Goal: Task Accomplishment & Management: Use online tool/utility

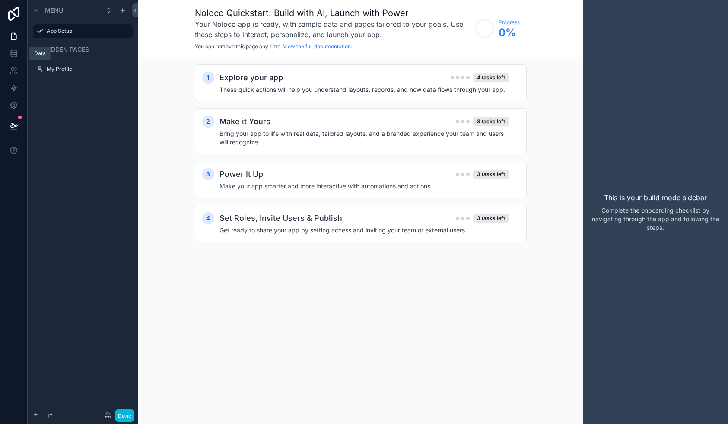
click at [15, 53] on icon at bounding box center [13, 53] width 9 height 9
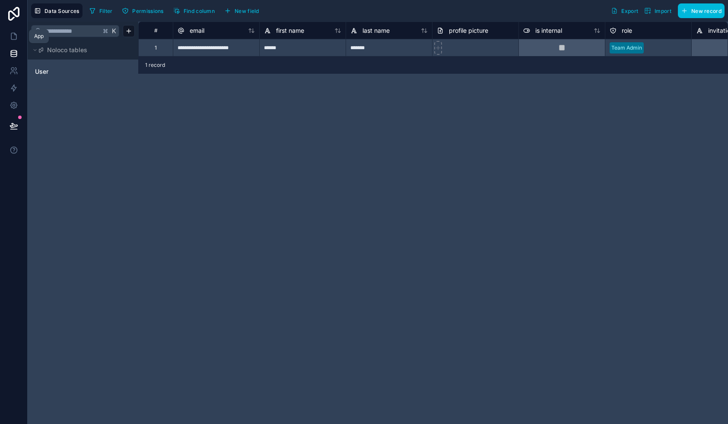
click at [19, 35] on link at bounding box center [13, 36] width 27 height 17
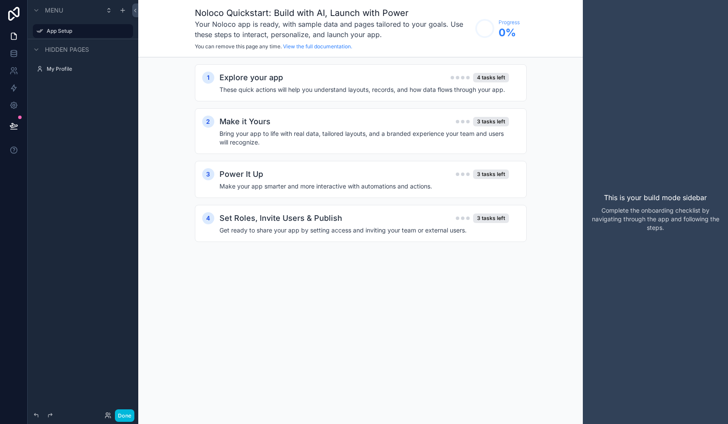
click at [29, 9] on div "Menu" at bounding box center [83, 10] width 111 height 21
click at [41, 10] on div "scrollable content" at bounding box center [36, 10] width 10 height 10
click at [39, 11] on icon "scrollable content" at bounding box center [36, 10] width 7 height 7
click at [17, 36] on icon at bounding box center [13, 36] width 9 height 9
click at [118, 9] on div "scrollable content" at bounding box center [122, 10] width 10 height 10
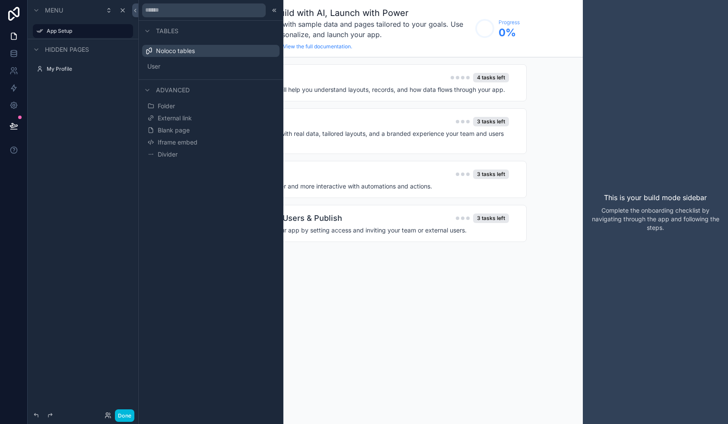
click at [192, 132] on button "Blank page" at bounding box center [211, 130] width 130 height 12
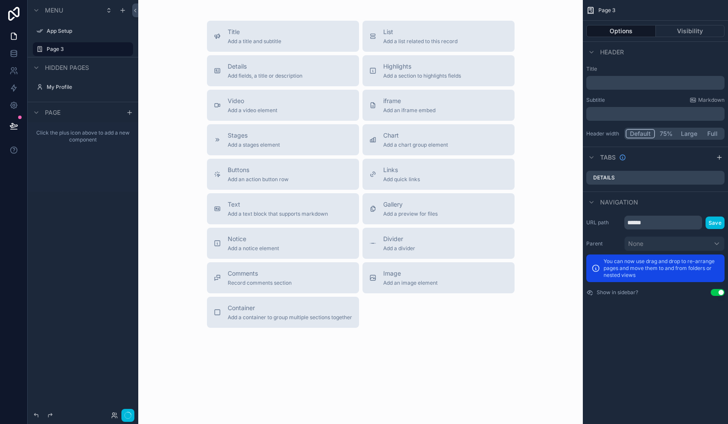
click at [73, 53] on div "Page 3" at bounding box center [89, 49] width 85 height 10
click at [307, 314] on span "Add a container to group multiple sections together" at bounding box center [290, 317] width 124 height 7
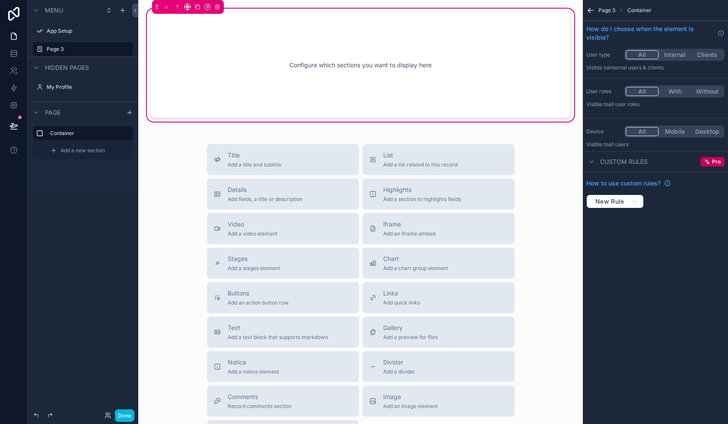
click at [231, 37] on div "Configure which sections you want to display here" at bounding box center [361, 65] width 392 height 78
click at [0, 0] on div "scrollable content" at bounding box center [0, 0] width 0 height 0
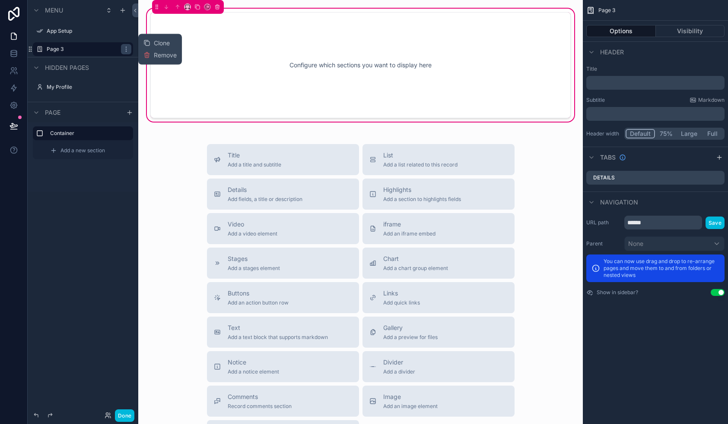
click at [122, 48] on div "scrollable content" at bounding box center [126, 49] width 10 height 10
click at [0, 0] on icon "scrollable content" at bounding box center [0, 0] width 0 height 0
click at [240, 49] on div "Configure which sections you want to display here" at bounding box center [361, 65] width 392 height 78
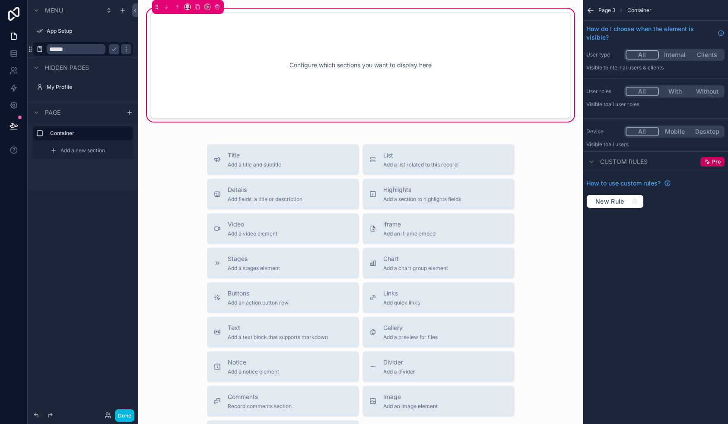
drag, startPoint x: 271, startPoint y: 162, endPoint x: 275, endPoint y: 38, distance: 124.8
click at [275, 38] on div "Configure which sections you want to display here Title Add a title and subtitl…" at bounding box center [360, 260] width 444 height 521
click at [278, 73] on div "Configure which sections you want to display here" at bounding box center [361, 65] width 392 height 78
click at [704, 54] on button "Clients" at bounding box center [706, 54] width 32 height 9
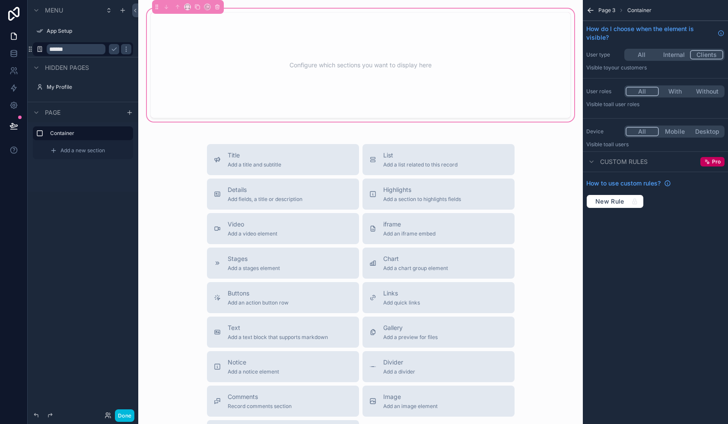
click at [681, 54] on button "Internal" at bounding box center [674, 54] width 32 height 9
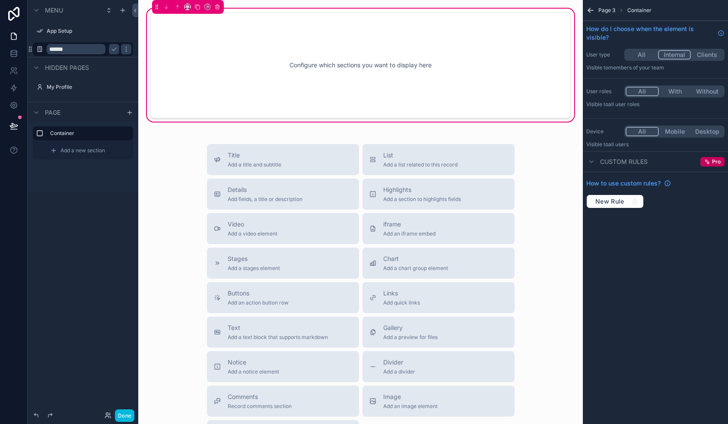
click at [651, 53] on button "All" at bounding box center [641, 54] width 32 height 9
click at [674, 52] on button "Internal" at bounding box center [674, 54] width 32 height 9
click at [702, 55] on button "Clients" at bounding box center [706, 54] width 32 height 9
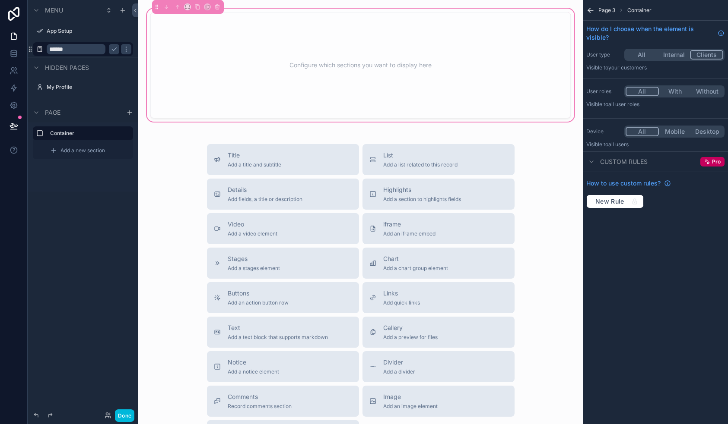
click at [591, 164] on icon "scrollable content" at bounding box center [591, 161] width 7 height 7
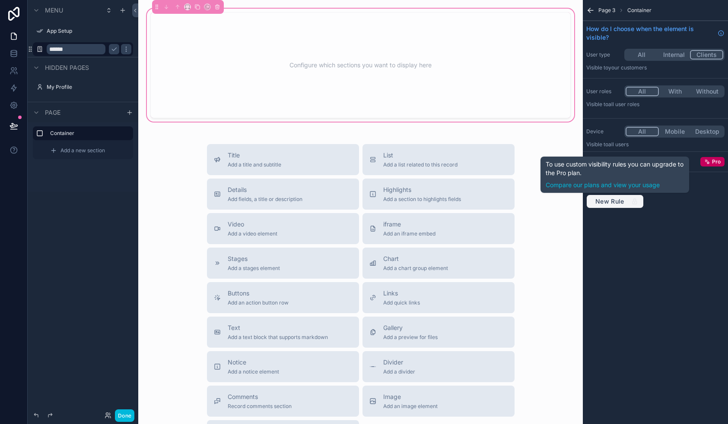
click at [616, 199] on span "New Rule" at bounding box center [610, 202] width 36 height 8
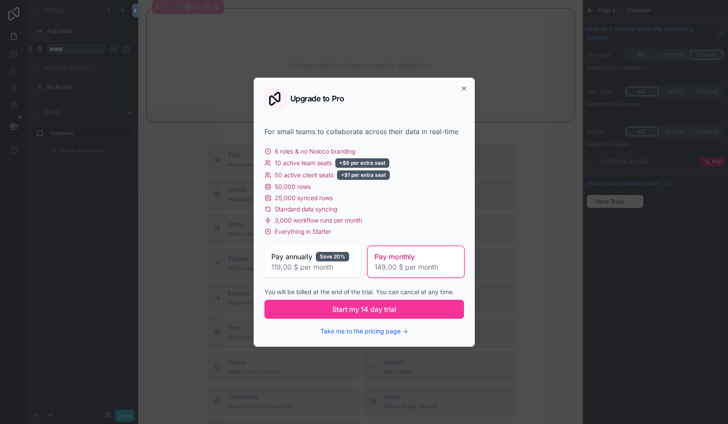
click at [462, 80] on div "Upgrade to Pro For small teams to collaborate across their data in real-time 6 …" at bounding box center [363, 212] width 221 height 269
click at [462, 90] on icon "button" at bounding box center [463, 88] width 7 height 7
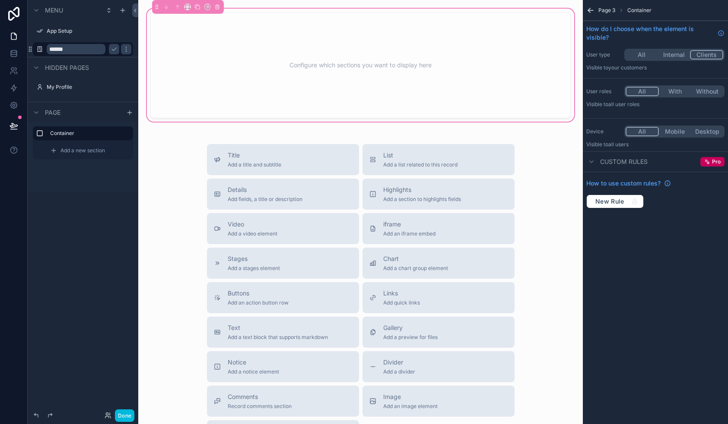
click at [272, 67] on div "Configure which sections you want to display here" at bounding box center [361, 65] width 392 height 78
click at [234, 36] on div "Configure which sections you want to display here" at bounding box center [361, 65] width 392 height 78
click at [308, 66] on div "Configure which sections you want to display here Title Add a title and subtitl…" at bounding box center [360, 260] width 444 height 521
click at [311, 62] on div "Configure which sections you want to display here" at bounding box center [361, 65] width 392 height 78
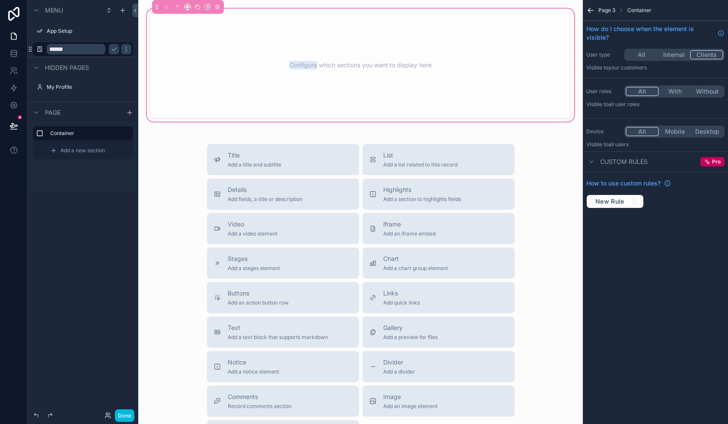
click at [311, 62] on div "Configure which sections you want to display here" at bounding box center [361, 65] width 392 height 78
click at [590, 10] on icon "scrollable content" at bounding box center [590, 10] width 9 height 9
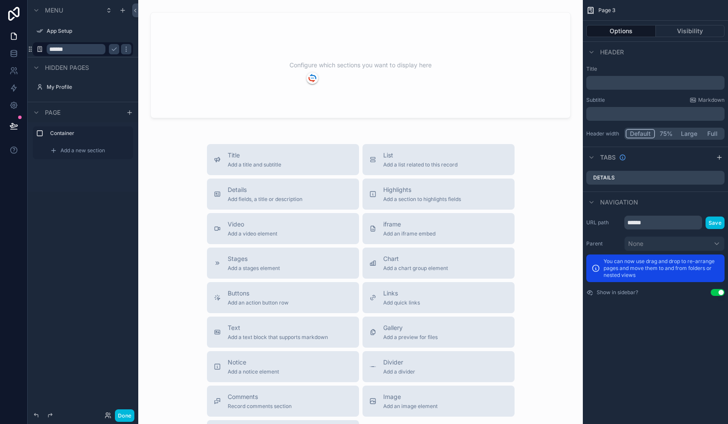
click at [413, 85] on div "scrollable content" at bounding box center [360, 65] width 430 height 117
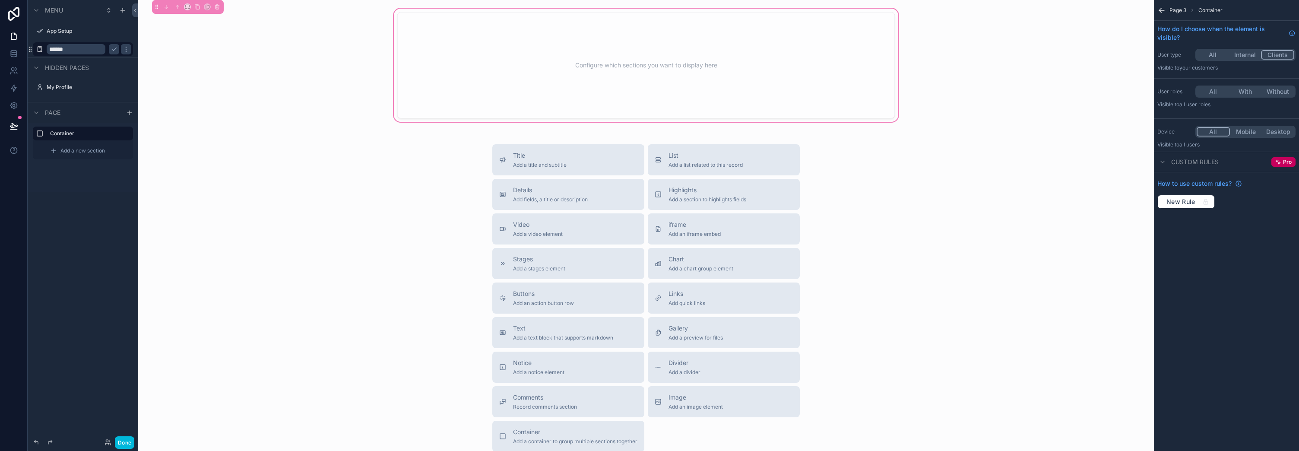
click at [88, 151] on span "Add a new section" at bounding box center [82, 150] width 44 height 7
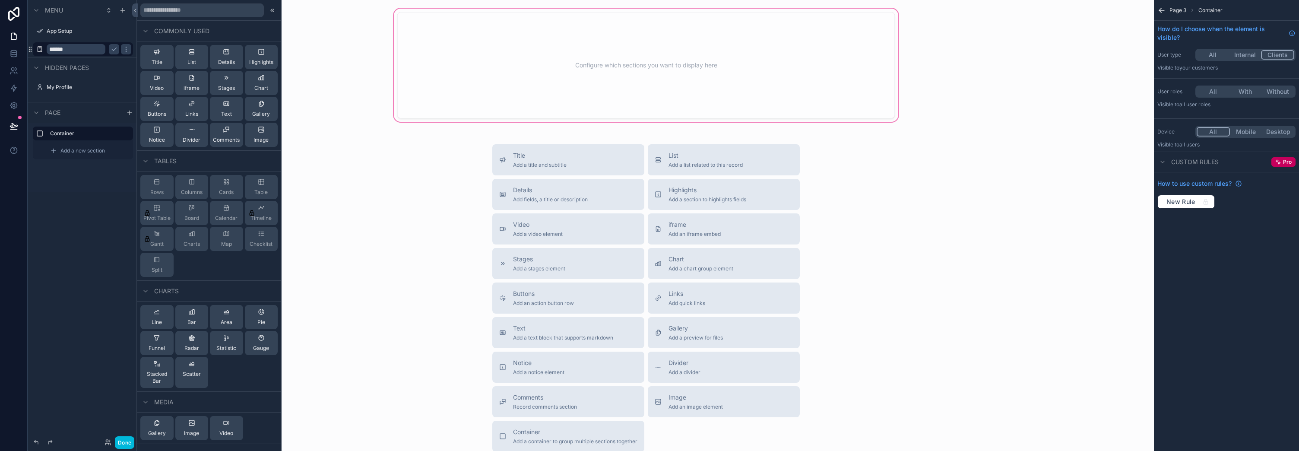
click at [184, 82] on div "iframe" at bounding box center [192, 82] width 16 height 17
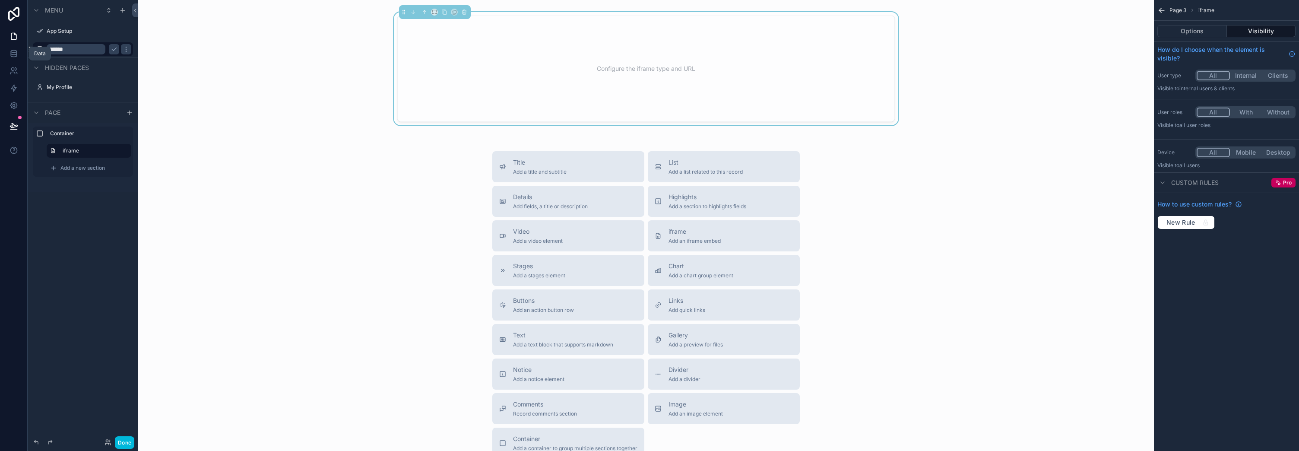
click at [21, 53] on link at bounding box center [13, 53] width 27 height 17
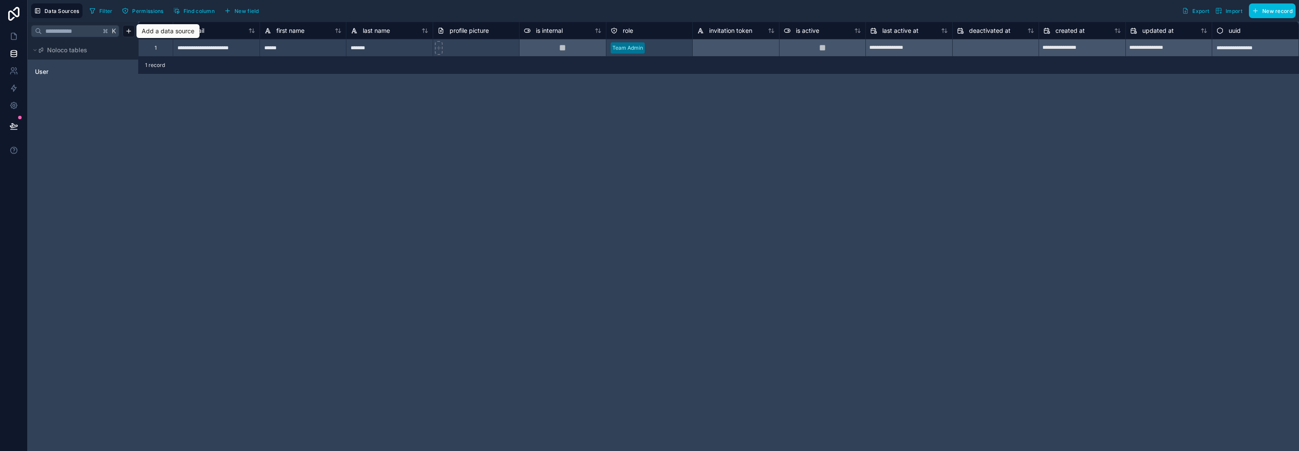
click at [131, 30] on html "**********" at bounding box center [649, 225] width 1299 height 451
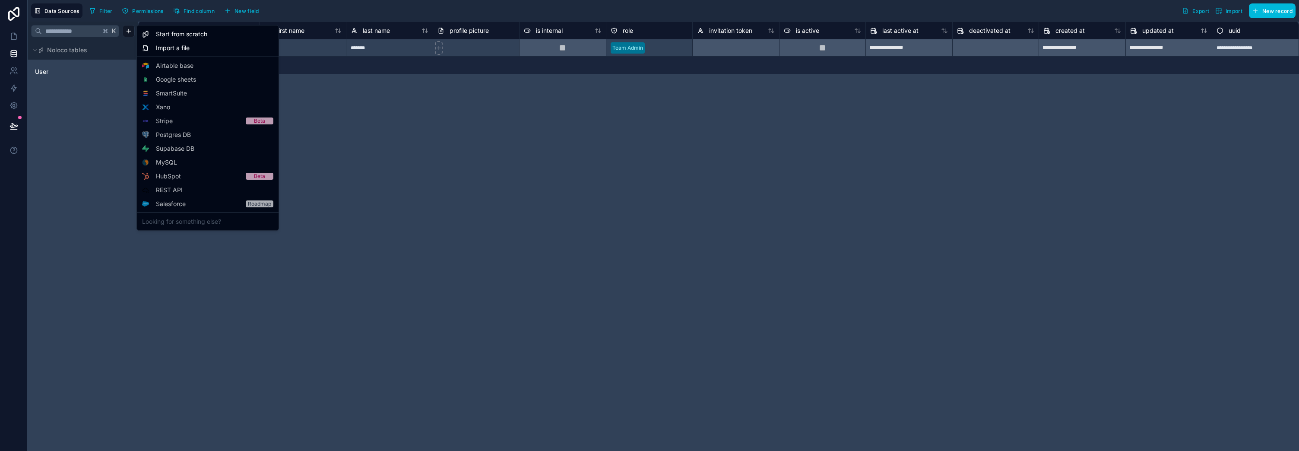
click at [455, 148] on html "**********" at bounding box center [649, 225] width 1299 height 451
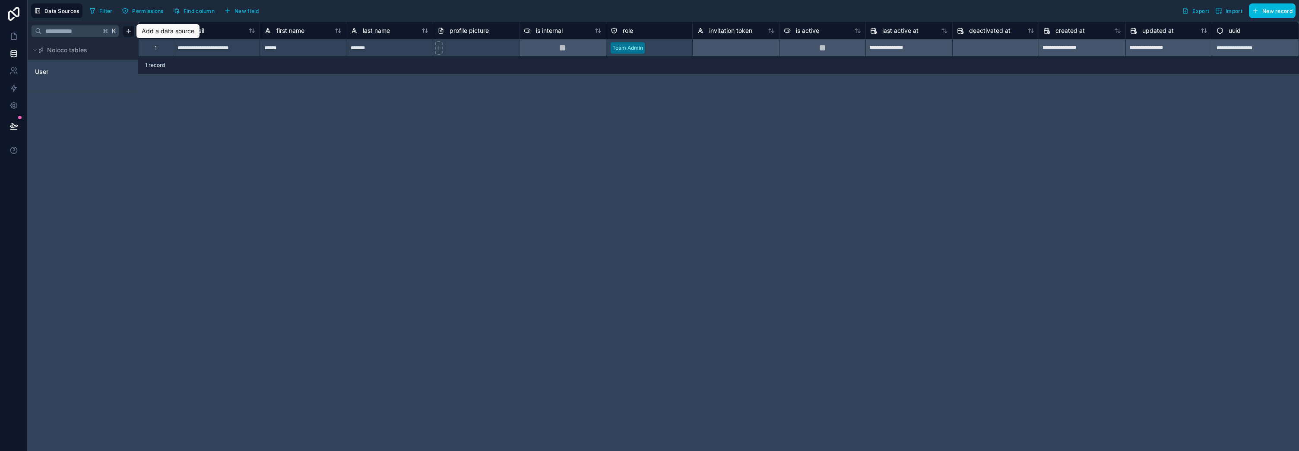
click at [61, 50] on span "Noloco tables" at bounding box center [67, 50] width 40 height 9
click at [131, 31] on html "**********" at bounding box center [649, 225] width 1299 height 451
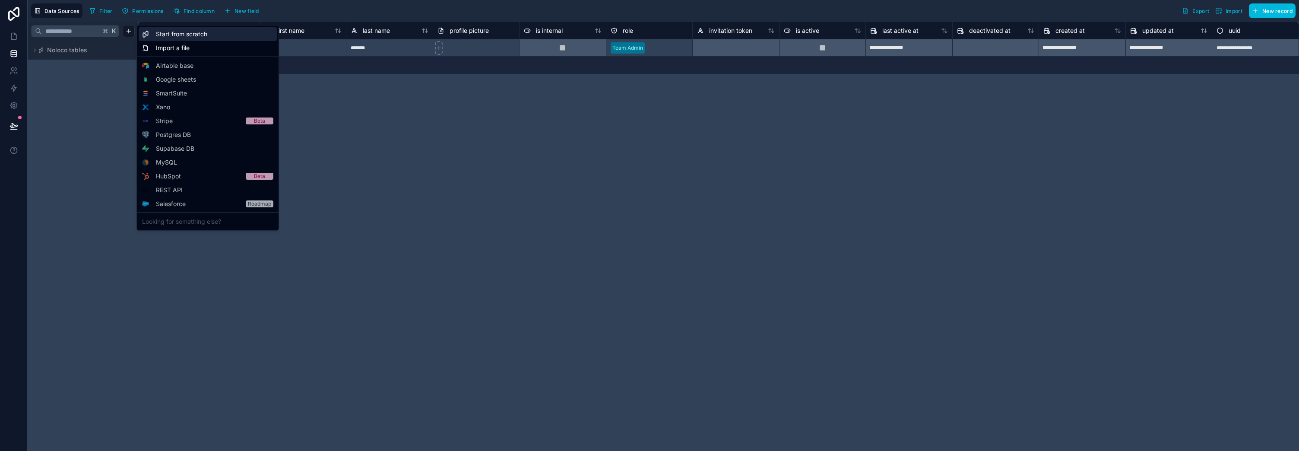
click at [204, 35] on span "Start from scratch" at bounding box center [181, 34] width 51 height 9
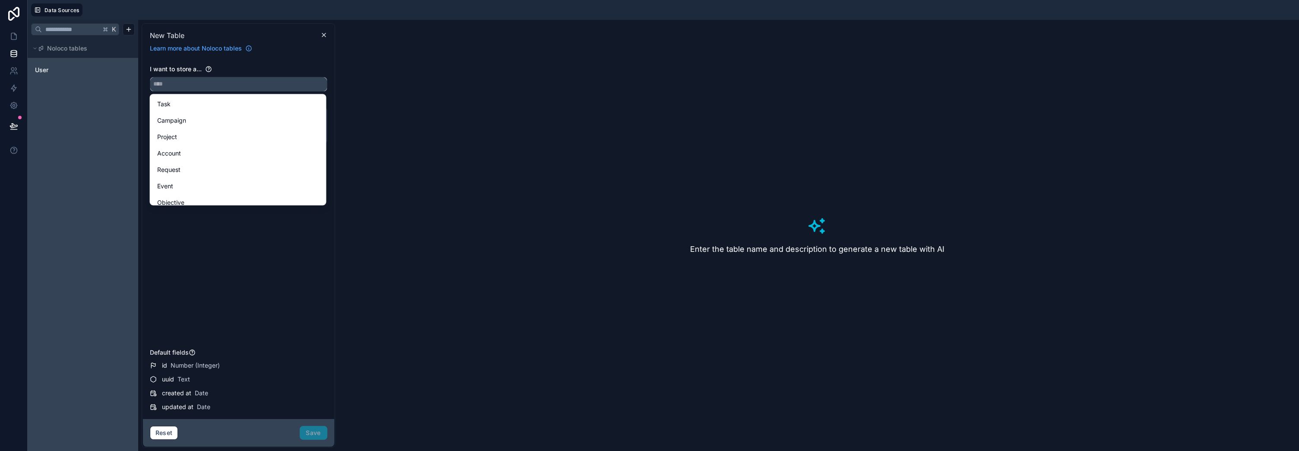
click at [202, 84] on input "text" at bounding box center [238, 84] width 177 height 14
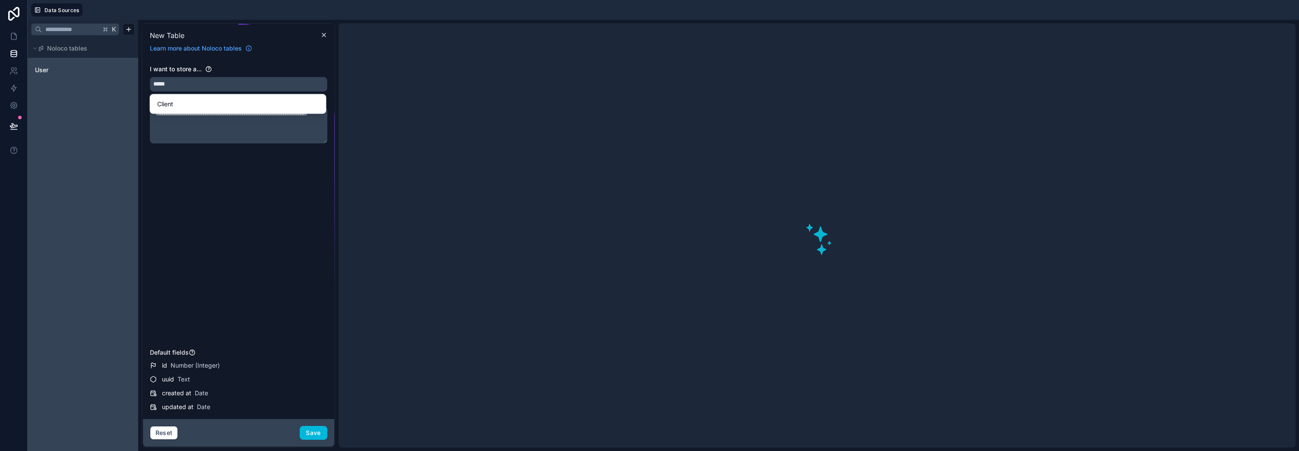
click at [187, 104] on div "Client" at bounding box center [238, 104] width 162 height 10
type input "******"
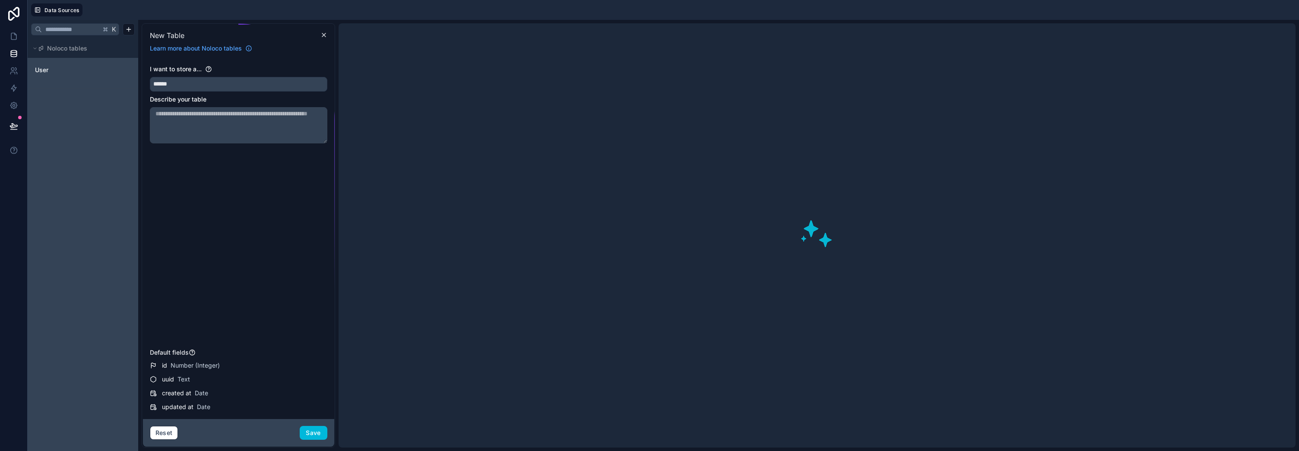
click at [316, 424] on button "Save" at bounding box center [314, 433] width 28 height 14
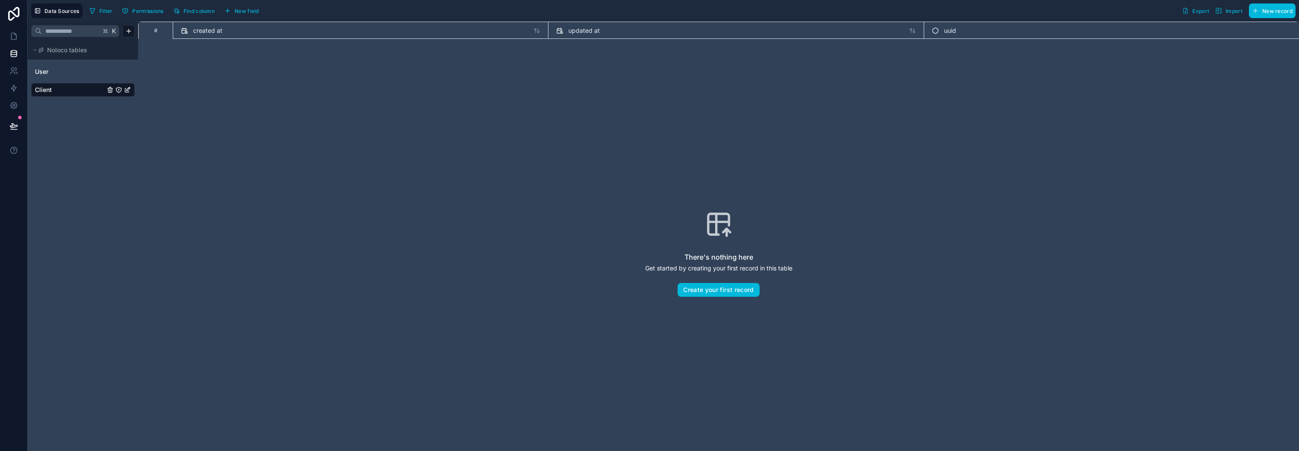
click at [125, 33] on html "Data Sources Filter Permissions Find column New field Export Import New record …" at bounding box center [649, 225] width 1299 height 451
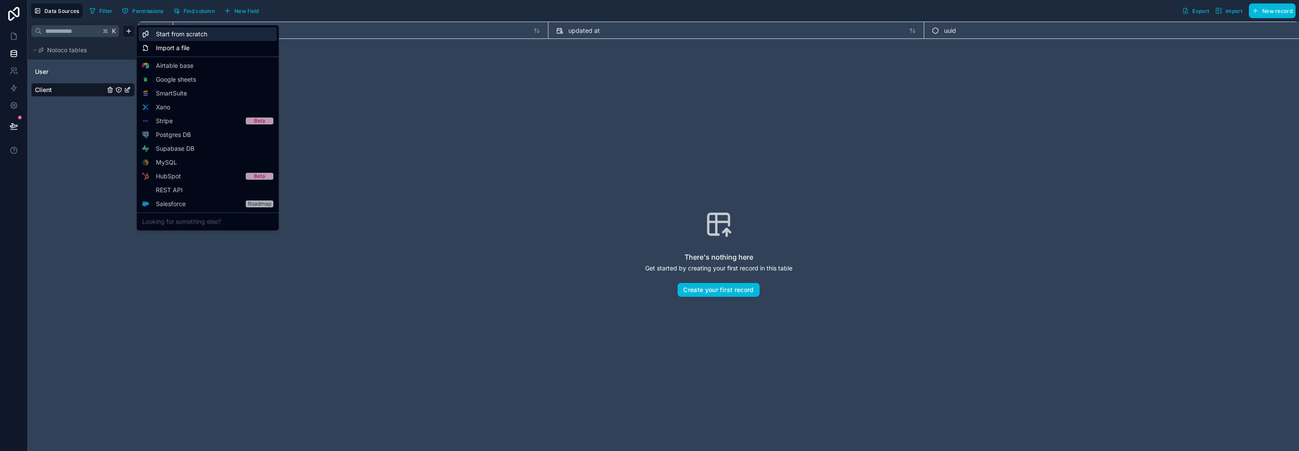
click at [168, 36] on span "Start from scratch" at bounding box center [181, 34] width 51 height 9
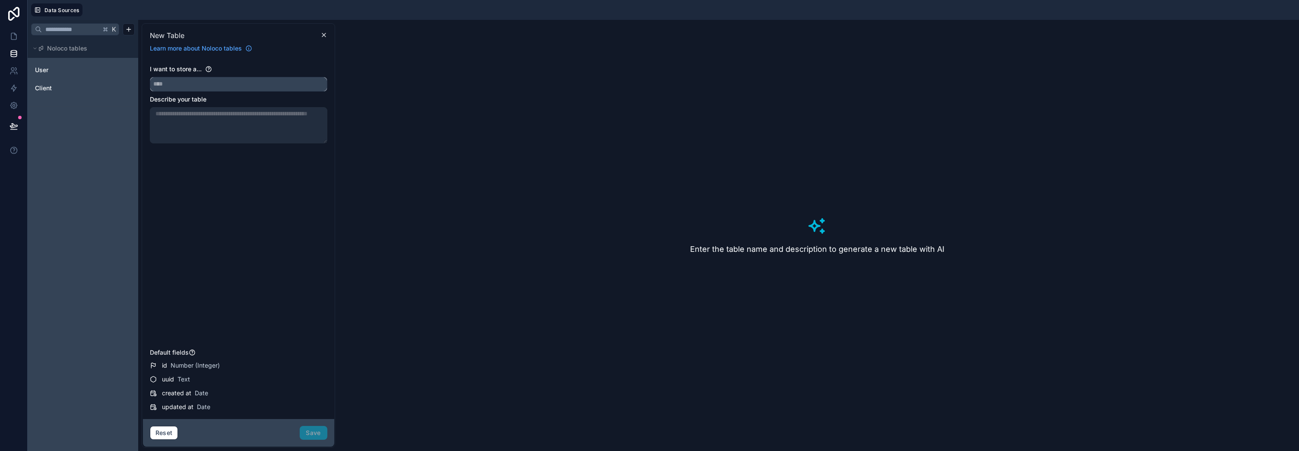
click at [202, 90] on input "text" at bounding box center [238, 84] width 177 height 14
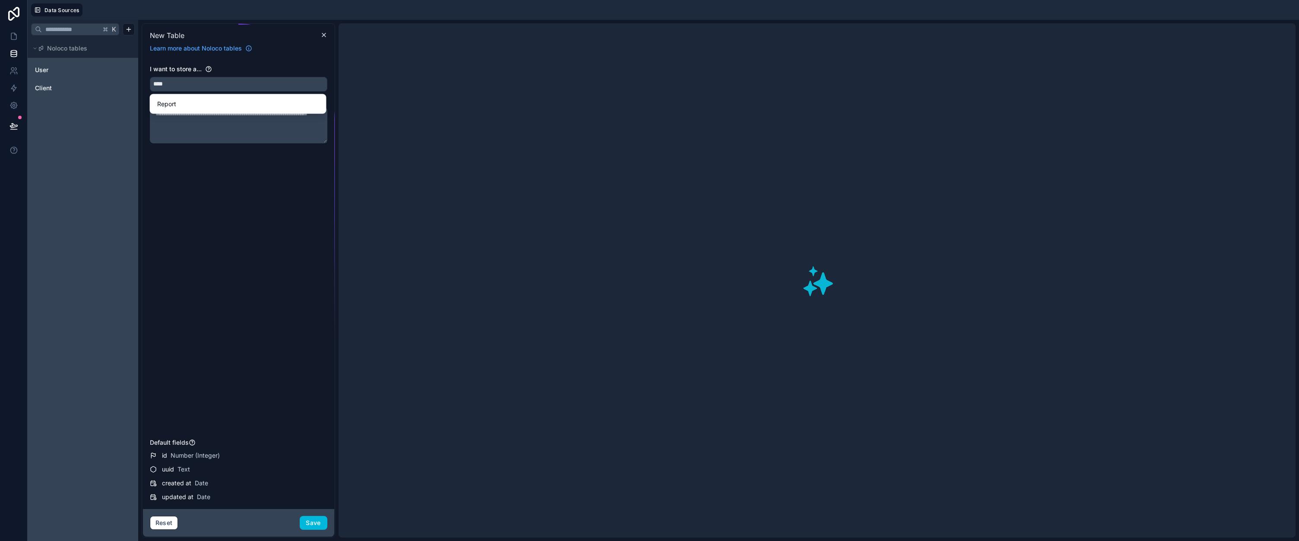
click at [175, 101] on span "Report" at bounding box center [166, 104] width 19 height 10
type input "******"
click at [317, 424] on button "Save" at bounding box center [314, 523] width 28 height 14
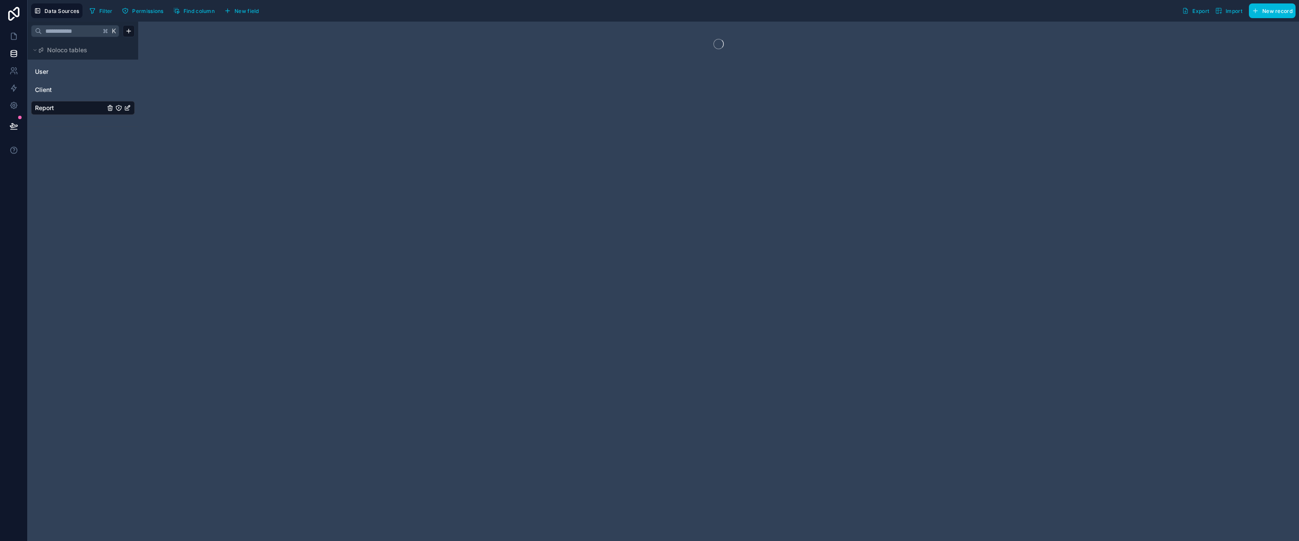
click at [55, 86] on link "Client" at bounding box center [70, 89] width 70 height 9
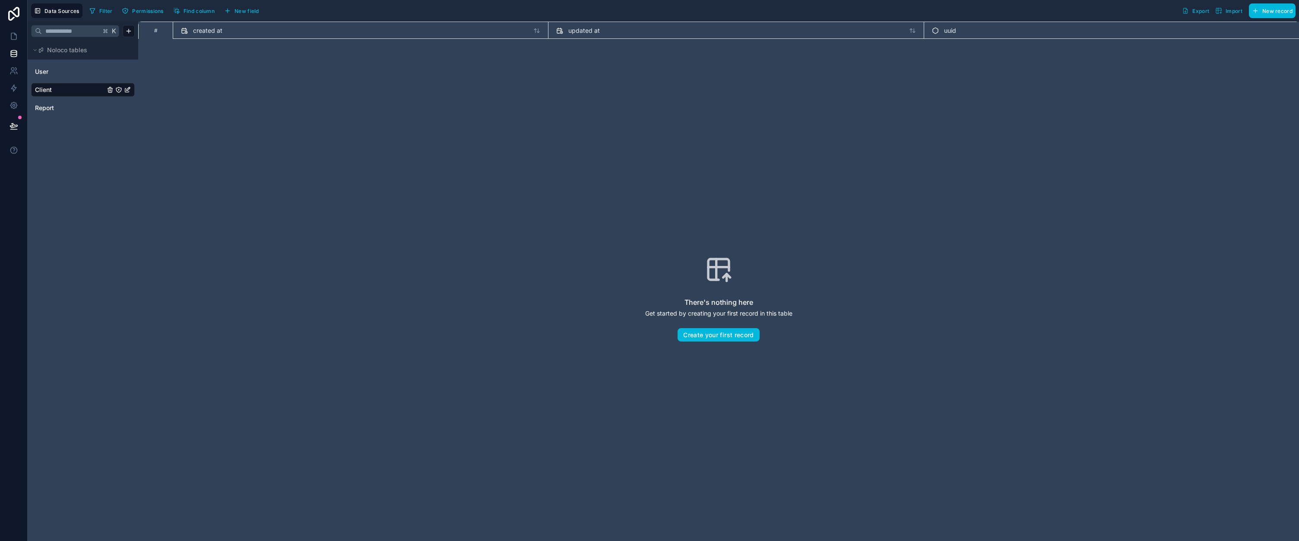
click at [243, 10] on span "New field" at bounding box center [246, 11] width 25 height 6
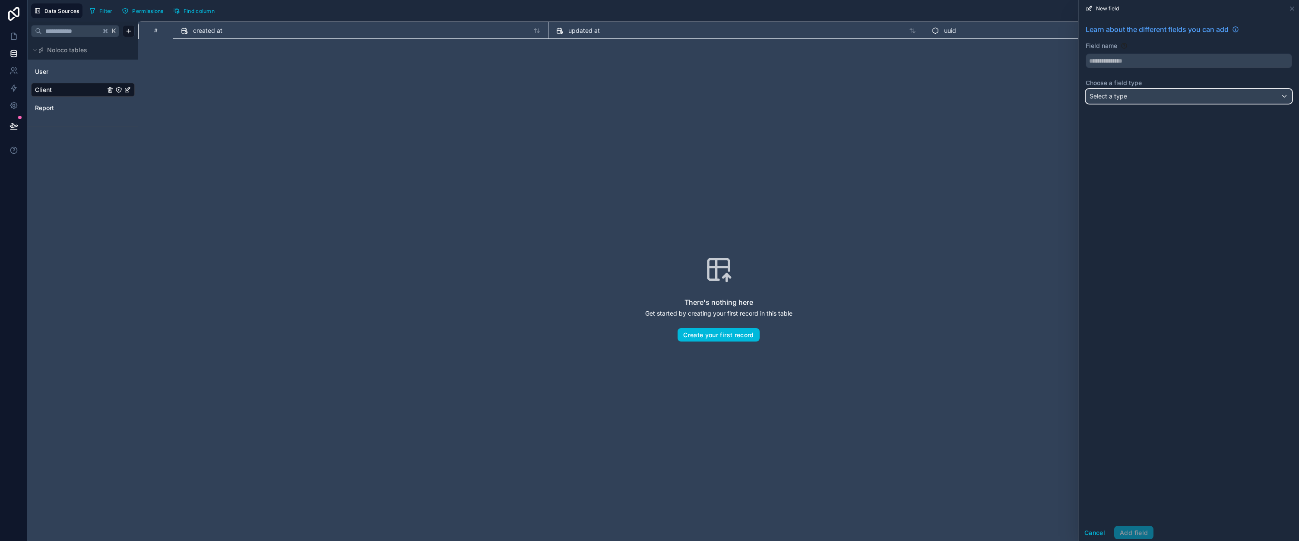
click at [727, 100] on div "Select a type" at bounding box center [1189, 96] width 206 height 14
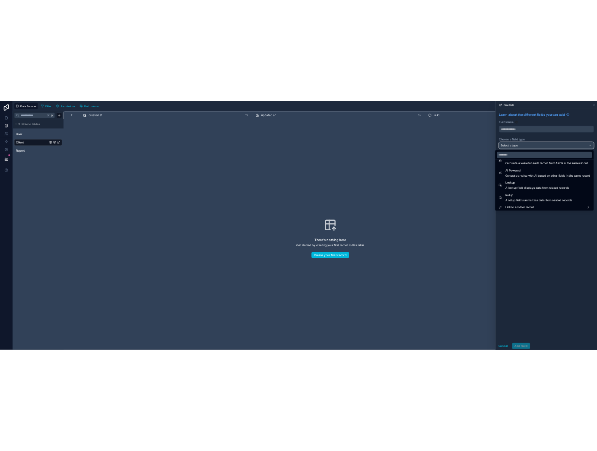
scroll to position [250, 0]
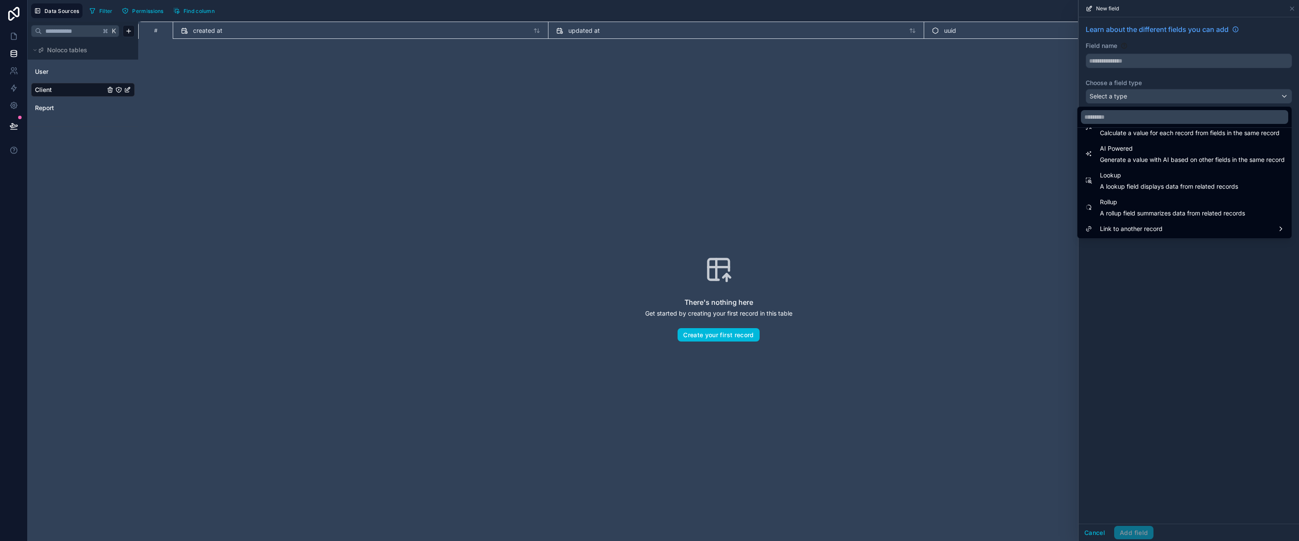
click at [727, 227] on span "Link to another record" at bounding box center [1131, 229] width 63 height 10
click at [727, 249] on div "Report" at bounding box center [1043, 252] width 54 height 10
type input "******"
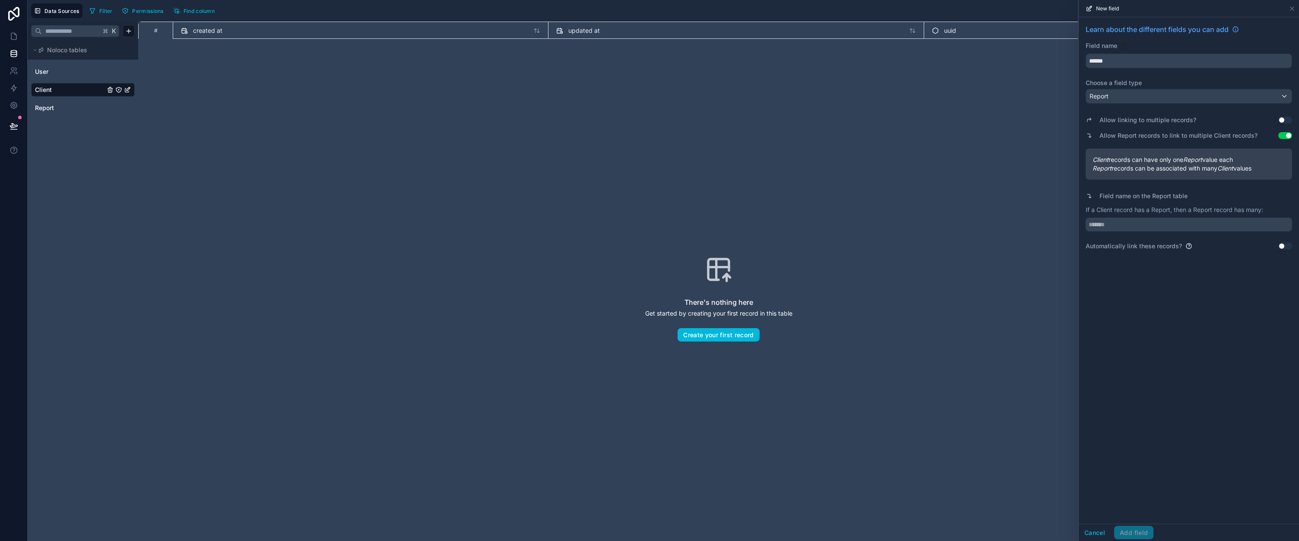
click at [727, 100] on div "There's nothing here Get started by creating your first record in this table Cr…" at bounding box center [718, 298] width 1105 height 464
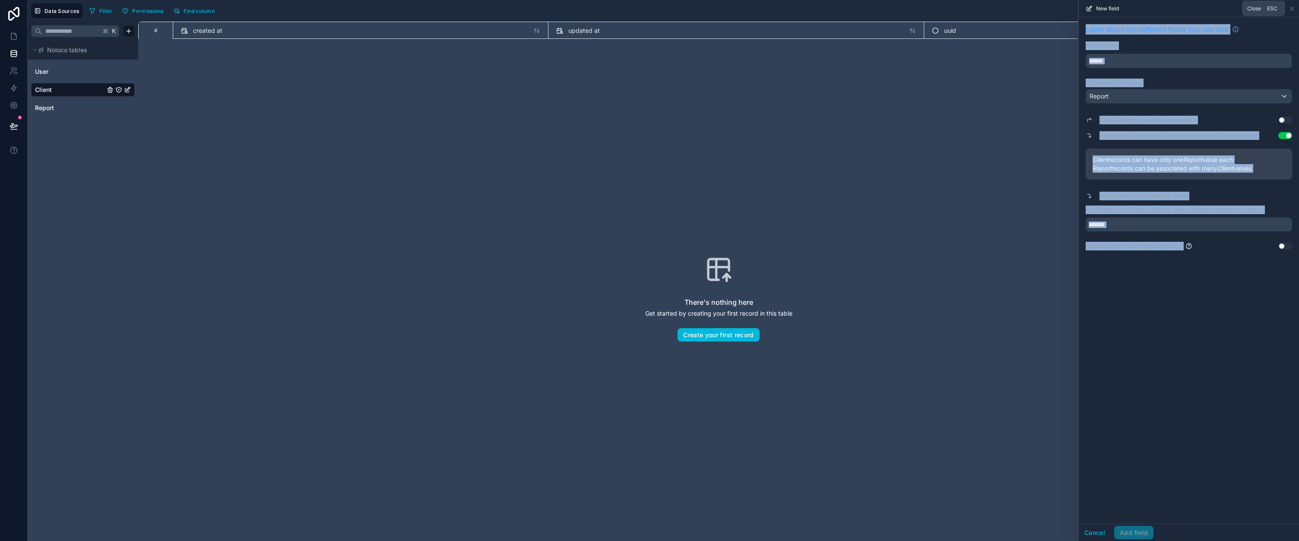
drag, startPoint x: 1294, startPoint y: 10, endPoint x: 1294, endPoint y: 494, distance: 484.0
click at [727, 10] on icon at bounding box center [1291, 8] width 7 height 7
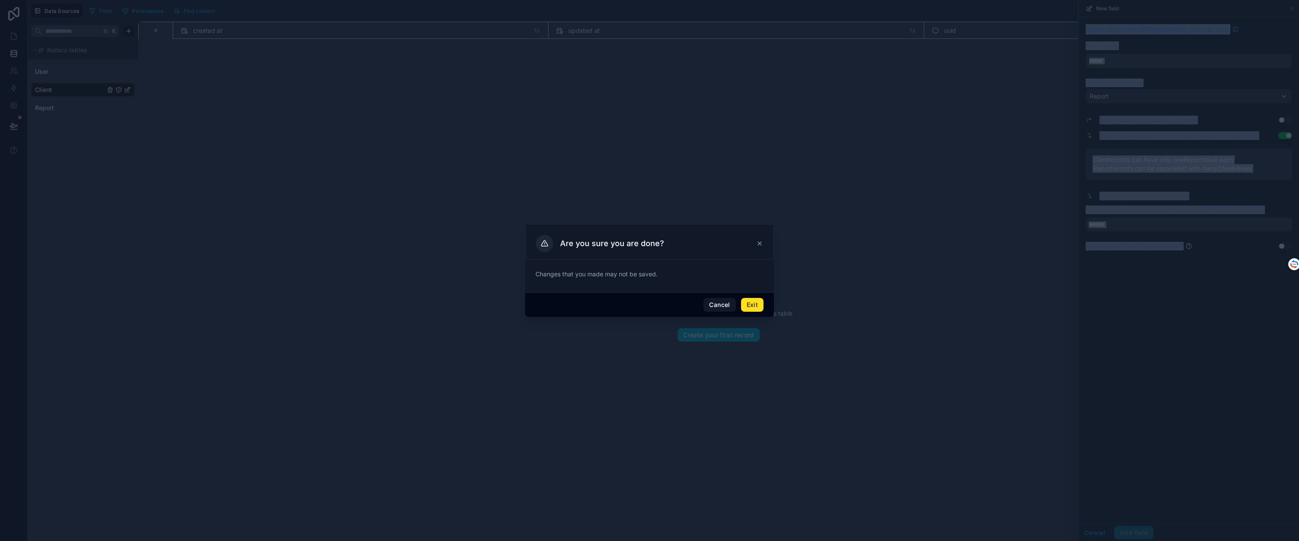
drag, startPoint x: 724, startPoint y: 304, endPoint x: 736, endPoint y: 297, distance: 14.5
click at [724, 304] on button "Cancel" at bounding box center [719, 305] width 32 height 14
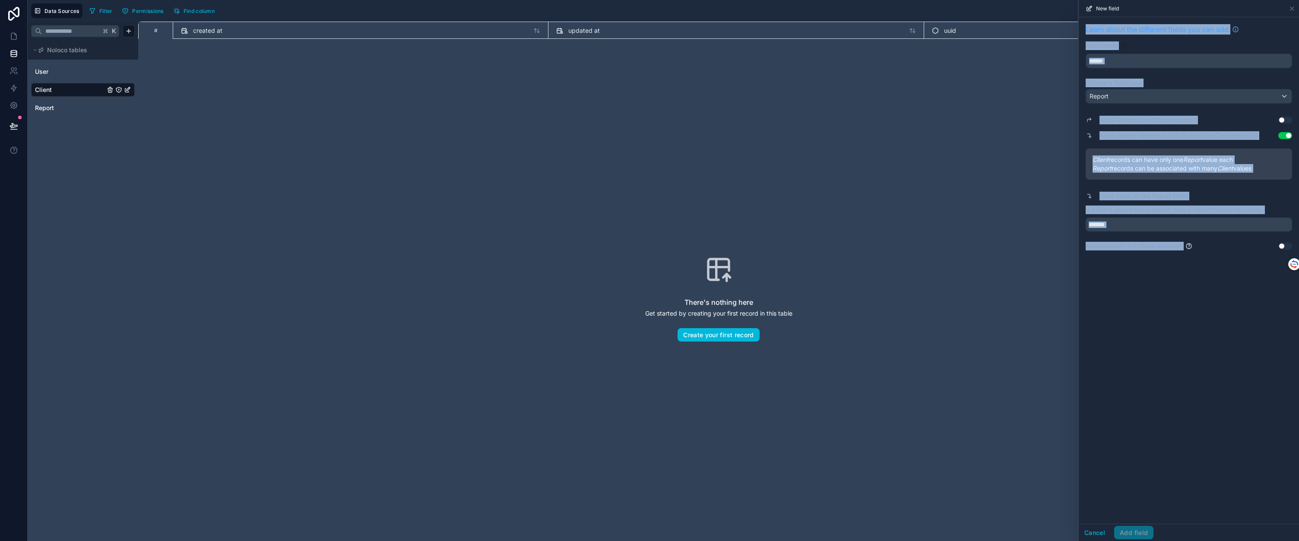
click at [727, 392] on div "Learn about the different fields you can add Field name ****** Choose a field t…" at bounding box center [1189, 270] width 220 height 506
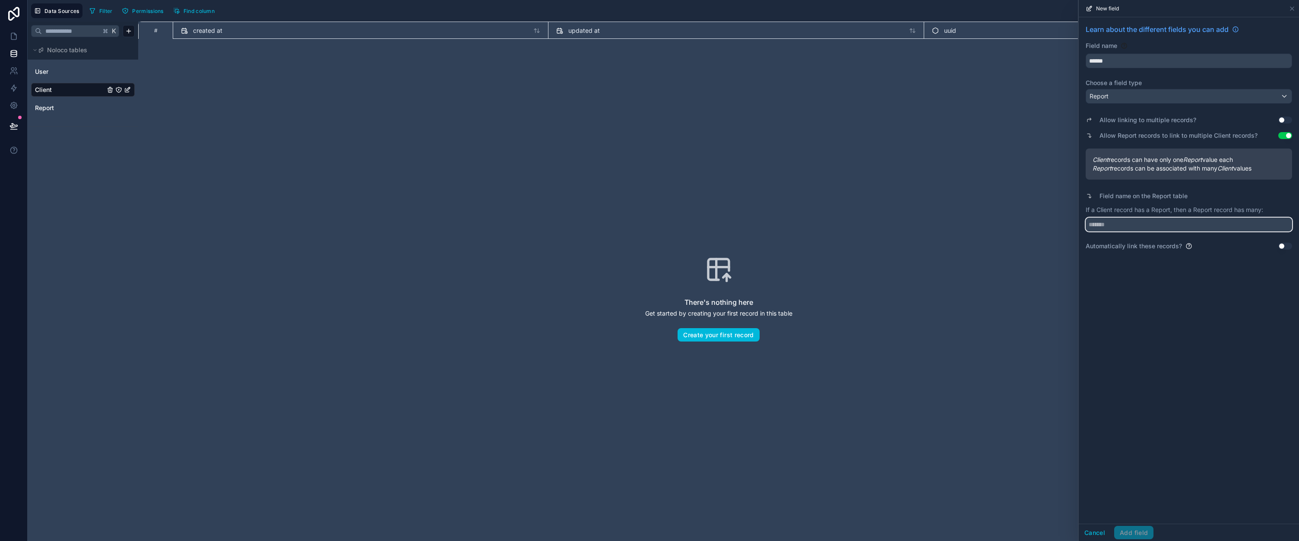
click at [727, 224] on input "text" at bounding box center [1189, 225] width 206 height 14
click at [727, 247] on button "Use setting" at bounding box center [1285, 246] width 14 height 7
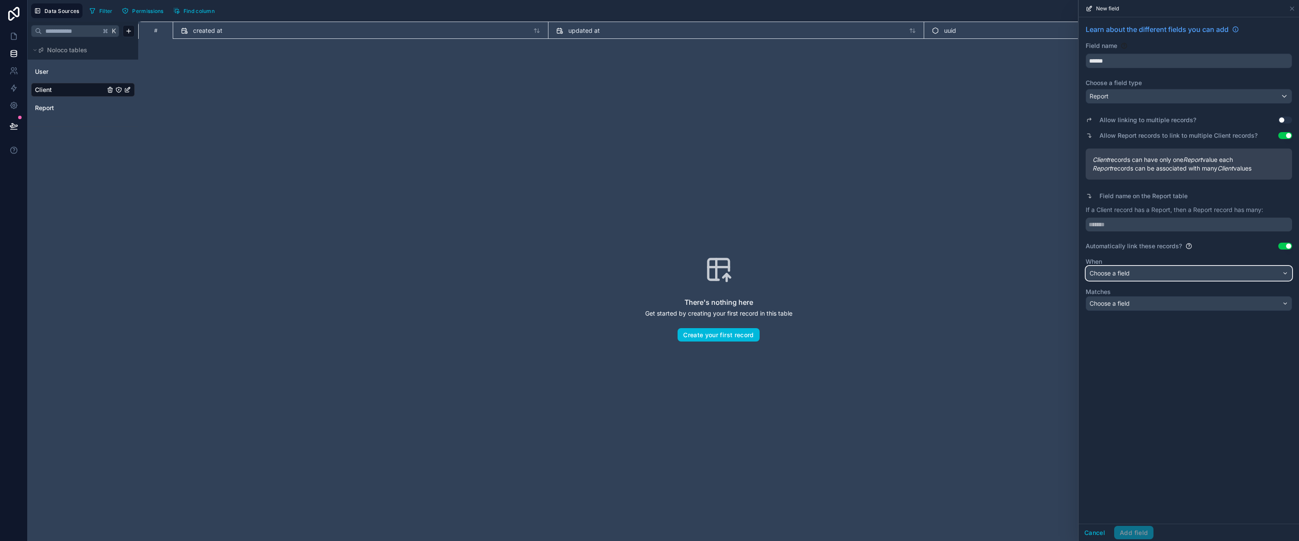
click at [727, 280] on div "Choose a field" at bounding box center [1189, 273] width 206 height 14
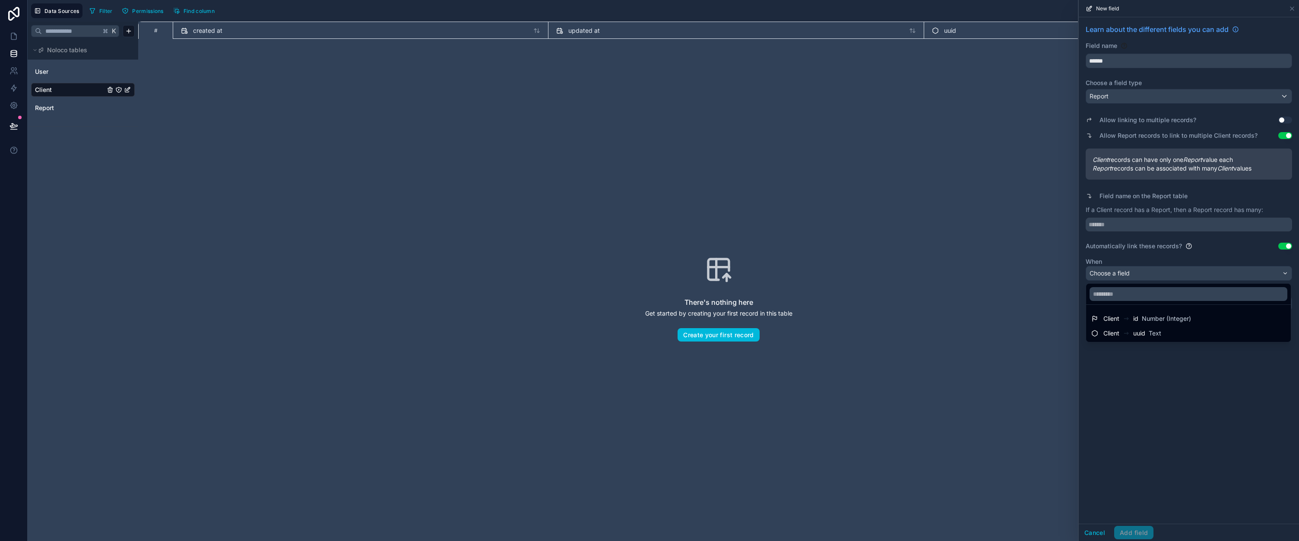
click at [727, 280] on div at bounding box center [1189, 270] width 220 height 541
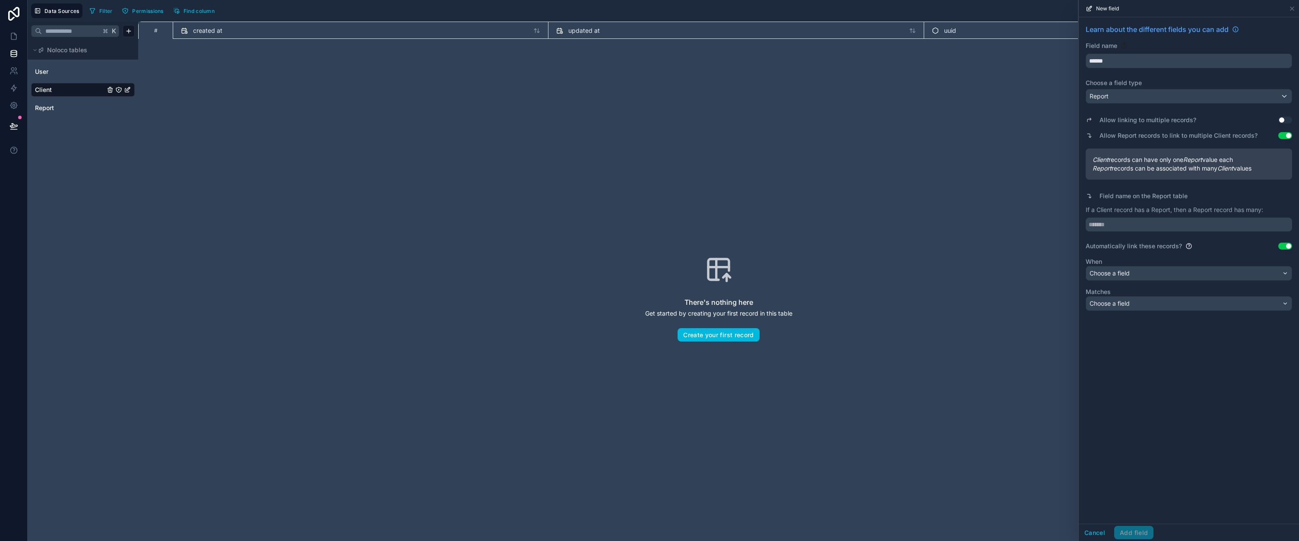
click at [727, 246] on button "Use setting" at bounding box center [1285, 246] width 14 height 7
click at [727, 117] on button "Use setting" at bounding box center [1285, 120] width 14 height 7
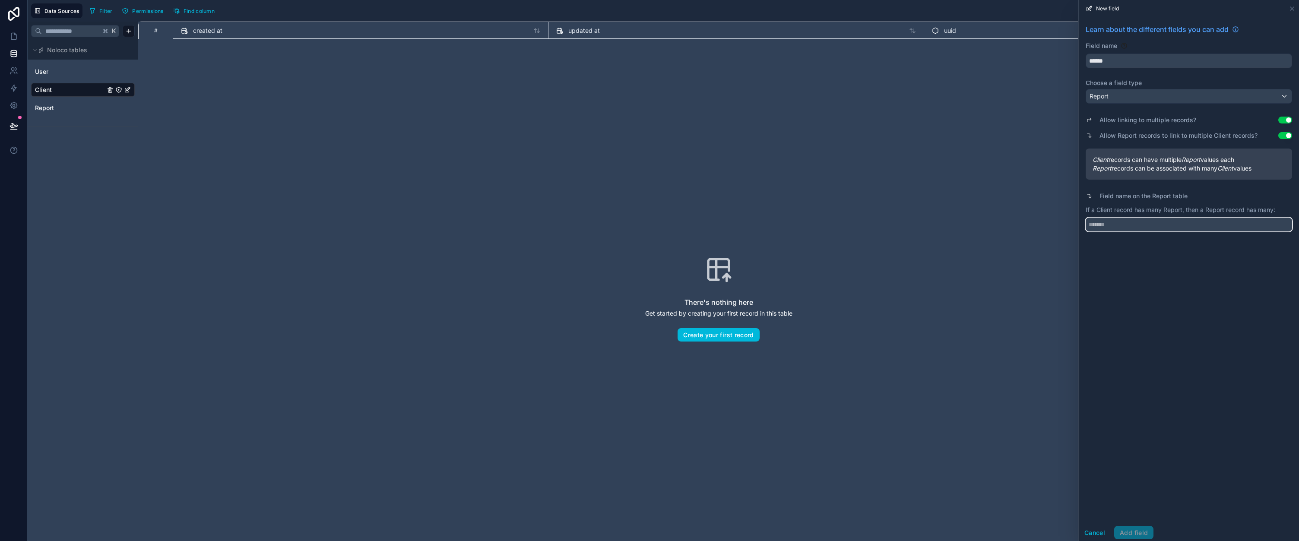
click at [727, 224] on input "text" at bounding box center [1189, 225] width 206 height 14
click at [727, 119] on button "Use setting" at bounding box center [1285, 120] width 14 height 7
click at [727, 10] on icon at bounding box center [1291, 8] width 7 height 7
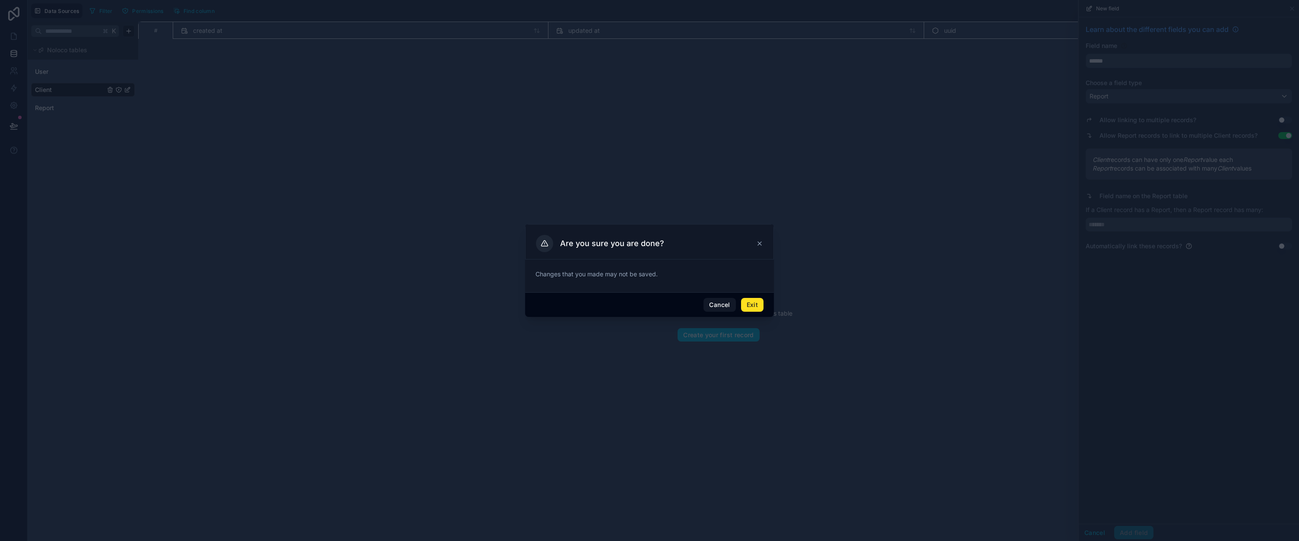
click at [727, 301] on button "Exit" at bounding box center [752, 305] width 22 height 14
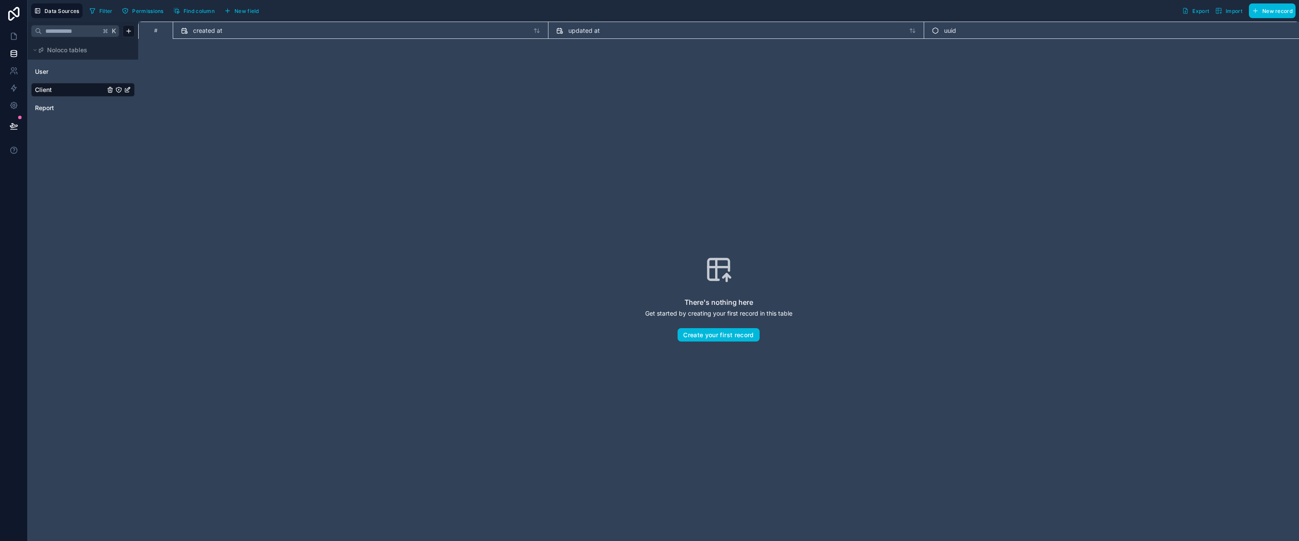
click at [62, 108] on link "Report" at bounding box center [70, 108] width 70 height 9
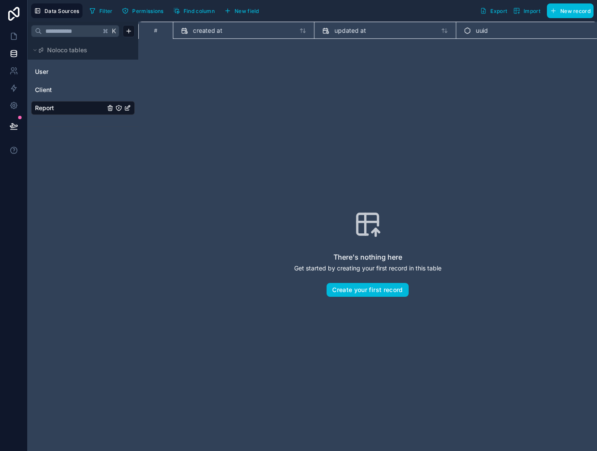
click at [85, 94] on link "Client" at bounding box center [70, 89] width 70 height 9
click at [252, 11] on span "New field" at bounding box center [246, 11] width 25 height 6
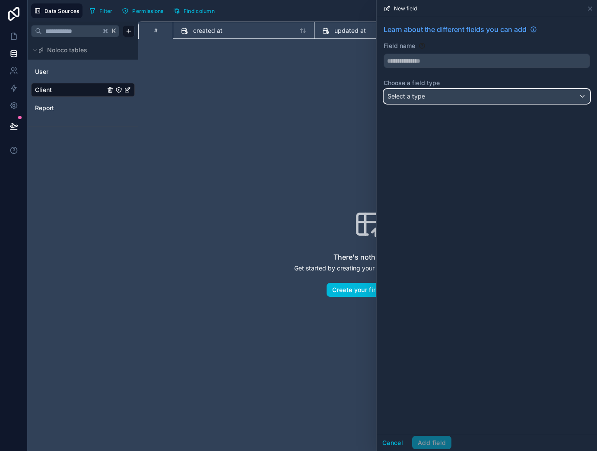
click at [458, 97] on div "Select a type" at bounding box center [487, 96] width 206 height 14
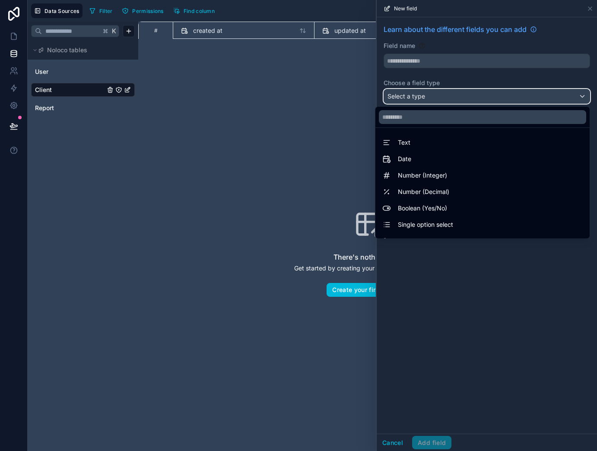
scroll to position [250, 0]
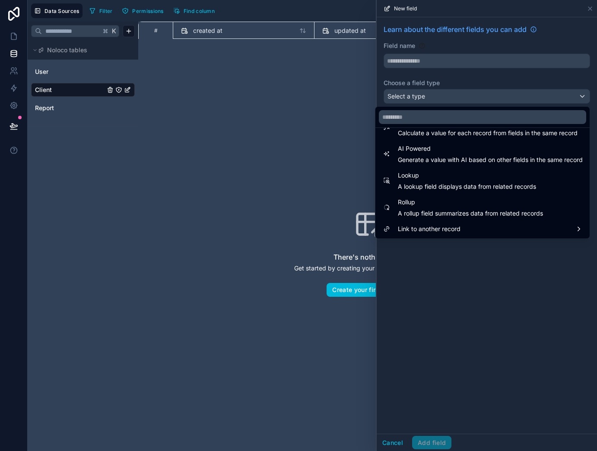
click at [453, 233] on span "Link to another record" at bounding box center [429, 229] width 63 height 10
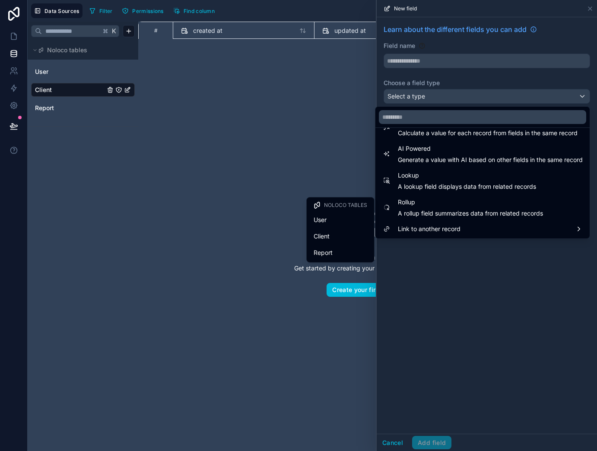
click at [339, 257] on div "Report" at bounding box center [340, 252] width 54 height 10
type input "******"
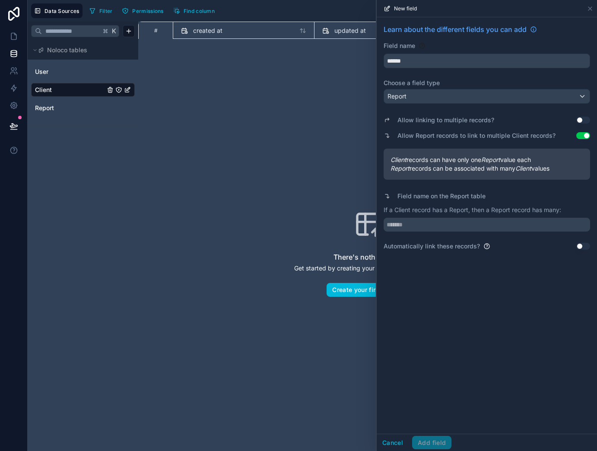
click at [424, 193] on label "Field name on the Report table" at bounding box center [441, 196] width 88 height 9
click at [442, 226] on input "text" at bounding box center [486, 225] width 206 height 14
click at [575, 136] on div "Allow Report records to link to multiple Client records? Use setting" at bounding box center [486, 136] width 206 height 12
click at [579, 137] on button "Use setting" at bounding box center [583, 135] width 14 height 7
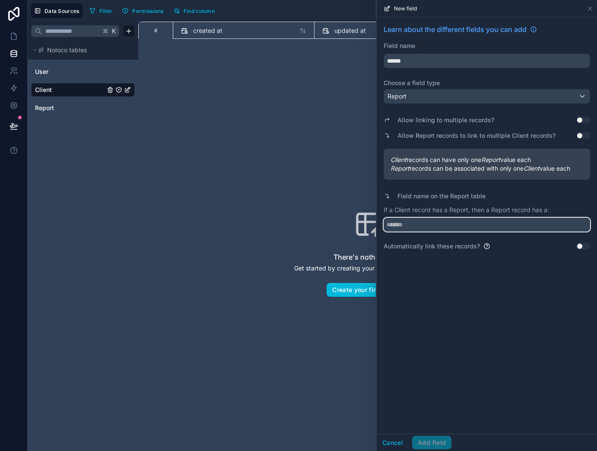
click at [466, 228] on input "text" at bounding box center [486, 225] width 206 height 14
type input "******"
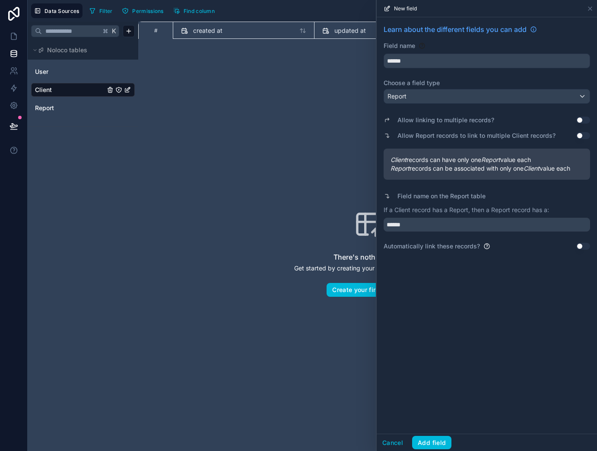
drag, startPoint x: 432, startPoint y: 436, endPoint x: 437, endPoint y: 425, distance: 11.8
click at [432, 424] on button "Add field" at bounding box center [431, 443] width 39 height 14
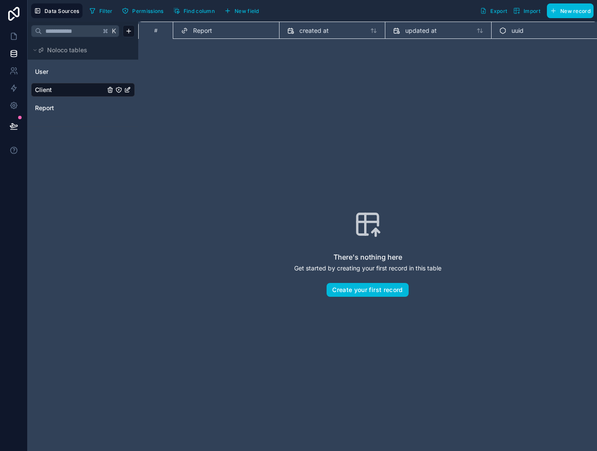
click at [58, 105] on link "Report" at bounding box center [70, 108] width 70 height 9
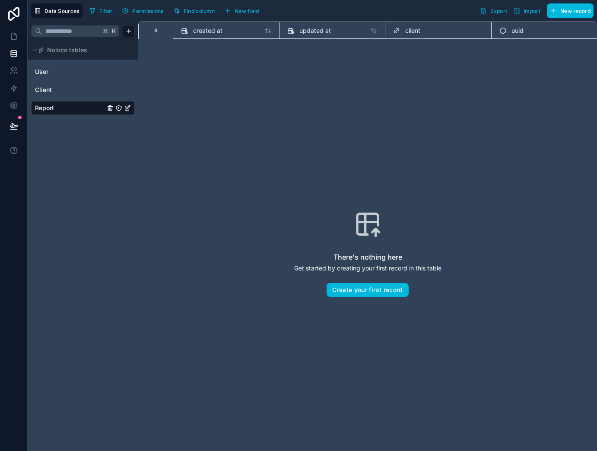
click at [392, 291] on button "Create your first record" at bounding box center [367, 290] width 82 height 14
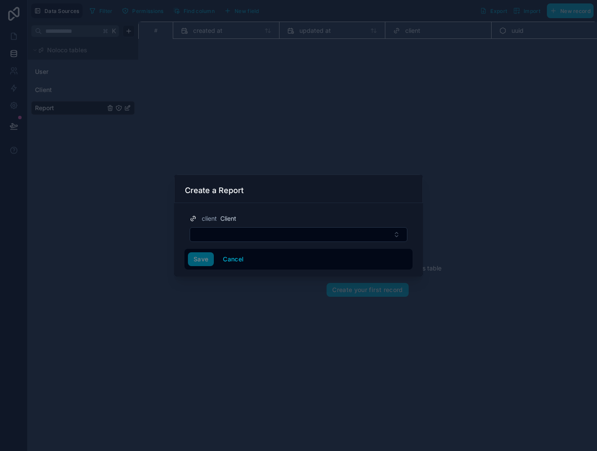
click at [261, 237] on button "Select Button" at bounding box center [299, 234] width 218 height 15
click at [277, 206] on form "client Client Save Cancel" at bounding box center [298, 237] width 228 height 63
click at [227, 256] on button "Cancel" at bounding box center [233, 259] width 32 height 14
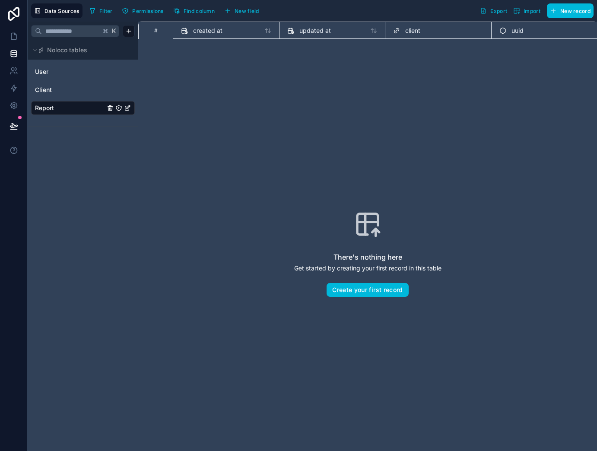
click at [563, 10] on span "New record" at bounding box center [575, 11] width 30 height 6
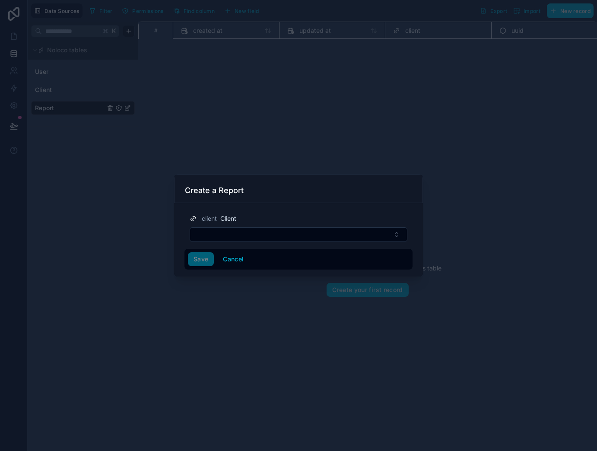
click at [251, 234] on button "Select Button" at bounding box center [299, 234] width 218 height 15
drag, startPoint x: 230, startPoint y: 263, endPoint x: 226, endPoint y: 262, distance: 4.5
click at [229, 263] on button "Cancel" at bounding box center [233, 259] width 32 height 14
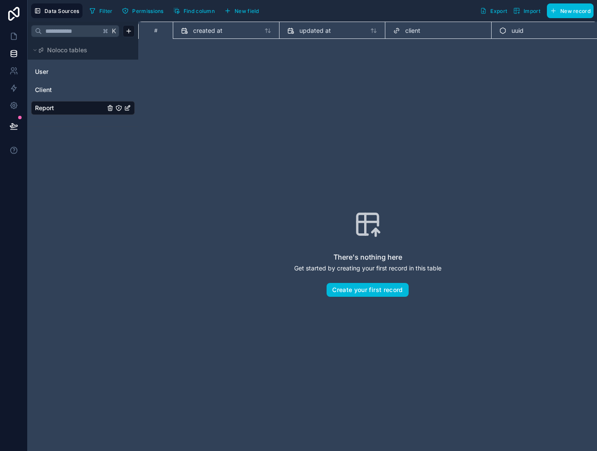
click at [82, 87] on link "Client" at bounding box center [70, 89] width 70 height 9
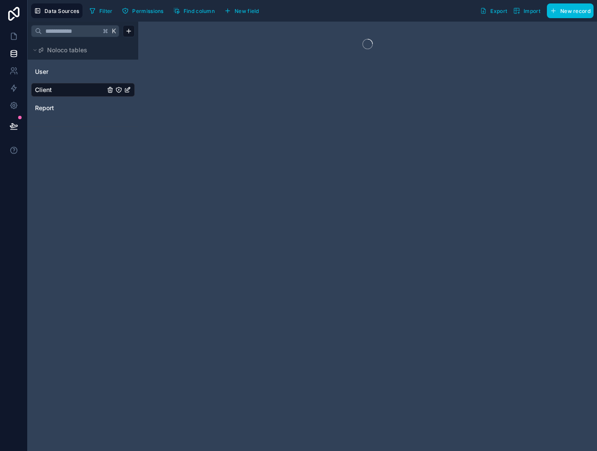
click at [558, 12] on button "New record" at bounding box center [570, 10] width 47 height 15
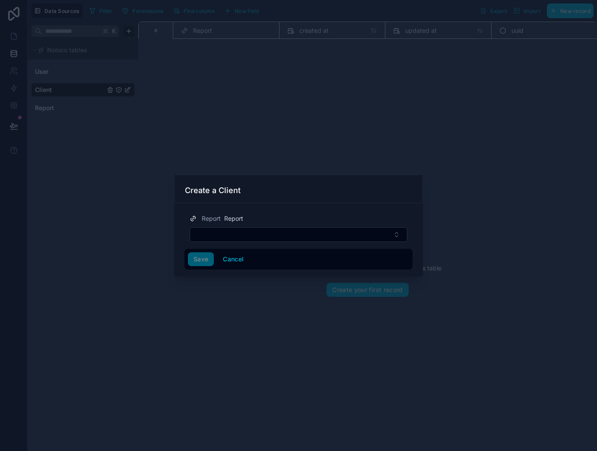
click at [266, 240] on button "Select Button" at bounding box center [299, 234] width 218 height 15
click at [268, 236] on button "Select Button" at bounding box center [299, 234] width 218 height 15
click at [227, 260] on button "Cancel" at bounding box center [233, 259] width 32 height 14
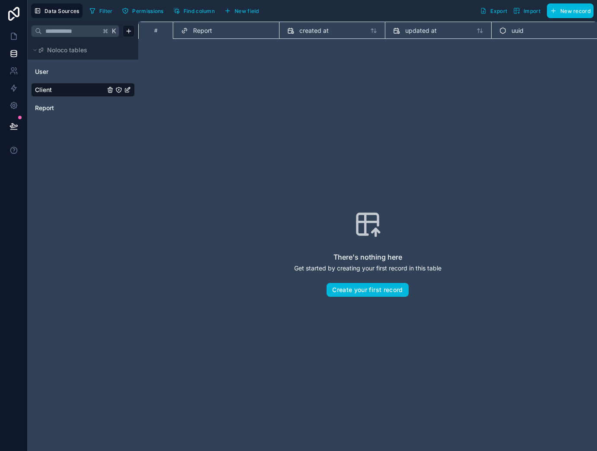
click at [125, 90] on icon "Client" at bounding box center [127, 89] width 7 height 7
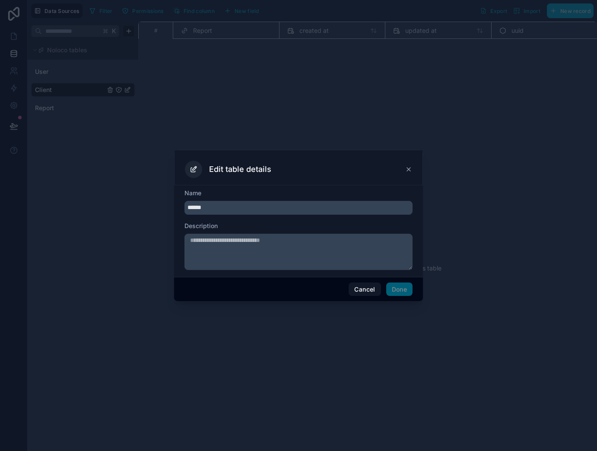
drag, startPoint x: 365, startPoint y: 285, endPoint x: 234, endPoint y: 51, distance: 268.0
click at [365, 284] on button "Cancel" at bounding box center [364, 289] width 32 height 14
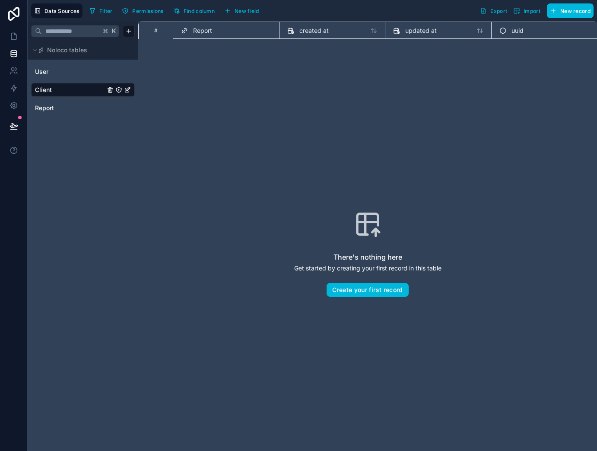
click at [211, 32] on span "Report" at bounding box center [202, 30] width 19 height 9
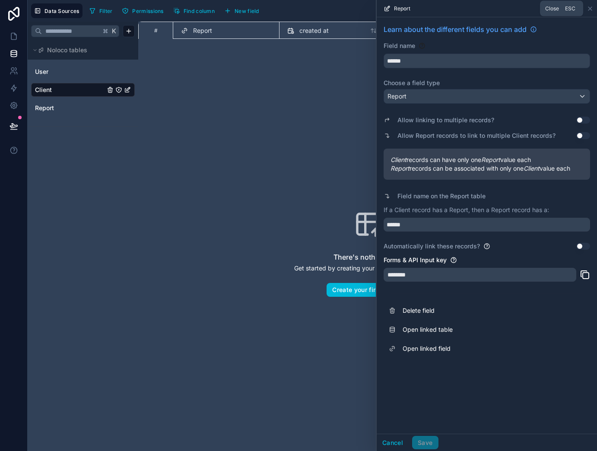
click at [589, 9] on icon at bounding box center [589, 8] width 7 height 7
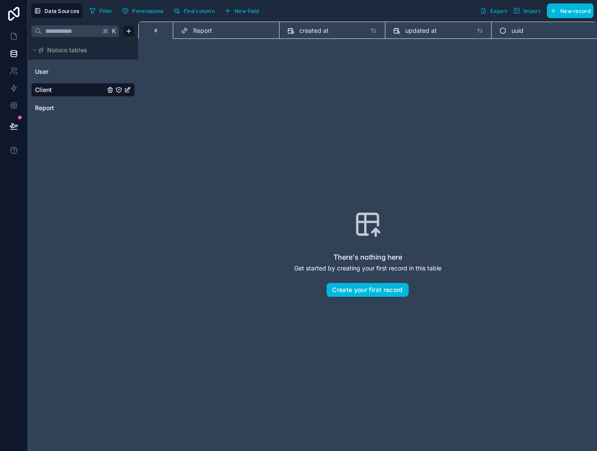
click at [566, 13] on span "New record" at bounding box center [575, 11] width 30 height 6
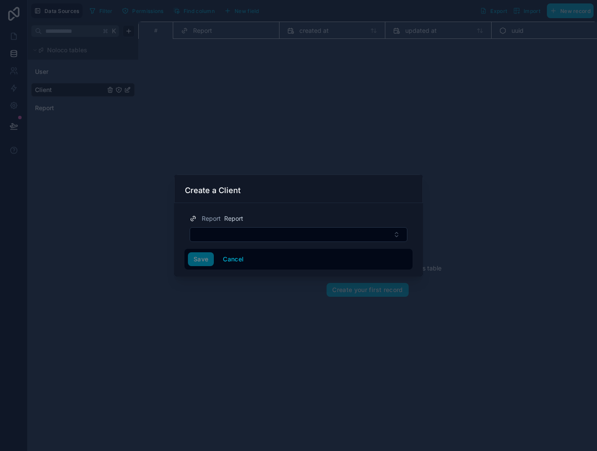
click at [241, 232] on button "Select Button" at bounding box center [299, 234] width 218 height 15
click at [277, 251] on input "**" at bounding box center [303, 252] width 103 height 16
type input "*"
click at [234, 258] on button "Cancel" at bounding box center [233, 259] width 32 height 14
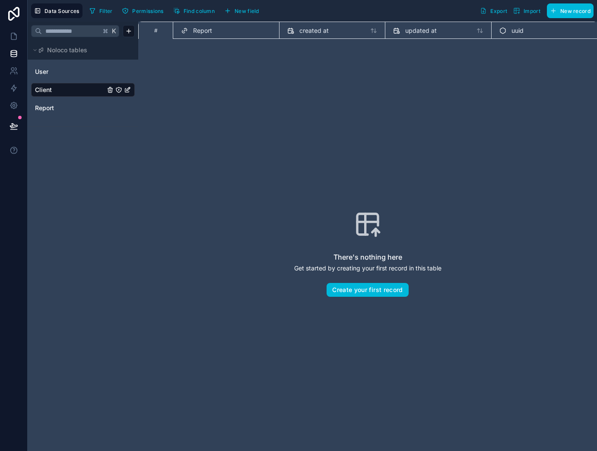
click at [210, 32] on span "Report" at bounding box center [202, 30] width 19 height 9
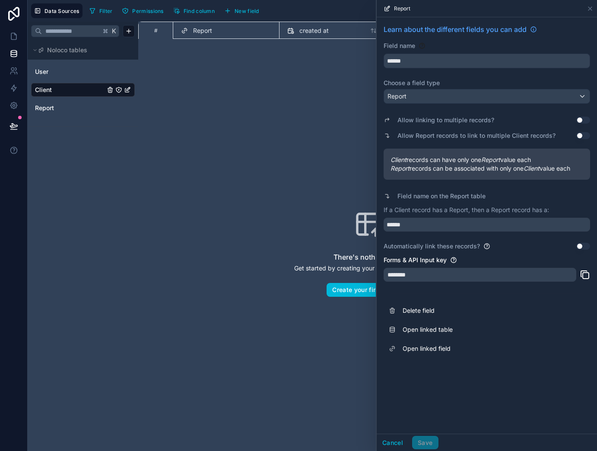
click at [419, 307] on span "Delete field" at bounding box center [464, 310] width 124 height 9
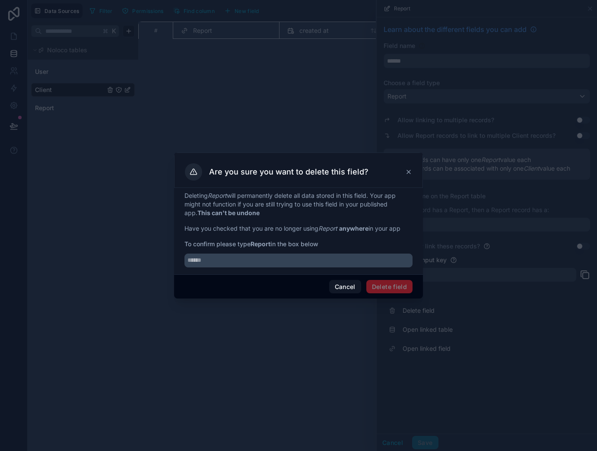
click at [338, 269] on div "Deleting Report will permanently delete all data stored in this field. Your app…" at bounding box center [298, 231] width 249 height 86
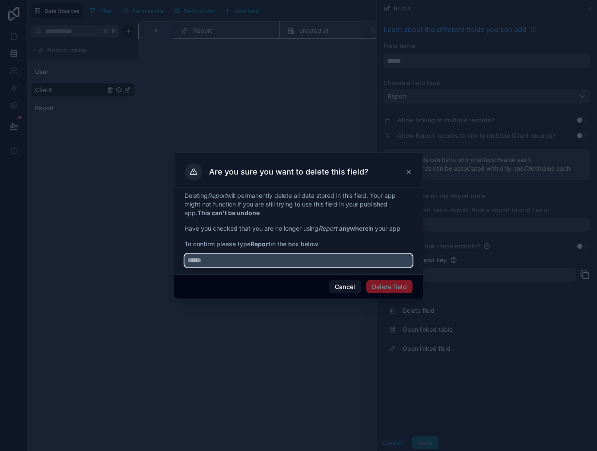
click at [338, 266] on input "text" at bounding box center [298, 260] width 228 height 14
type input "******"
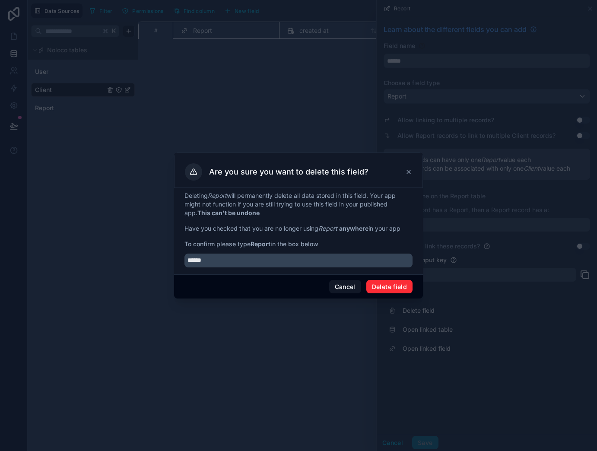
click at [400, 287] on button "Delete field" at bounding box center [389, 287] width 46 height 14
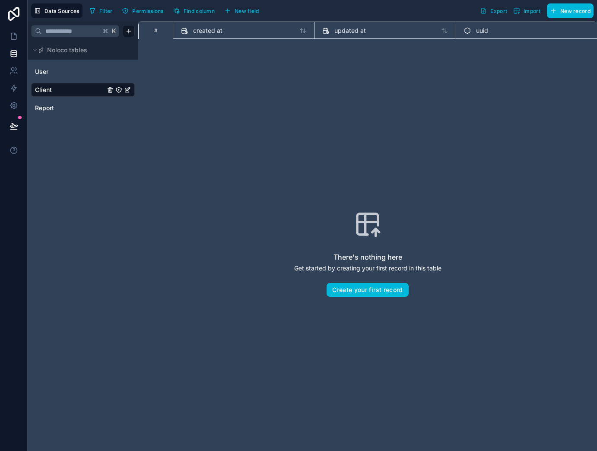
click at [566, 6] on button "New record" at bounding box center [570, 10] width 47 height 15
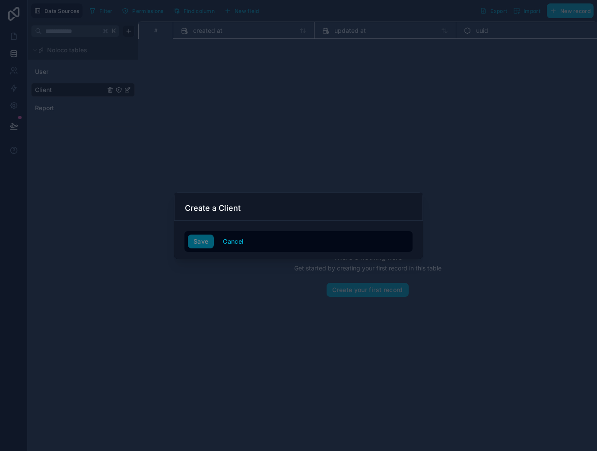
click at [224, 210] on h3 "Create a Client" at bounding box center [213, 208] width 56 height 10
click at [225, 223] on div "Save Cancel" at bounding box center [298, 240] width 249 height 38
click at [201, 242] on div "Save Cancel" at bounding box center [298, 241] width 221 height 14
click at [211, 224] on div "Save Cancel" at bounding box center [298, 240] width 249 height 38
click at [231, 237] on button "Cancel" at bounding box center [233, 241] width 32 height 14
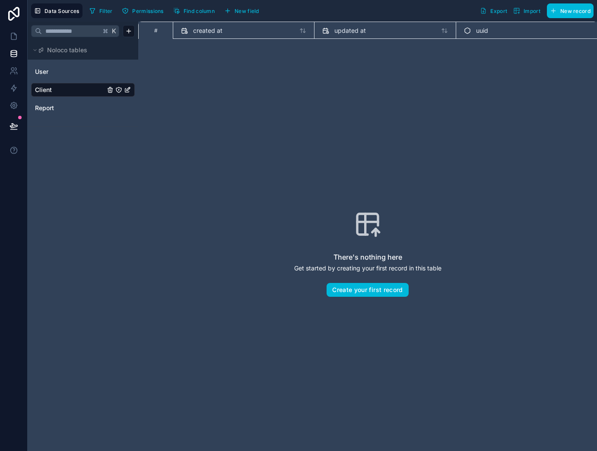
click at [351, 291] on button "Create your first record" at bounding box center [367, 290] width 82 height 14
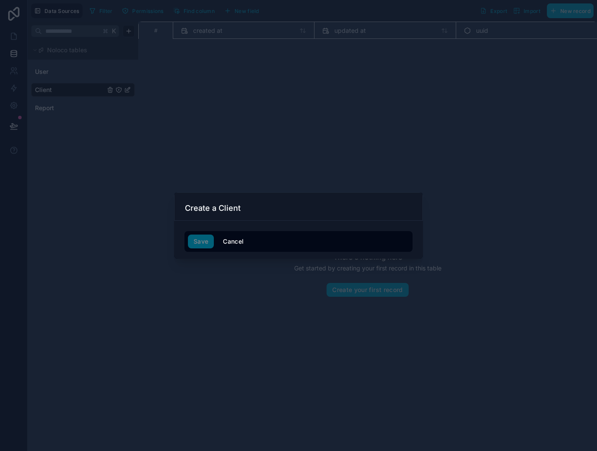
click at [228, 241] on button "Cancel" at bounding box center [233, 241] width 32 height 14
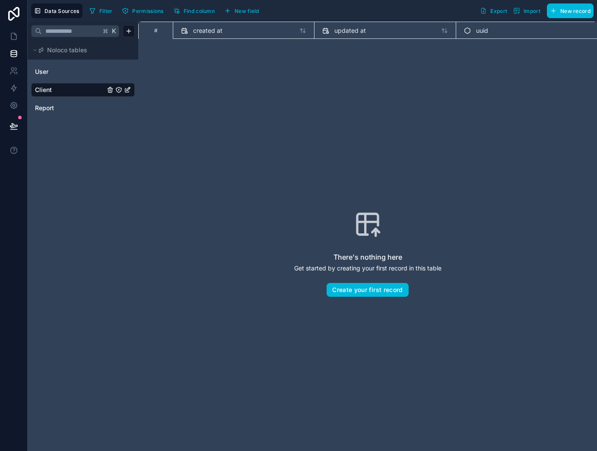
drag, startPoint x: 105, startPoint y: 63, endPoint x: 96, endPoint y: 74, distance: 13.8
click at [105, 63] on div "User Client Report" at bounding box center [83, 89] width 104 height 56
click at [96, 74] on link "User" at bounding box center [70, 71] width 70 height 9
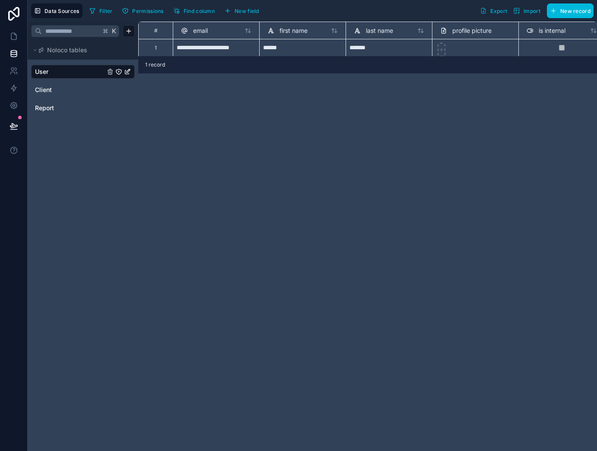
click at [558, 13] on button "New record" at bounding box center [570, 10] width 47 height 15
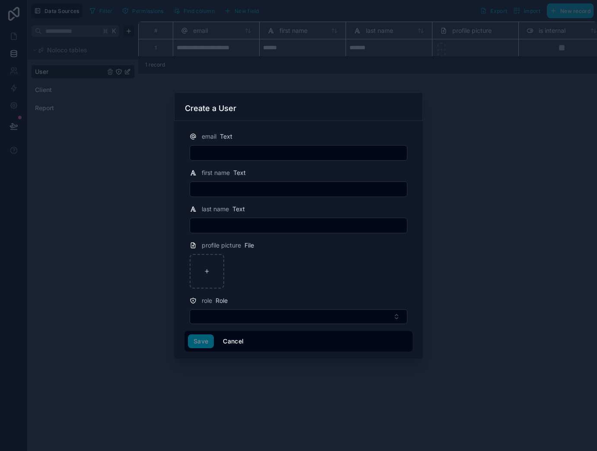
drag, startPoint x: 239, startPoint y: 338, endPoint x: 134, endPoint y: 175, distance: 193.7
click at [239, 338] on button "Cancel" at bounding box center [233, 341] width 32 height 14
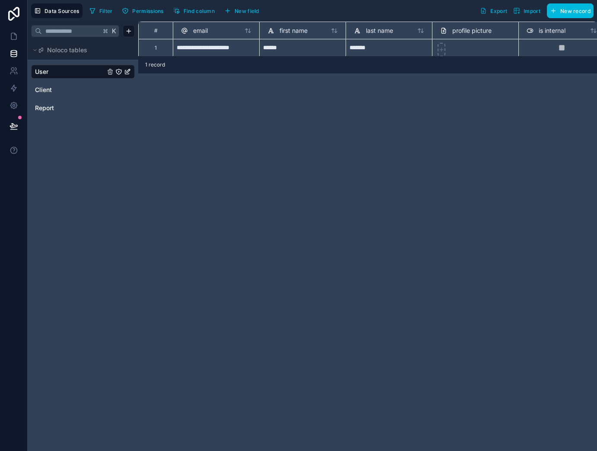
click at [54, 94] on link "Client" at bounding box center [70, 89] width 70 height 9
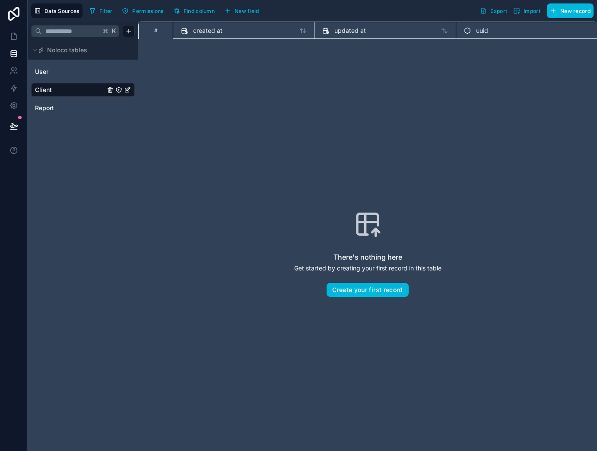
click at [240, 13] on span "New field" at bounding box center [246, 11] width 25 height 6
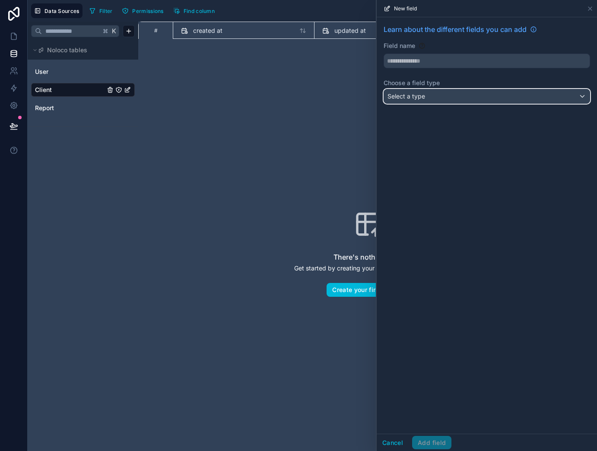
click at [451, 98] on div "Select a type" at bounding box center [487, 96] width 206 height 14
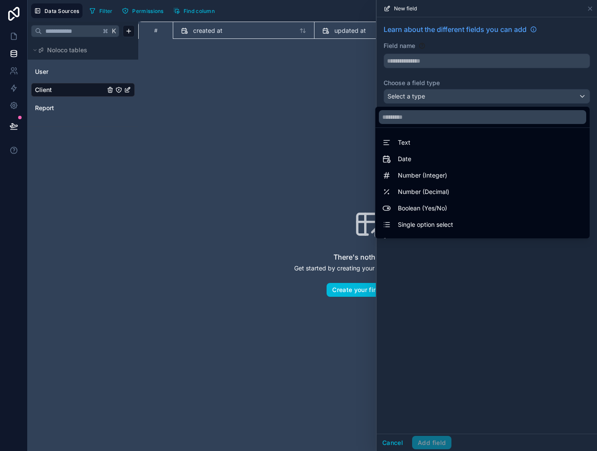
click at [424, 145] on div "Text" at bounding box center [482, 142] width 200 height 10
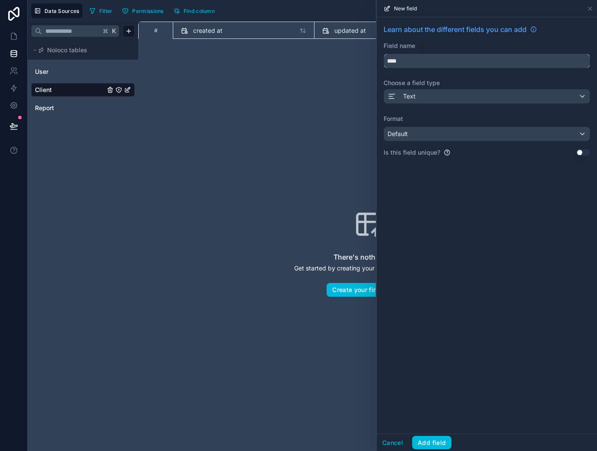
click at [436, 62] on input "****" at bounding box center [487, 61] width 206 height 14
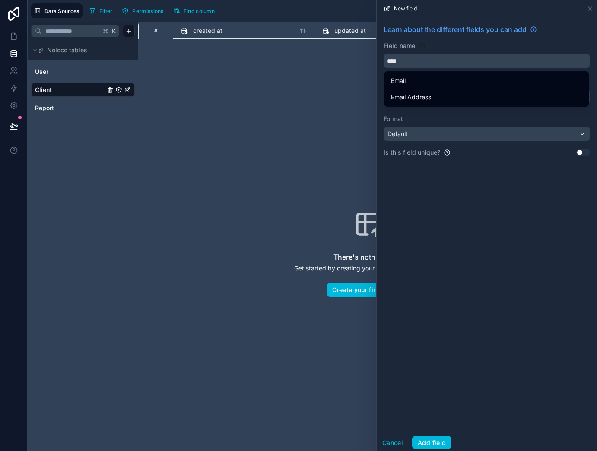
click at [444, 88] on div "Email" at bounding box center [486, 81] width 201 height 16
type input "*****"
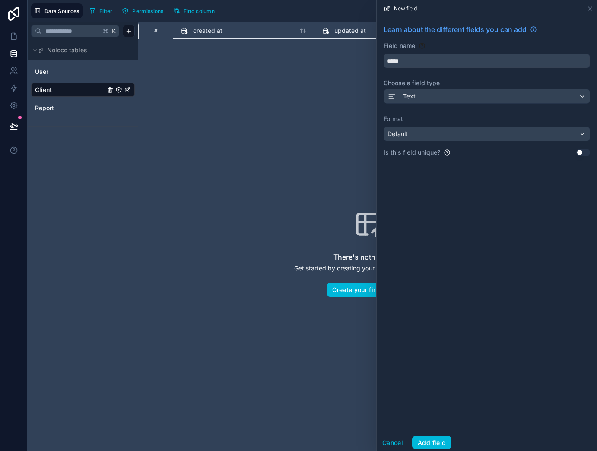
click at [436, 424] on button "Add field" at bounding box center [431, 443] width 39 height 14
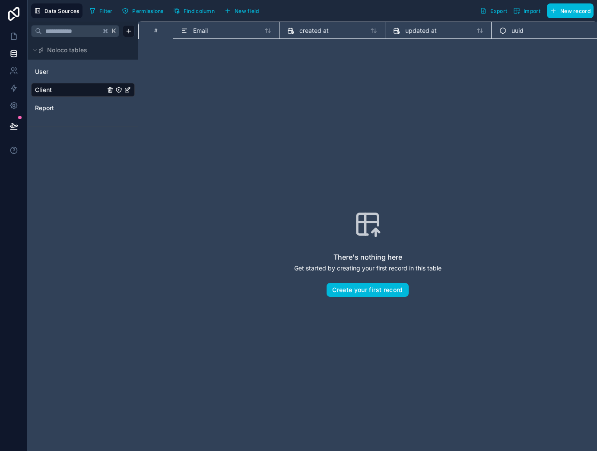
click at [364, 289] on button "Create your first record" at bounding box center [367, 290] width 82 height 14
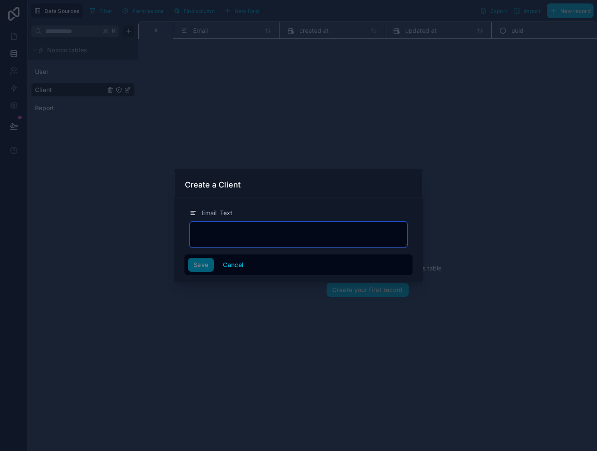
click at [225, 233] on textarea at bounding box center [299, 235] width 218 height 26
type textarea "*"
type textarea "**********"
click at [196, 263] on button "Save" at bounding box center [201, 265] width 26 height 14
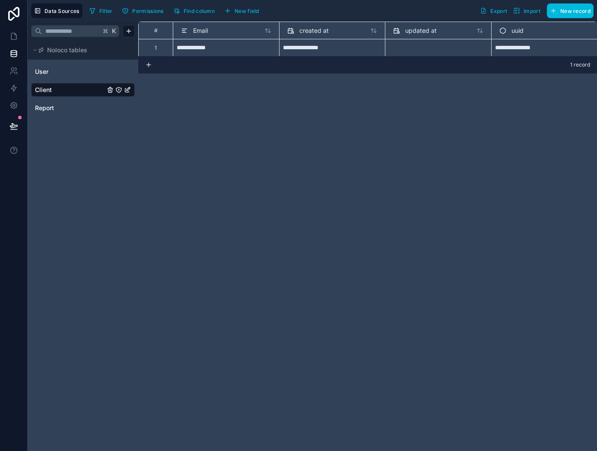
click at [42, 109] on span "Report" at bounding box center [44, 108] width 19 height 9
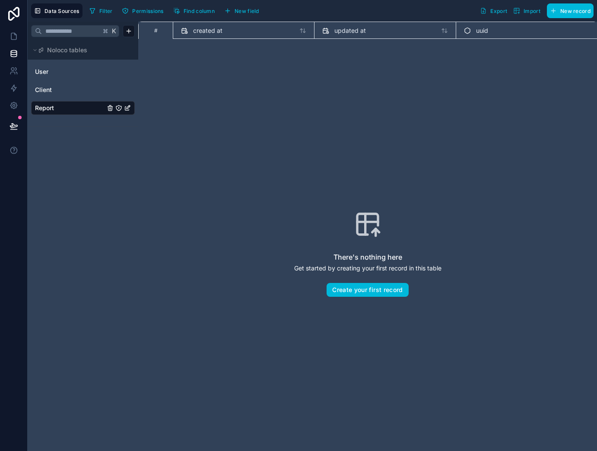
click at [246, 10] on span "New field" at bounding box center [246, 11] width 25 height 6
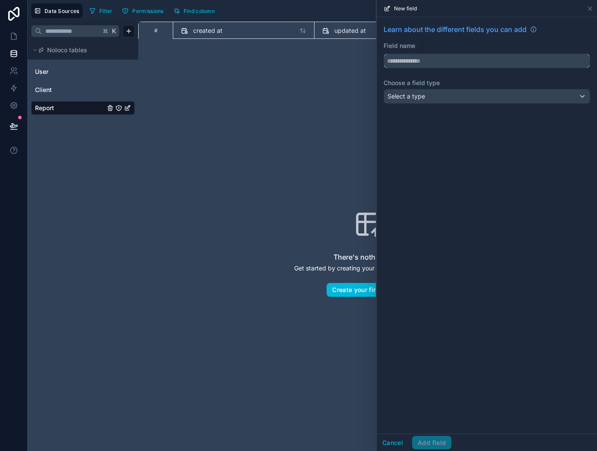
click at [461, 60] on input "text" at bounding box center [487, 61] width 206 height 14
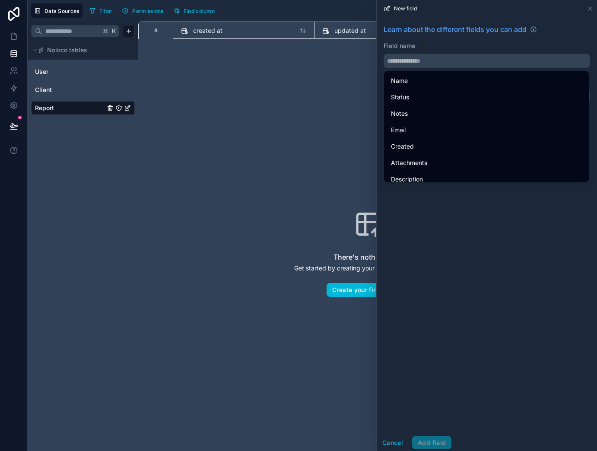
click at [447, 91] on div "Status" at bounding box center [486, 97] width 201 height 16
type input "******"
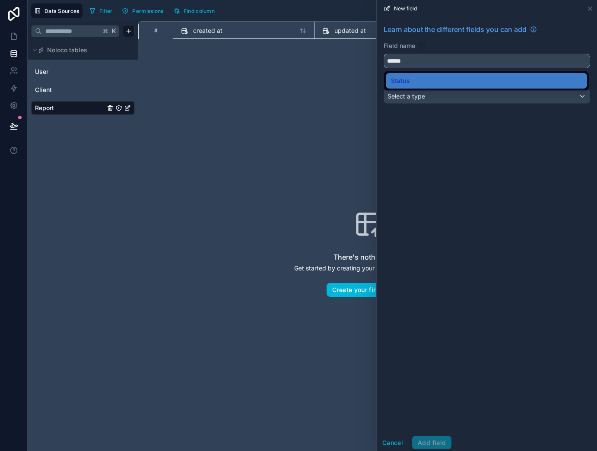
click at [440, 60] on input "******" at bounding box center [487, 61] width 206 height 14
click at [431, 100] on div "Select a type" at bounding box center [487, 96] width 206 height 14
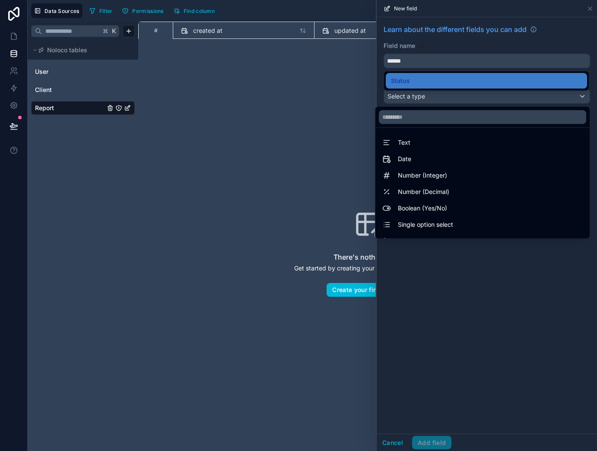
click at [415, 141] on div "Text" at bounding box center [482, 142] width 200 height 10
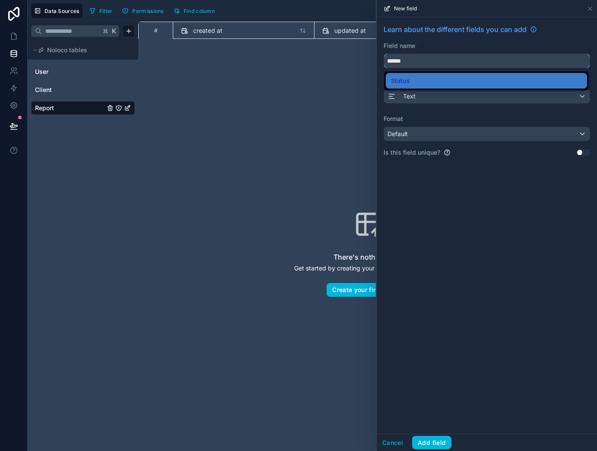
click at [425, 59] on input "******" at bounding box center [487, 61] width 206 height 14
click at [426, 103] on div "Text" at bounding box center [487, 96] width 206 height 14
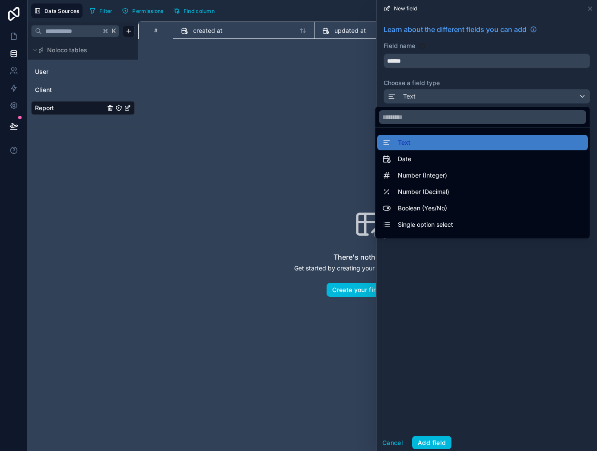
click at [426, 97] on div at bounding box center [487, 225] width 220 height 451
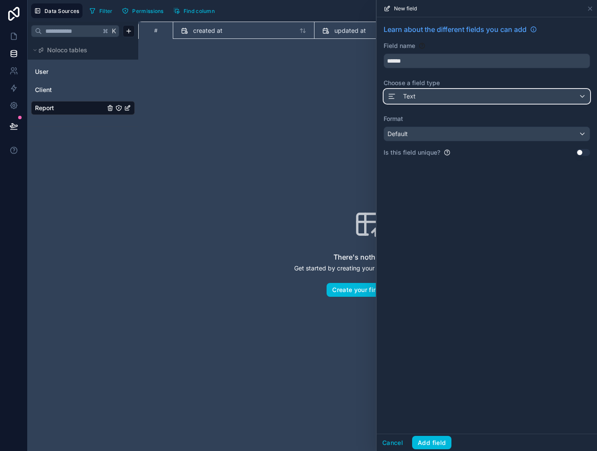
click at [426, 97] on div "Text" at bounding box center [487, 96] width 206 height 14
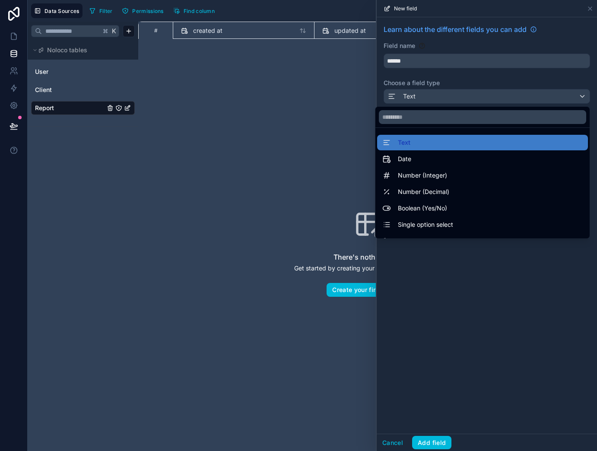
click at [320, 123] on div "There's nothing here Get started by creating your first record in this table Cr…" at bounding box center [367, 253] width 403 height 374
click at [591, 7] on div at bounding box center [487, 225] width 220 height 451
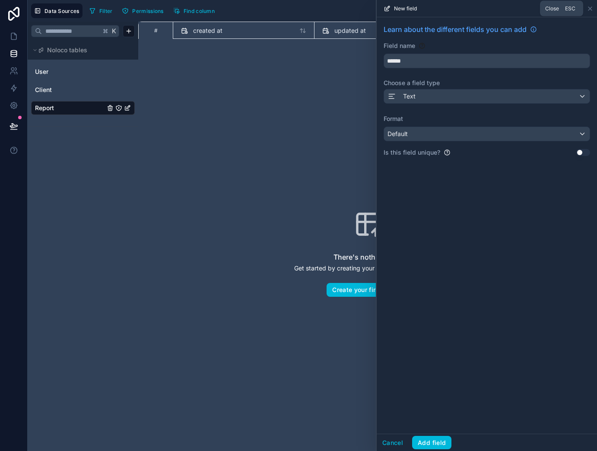
click at [589, 9] on icon at bounding box center [589, 8] width 7 height 7
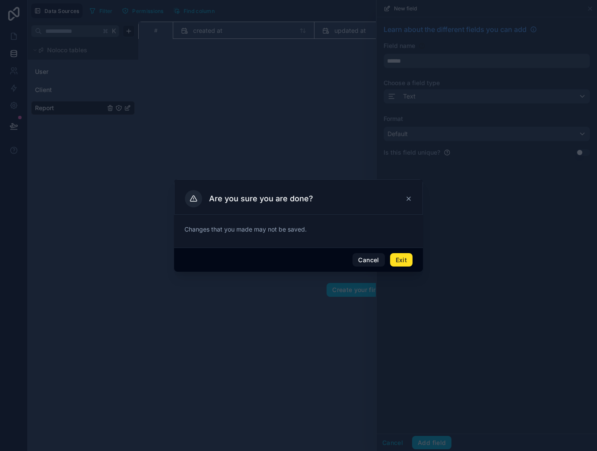
click at [414, 250] on div "Cancel Exit" at bounding box center [298, 259] width 249 height 25
click at [406, 257] on button "Exit" at bounding box center [401, 260] width 22 height 14
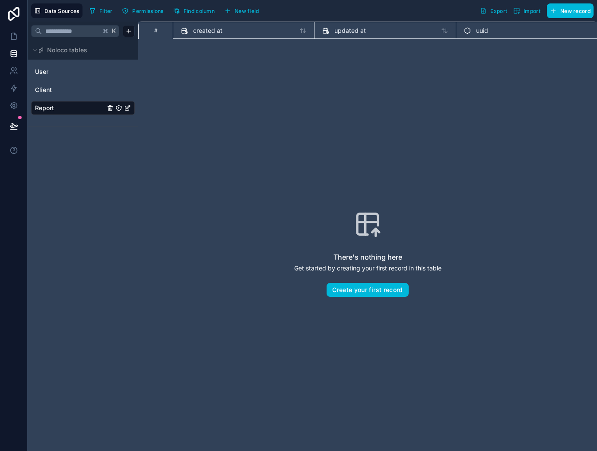
click at [559, 10] on button "New record" at bounding box center [570, 10] width 47 height 15
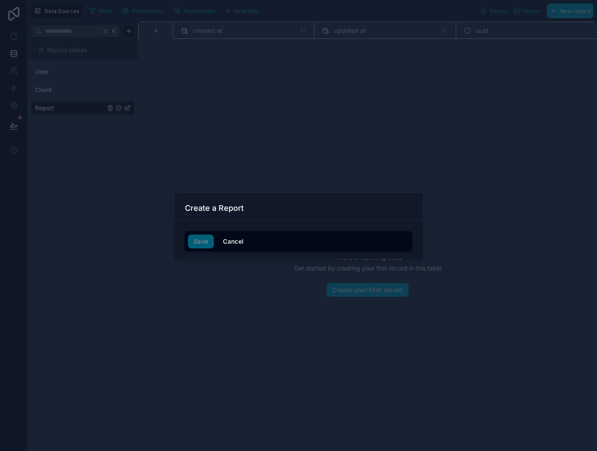
click at [230, 238] on button "Cancel" at bounding box center [233, 241] width 32 height 14
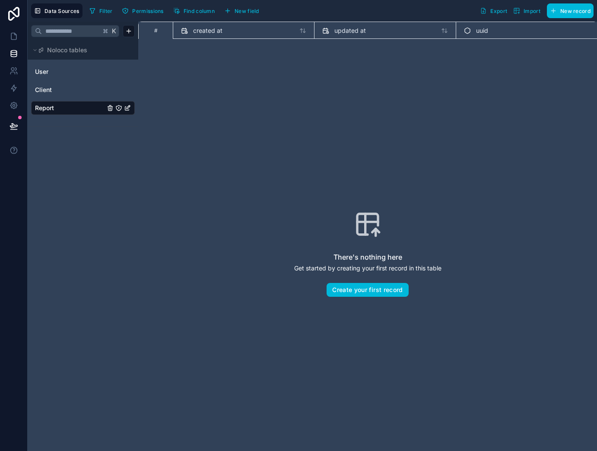
click at [243, 9] on span "New field" at bounding box center [246, 11] width 25 height 6
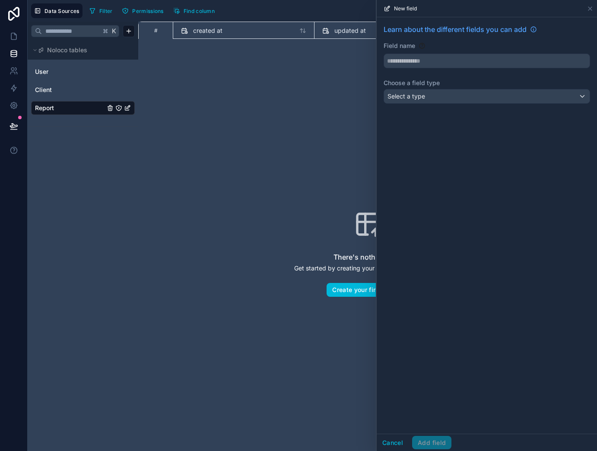
click at [423, 107] on div "Learn about the different fields you can add Field name Choose a field type Sel…" at bounding box center [487, 65] width 220 height 97
click at [424, 98] on div "Select a type" at bounding box center [487, 96] width 206 height 14
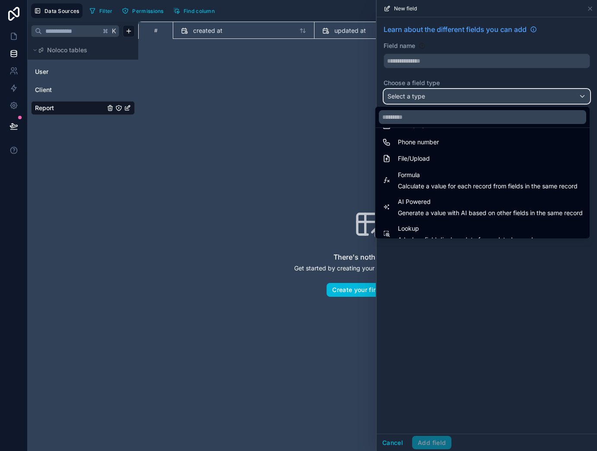
scroll to position [200, 0]
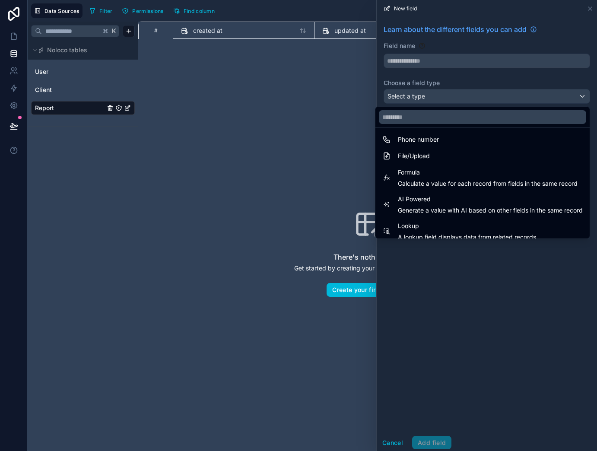
click at [430, 186] on span "Calculate a value for each record from fields in the same record" at bounding box center [488, 183] width 180 height 9
type input "*******"
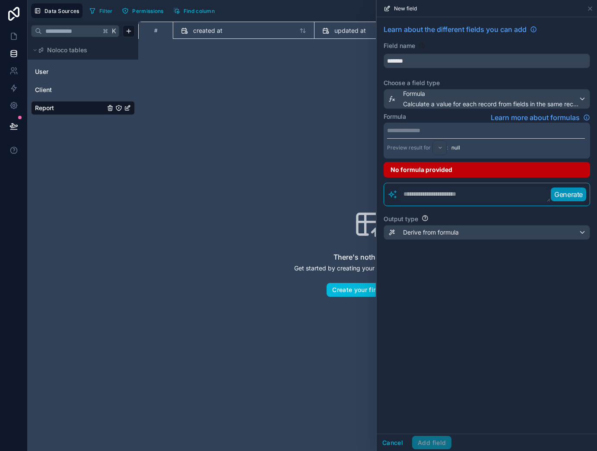
click at [427, 133] on p "**********" at bounding box center [486, 130] width 198 height 9
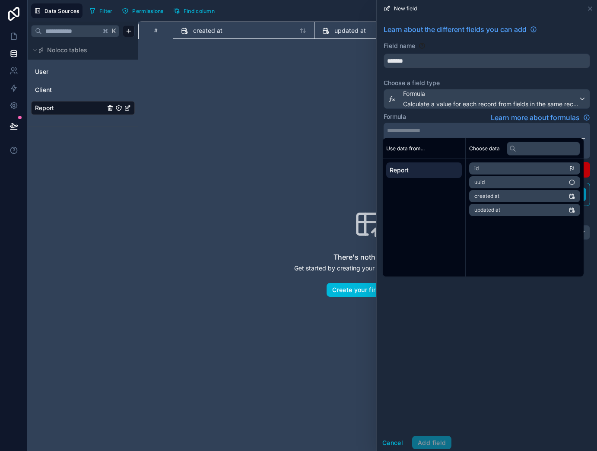
click at [444, 118] on div "Formula Learn more about formulas" at bounding box center [486, 117] width 206 height 10
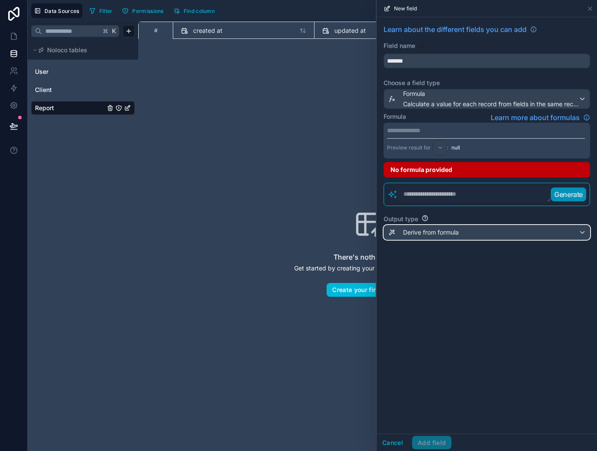
click at [432, 239] on div "Derive from formula" at bounding box center [487, 232] width 206 height 14
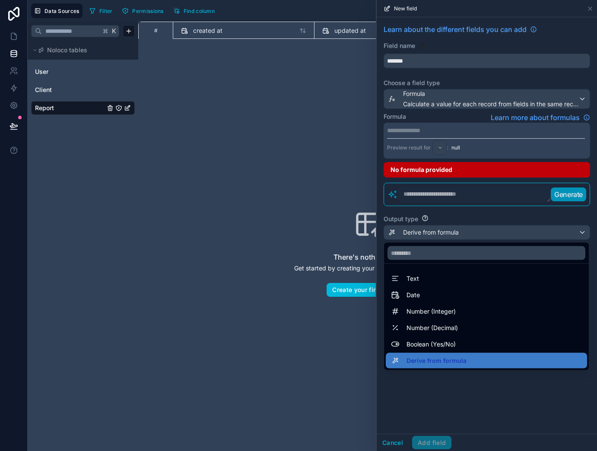
click at [426, 127] on div at bounding box center [487, 225] width 220 height 451
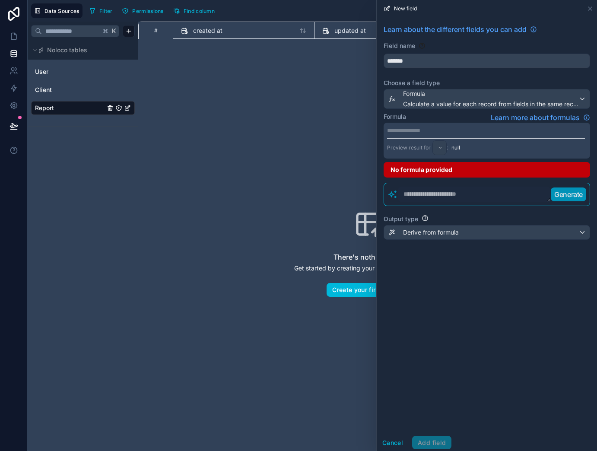
click at [423, 66] on div "**********" at bounding box center [487, 137] width 220 height 240
click at [587, 8] on icon at bounding box center [589, 8] width 7 height 7
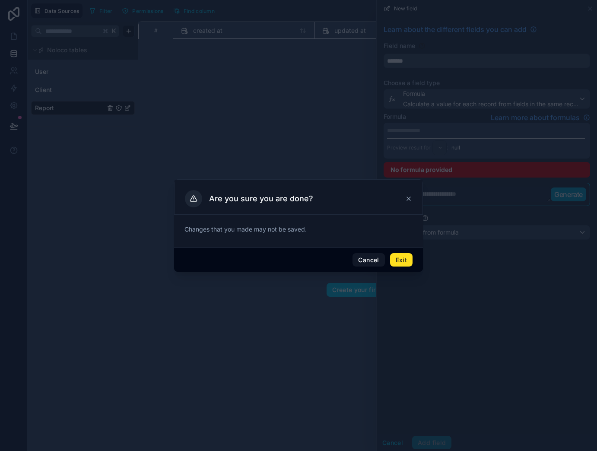
click at [395, 261] on button "Exit" at bounding box center [401, 260] width 22 height 14
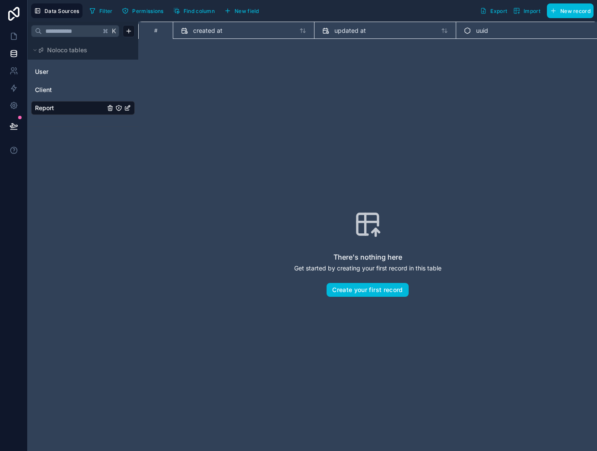
click at [252, 13] on span "New field" at bounding box center [246, 11] width 25 height 6
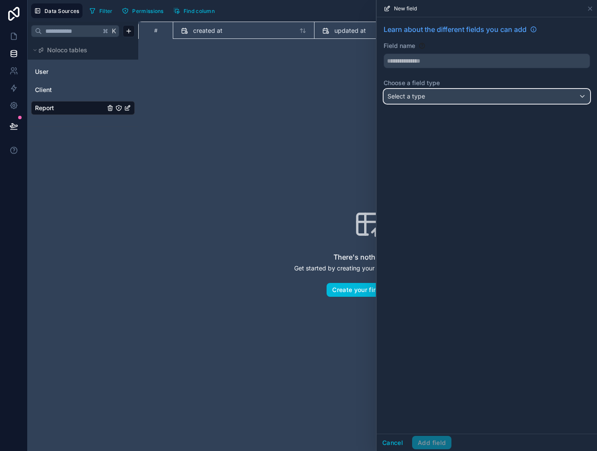
click at [430, 99] on div "Select a type" at bounding box center [487, 96] width 206 height 14
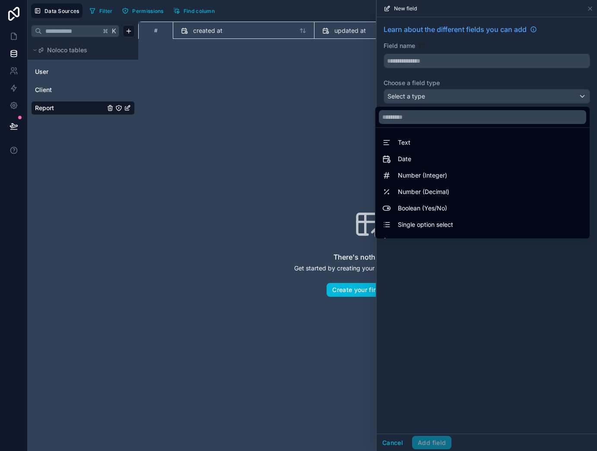
click at [415, 139] on div "Text" at bounding box center [482, 142] width 200 height 10
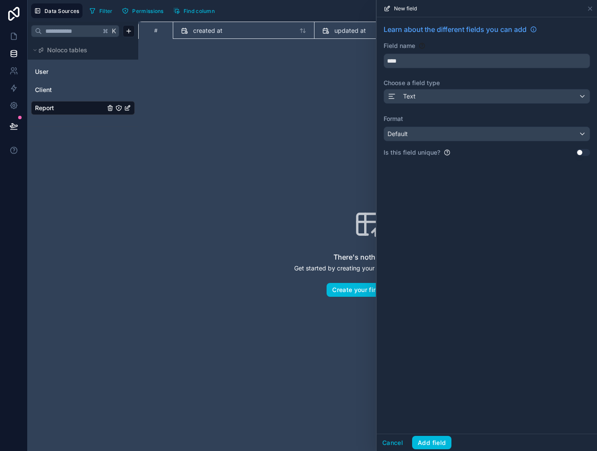
type input "****"
click at [422, 136] on div "Default" at bounding box center [487, 134] width 206 height 14
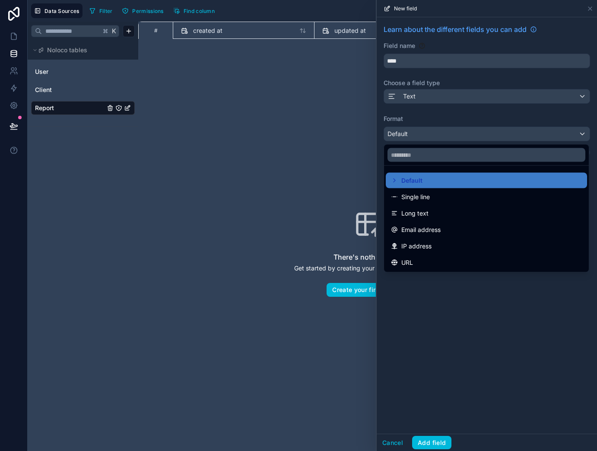
click at [437, 211] on div "Long text" at bounding box center [486, 213] width 191 height 10
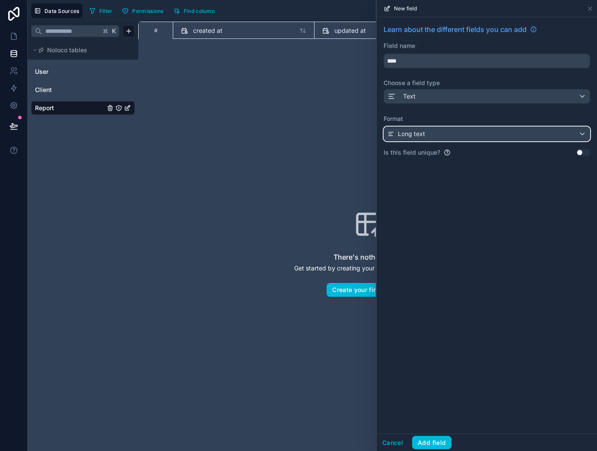
click at [435, 136] on div "Long text" at bounding box center [487, 134] width 206 height 14
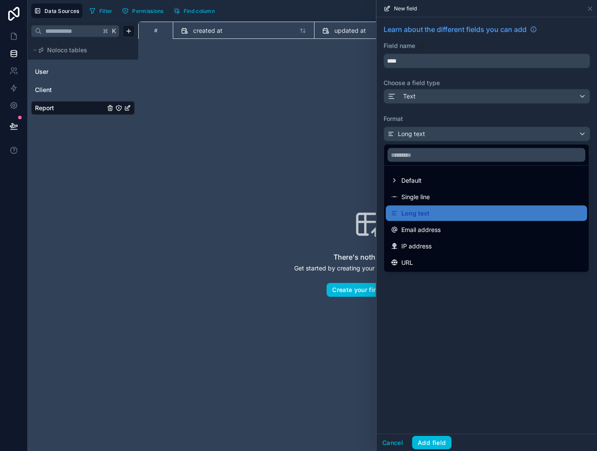
click at [449, 310] on div at bounding box center [487, 225] width 220 height 451
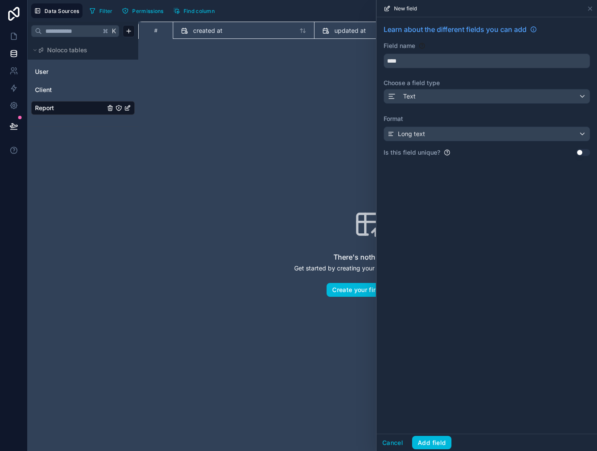
click at [501, 29] on span "Learn about the different fields you can add" at bounding box center [454, 29] width 143 height 10
click at [14, 39] on icon at bounding box center [13, 36] width 5 height 6
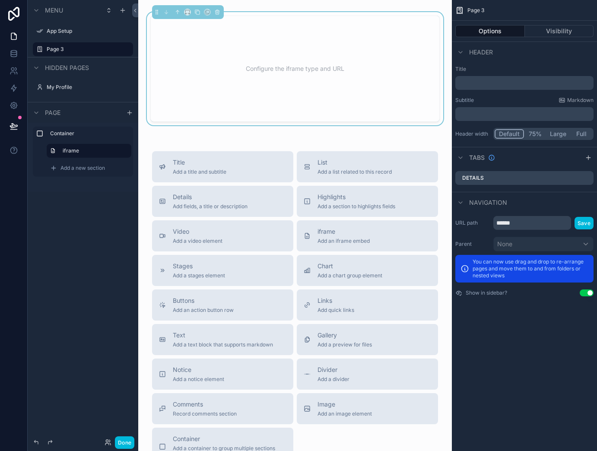
click at [0, 0] on icon "scrollable content" at bounding box center [0, 0] width 0 height 0
click at [154, 55] on span "Remove" at bounding box center [165, 55] width 23 height 9
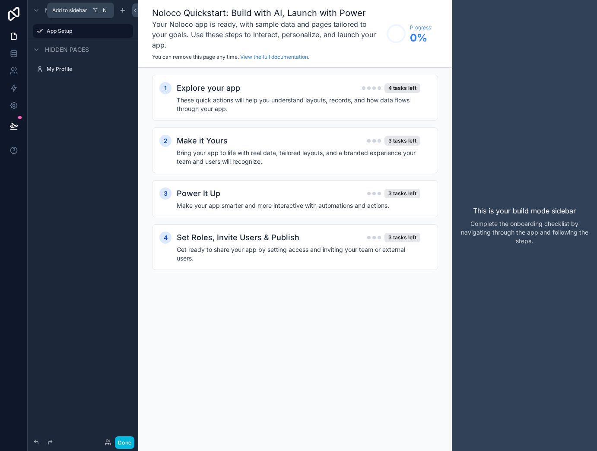
click at [121, 7] on icon "scrollable content" at bounding box center [122, 10] width 7 height 7
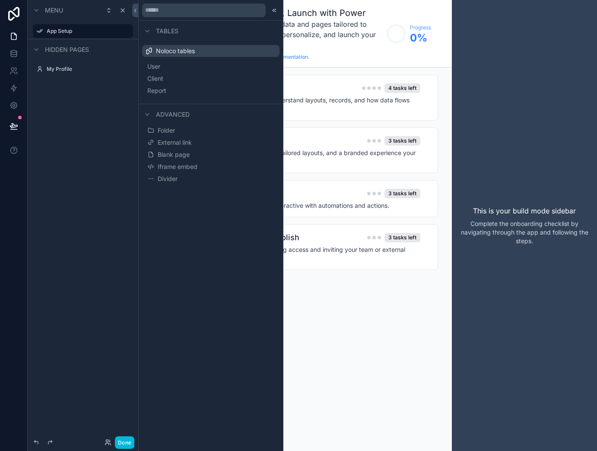
click at [196, 157] on button "Blank page" at bounding box center [211, 155] width 130 height 12
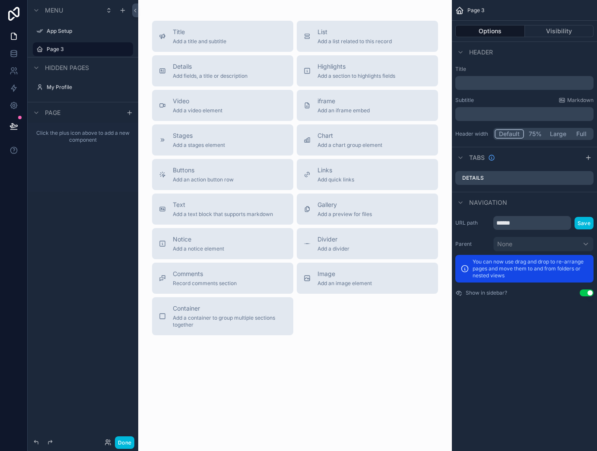
click at [55, 51] on label "Page 3" at bounding box center [87, 49] width 81 height 7
click at [0, 0] on icon "scrollable content" at bounding box center [0, 0] width 0 height 0
click at [94, 47] on input "******" at bounding box center [76, 49] width 59 height 10
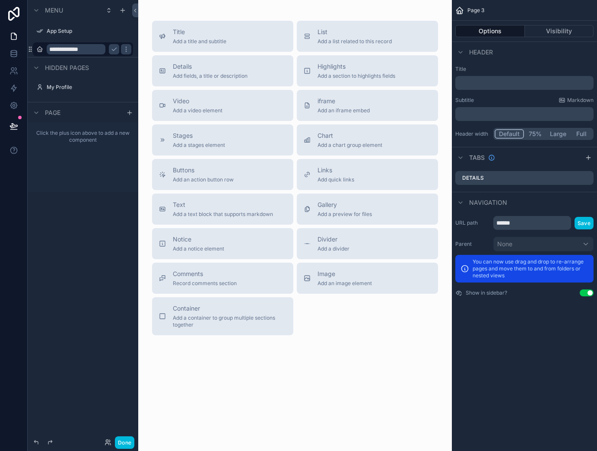
type input "**********"
click at [112, 50] on icon "scrollable content" at bounding box center [114, 49] width 7 height 7
click at [88, 46] on label "Create Report" at bounding box center [87, 49] width 81 height 7
click at [229, 218] on button "Text Add a text block that supports markdown" at bounding box center [222, 208] width 141 height 31
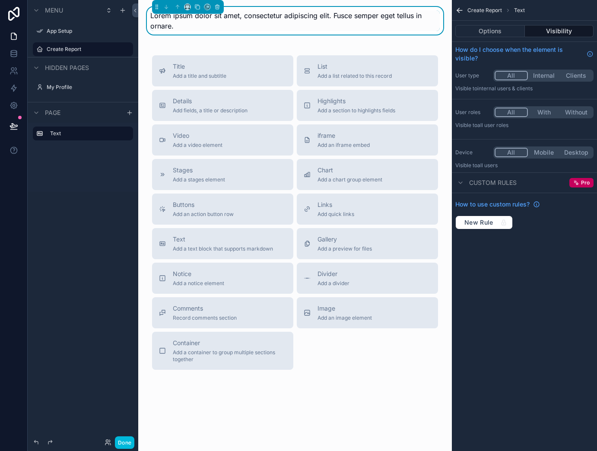
click at [240, 29] on div "Lorem ipsum dolor sit amet, consectetur adipiscing elit. Fusce semper eget tell…" at bounding box center [294, 20] width 289 height 21
click at [522, 32] on button "Options" at bounding box center [490, 31] width 70 height 12
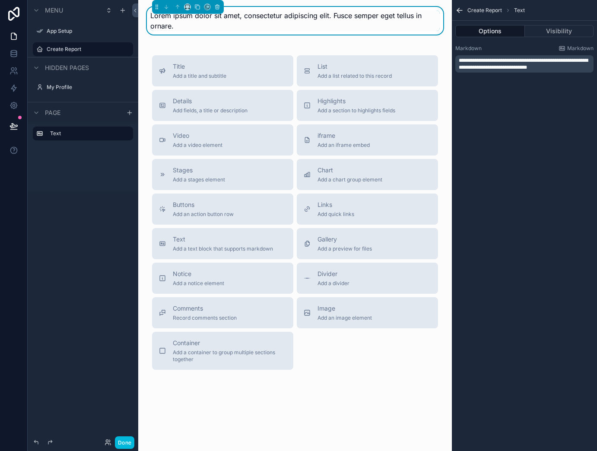
click at [232, 30] on div "Lorem ipsum dolor sit amet, consectetur adipiscing elit. Fusce semper eget tell…" at bounding box center [294, 20] width 289 height 21
click at [168, 27] on span "Lorem ipsum dolor sit amet, consectetur adipiscing elit. Fusce semper eget tell…" at bounding box center [285, 20] width 271 height 19
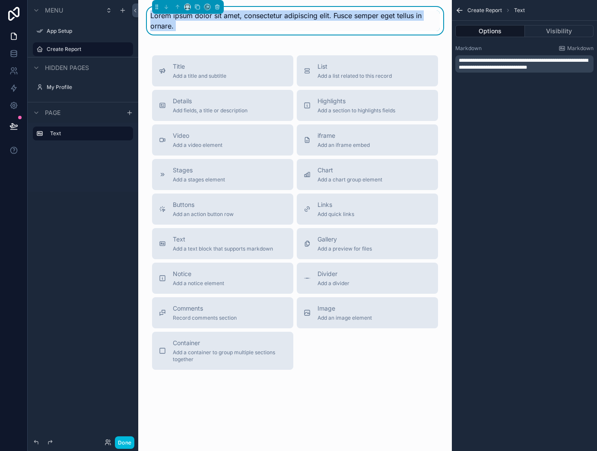
click at [168, 27] on span "Lorem ipsum dolor sit amet, consectetur adipiscing elit. Fusce semper eget tell…" at bounding box center [285, 20] width 271 height 19
click at [222, 28] on div "Lorem ipsum dolor sit amet, consectetur adipiscing elit. Fusce semper eget tell…" at bounding box center [294, 20] width 289 height 21
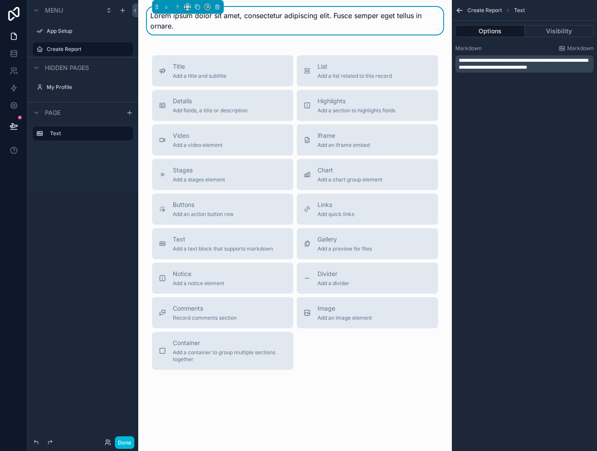
click at [222, 28] on div "Lorem ipsum dolor sit amet, consectetur adipiscing elit. Fusce semper eget tell…" at bounding box center [294, 20] width 289 height 21
click at [215, 19] on span "Lorem ipsum dolor sit amet, consectetur adipiscing elit. Fusce semper eget tell…" at bounding box center [285, 20] width 271 height 19
click at [524, 70] on span "**********" at bounding box center [523, 64] width 129 height 12
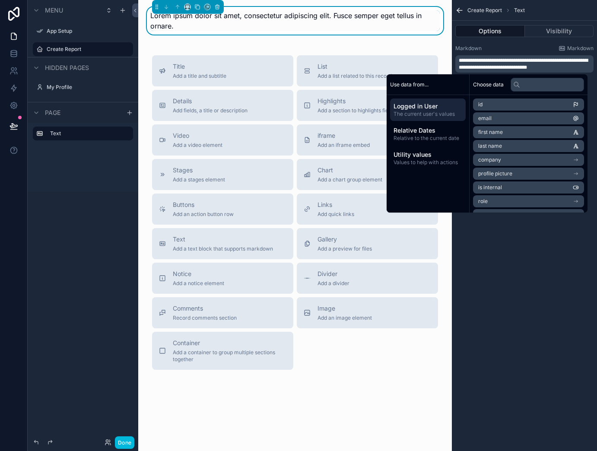
click at [225, 38] on div "Lorem ipsum dolor sit amet, consectetur adipiscing elit. Fusce semper eget tell…" at bounding box center [294, 219] width 313 height 439
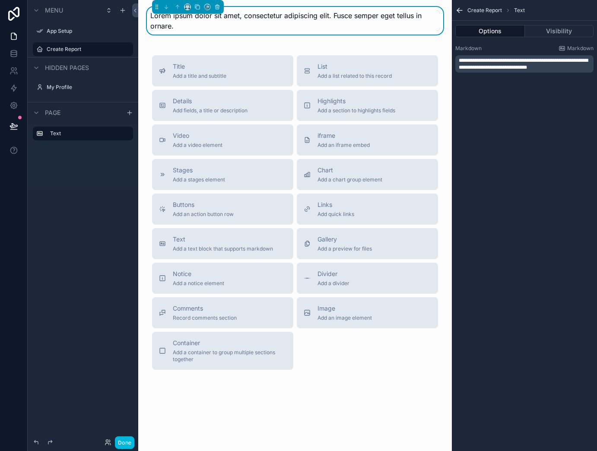
click at [212, 22] on div "Lorem ipsum dolor sit amet, consectetur adipiscing elit. Fusce semper eget tell…" at bounding box center [294, 20] width 289 height 21
click at [341, 26] on div "Lorem ipsum dolor sit amet, consectetur adipiscing elit. Fusce semper eget tell…" at bounding box center [294, 20] width 289 height 21
click at [466, 13] on div "Create Report Text" at bounding box center [524, 10] width 145 height 21
click at [464, 10] on div "Create Report Text" at bounding box center [524, 10] width 145 height 21
click at [461, 11] on icon "scrollable content" at bounding box center [459, 10] width 9 height 9
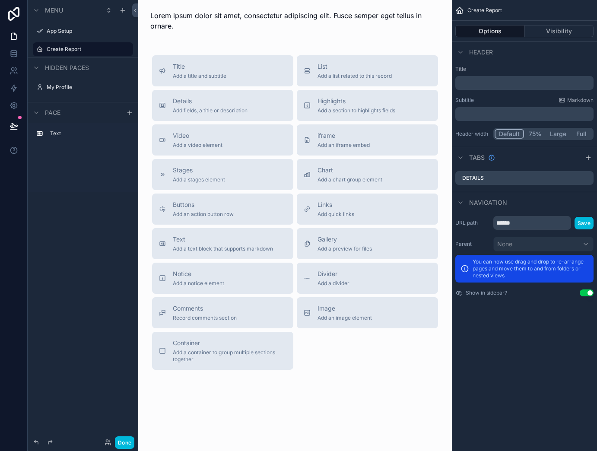
click at [285, 41] on div "Lorem ipsum dolor sit amet, consectetur adipiscing elit. Fusce semper eget tell…" at bounding box center [294, 219] width 313 height 439
click at [280, 24] on div "scrollable content" at bounding box center [295, 21] width 300 height 28
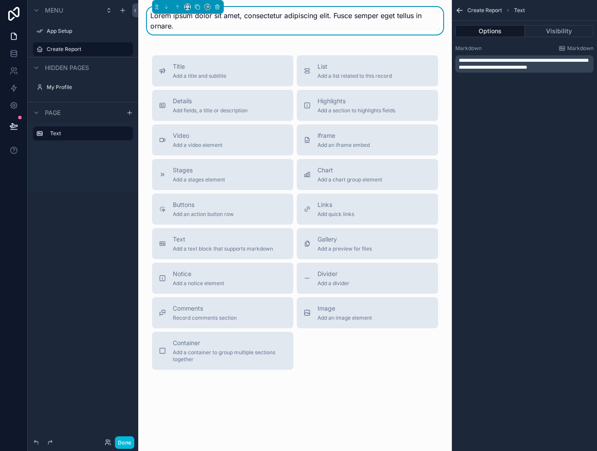
click at [266, 21] on div "Lorem ipsum dolor sit amet, consectetur adipiscing elit. Fusce semper eget tell…" at bounding box center [294, 20] width 289 height 21
click at [544, 32] on button "Visibility" at bounding box center [559, 31] width 69 height 12
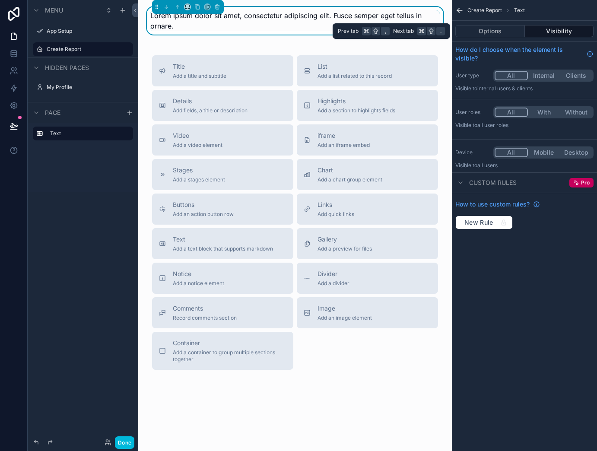
click at [503, 32] on button "Options" at bounding box center [490, 31] width 70 height 12
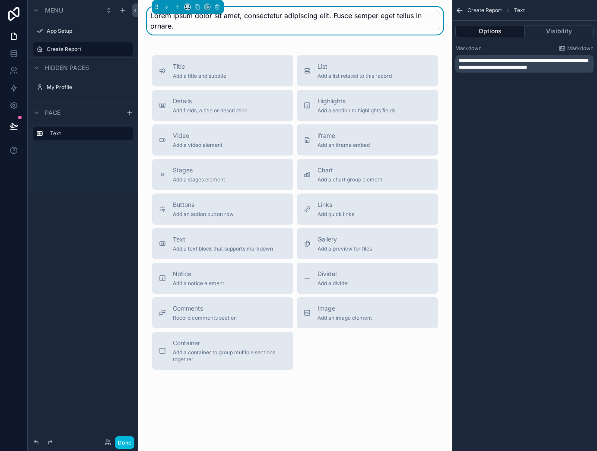
click at [82, 136] on label "Text" at bounding box center [88, 133] width 76 height 7
click at [0, 0] on icon "scrollable content" at bounding box center [0, 0] width 0 height 0
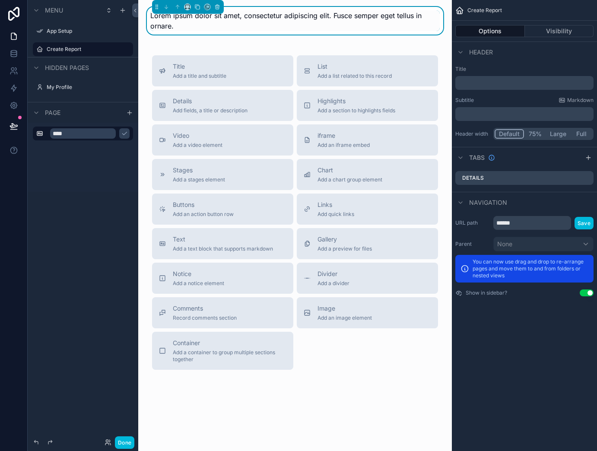
click at [82, 136] on input "****" at bounding box center [83, 133] width 66 height 10
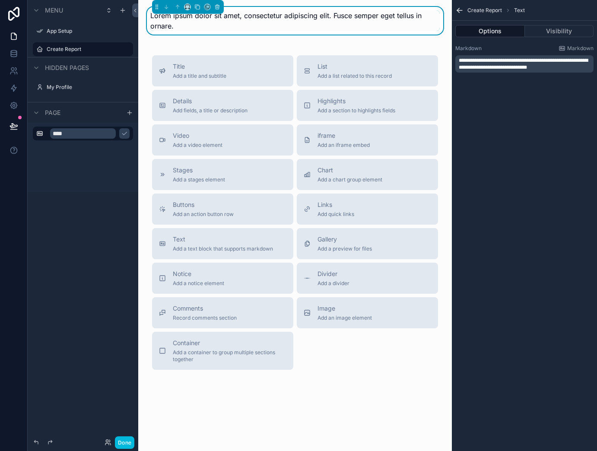
click at [41, 137] on div "****" at bounding box center [83, 134] width 100 height 14
click at [130, 114] on icon "scrollable content" at bounding box center [129, 112] width 7 height 7
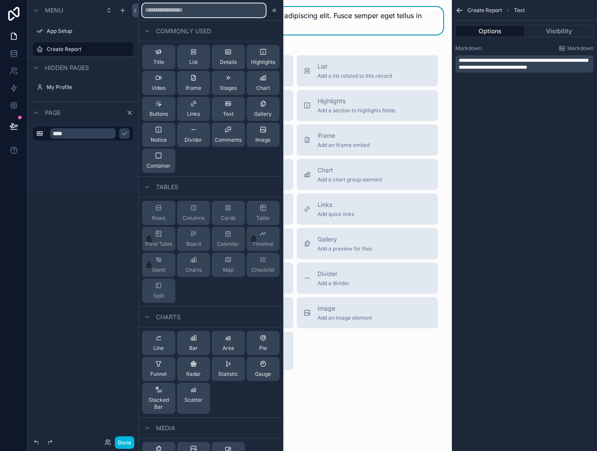
click at [187, 11] on input "text" at bounding box center [203, 10] width 123 height 14
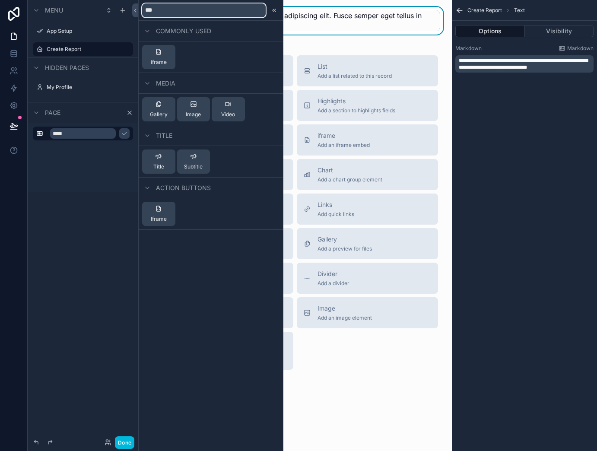
type input "****"
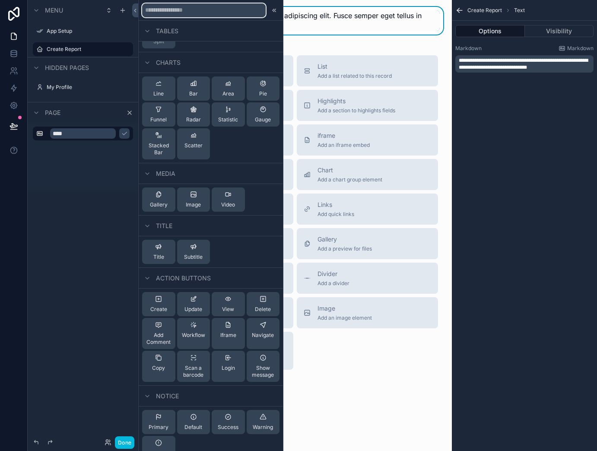
scroll to position [267, 0]
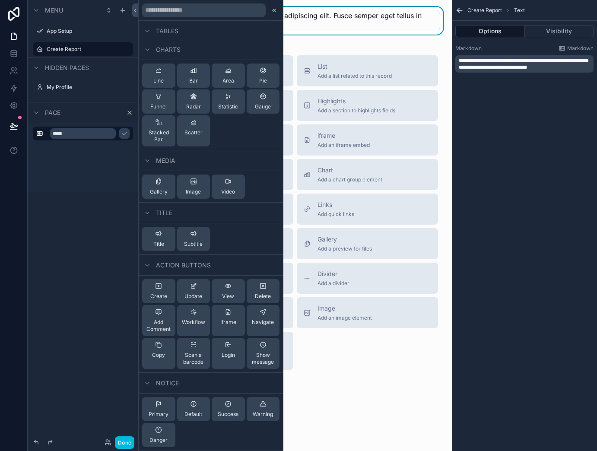
click at [196, 289] on icon at bounding box center [193, 285] width 7 height 7
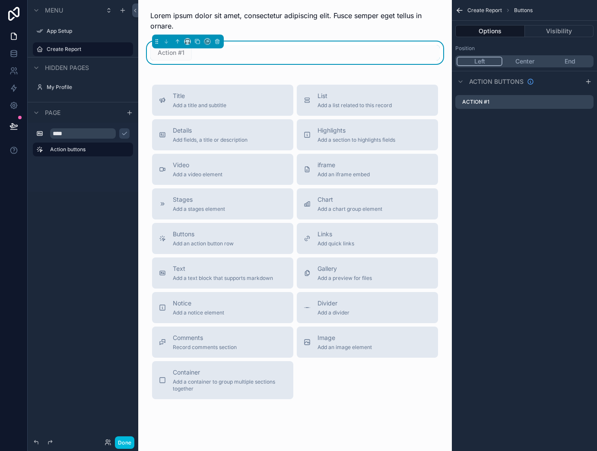
click at [510, 101] on div "Action #1" at bounding box center [524, 102] width 138 height 14
click at [0, 0] on icon "scrollable content" at bounding box center [0, 0] width 0 height 0
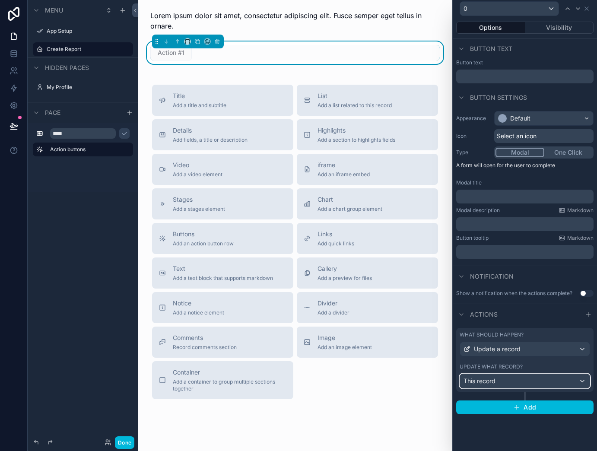
click at [521, 382] on div "This record" at bounding box center [525, 381] width 130 height 14
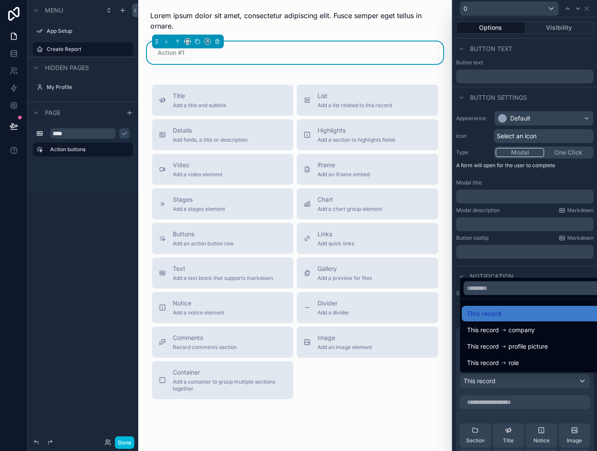
click at [522, 381] on div at bounding box center [525, 225] width 144 height 451
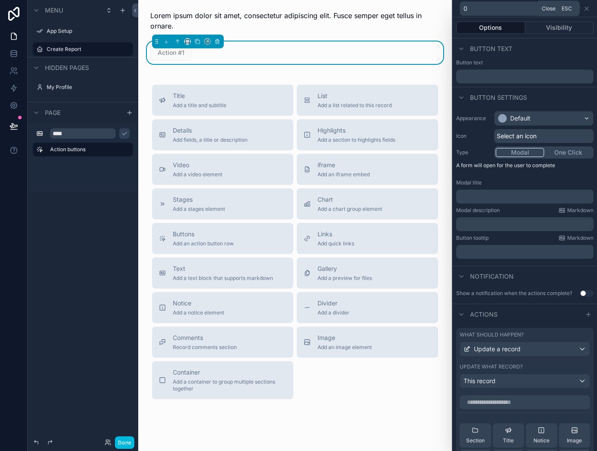
drag, startPoint x: 585, startPoint y: 8, endPoint x: 522, endPoint y: 9, distance: 63.5
click at [585, 8] on icon at bounding box center [586, 8] width 7 height 7
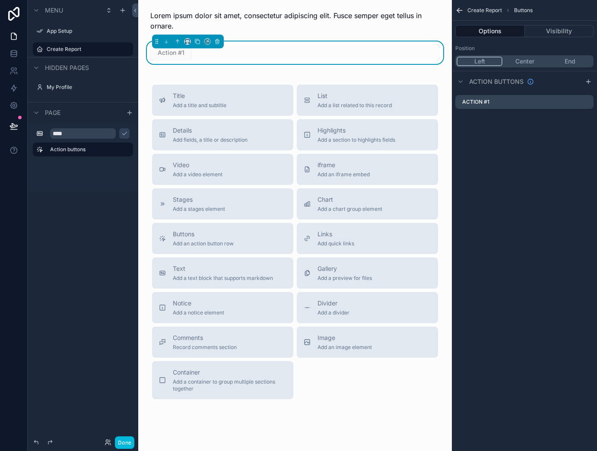
click at [256, 19] on div "scrollable content" at bounding box center [295, 21] width 300 height 28
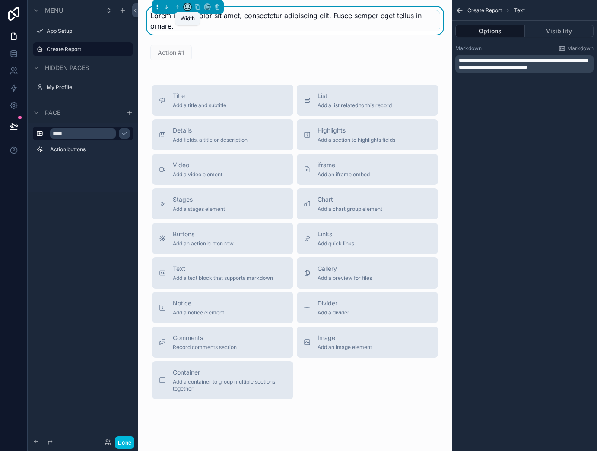
click at [185, 6] on icon "scrollable content" at bounding box center [187, 6] width 4 height 2
click at [185, 6] on div "scrollable content" at bounding box center [298, 225] width 597 height 451
click at [286, 21] on div "Lorem ipsum dolor sit amet, consectetur adipiscing elit. Fusce semper eget tell…" at bounding box center [294, 20] width 289 height 21
click at [123, 424] on button "Done" at bounding box center [124, 442] width 19 height 13
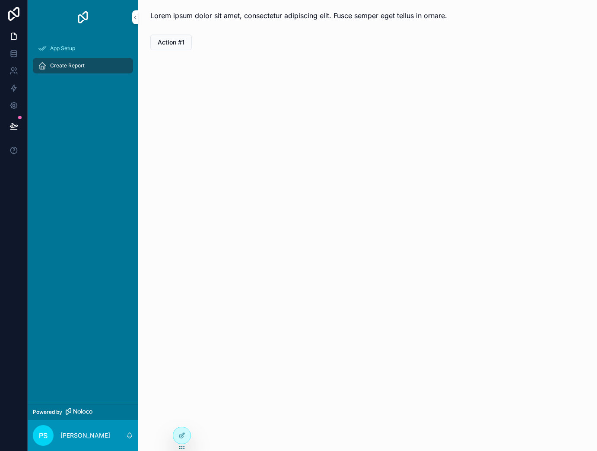
click at [248, 22] on div "Lorem ipsum dolor sit amet, consectetur adipiscing elit. Fusce semper eget tell…" at bounding box center [367, 15] width 445 height 17
click at [247, 16] on span "Lorem ipsum dolor sit amet, consectetur adipiscing elit. Fusce semper eget tell…" at bounding box center [298, 15] width 297 height 9
click at [187, 424] on div at bounding box center [181, 435] width 17 height 16
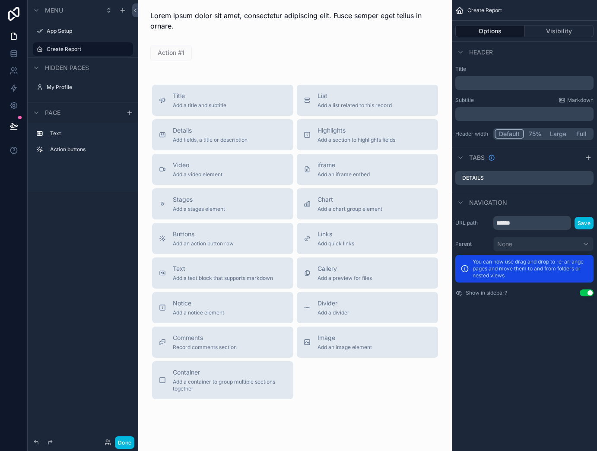
click at [209, 17] on div "scrollable content" at bounding box center [295, 21] width 300 height 28
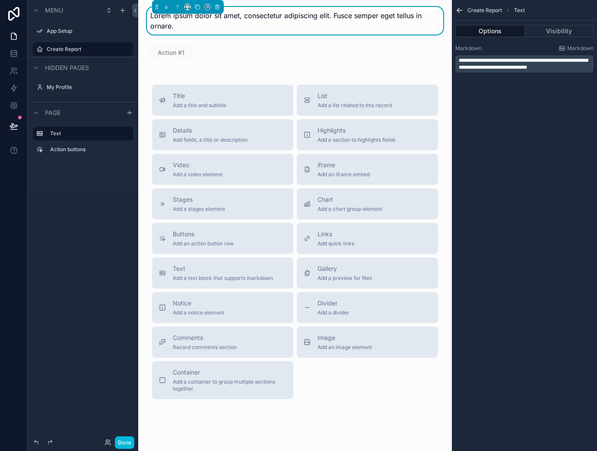
click at [384, 13] on span "Lorem ipsum dolor sit amet, consectetur adipiscing elit. Fusce semper eget tell…" at bounding box center [285, 20] width 271 height 19
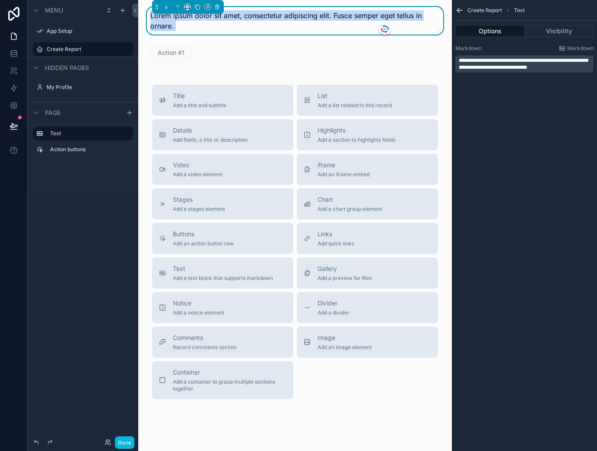
click at [384, 13] on span "Lorem ipsum dolor sit amet, consectetur adipiscing elit. Fusce semper eget tell…" at bounding box center [285, 20] width 271 height 19
click at [0, 0] on icon "scrollable content" at bounding box center [0, 0] width 0 height 0
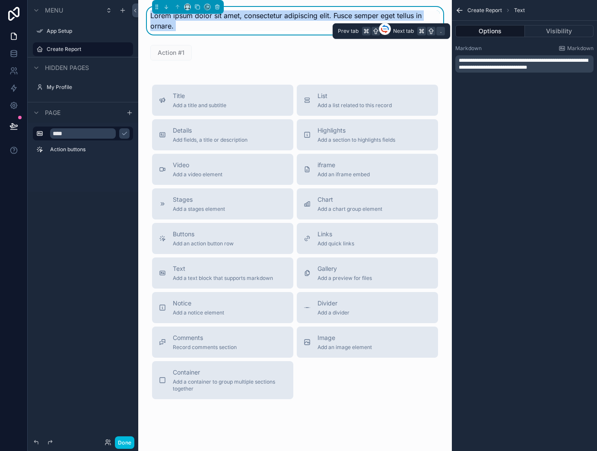
click at [482, 37] on button "Options" at bounding box center [490, 31] width 70 height 12
click at [567, 51] on span "Markdown" at bounding box center [580, 48] width 26 height 7
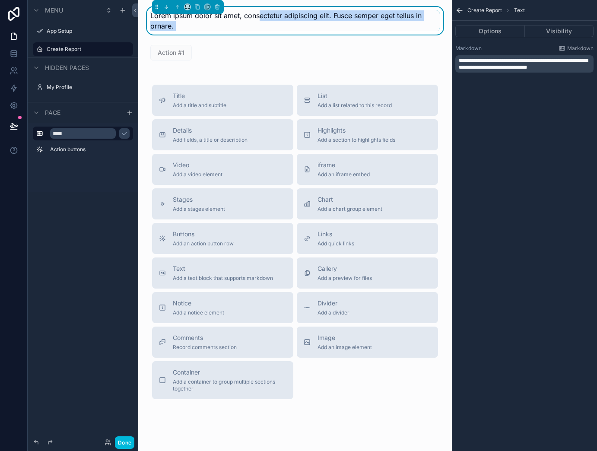
click at [257, 17] on span "Lorem ipsum dolor sit amet, consectetur adipiscing elit. Fusce semper eget tell…" at bounding box center [285, 20] width 271 height 19
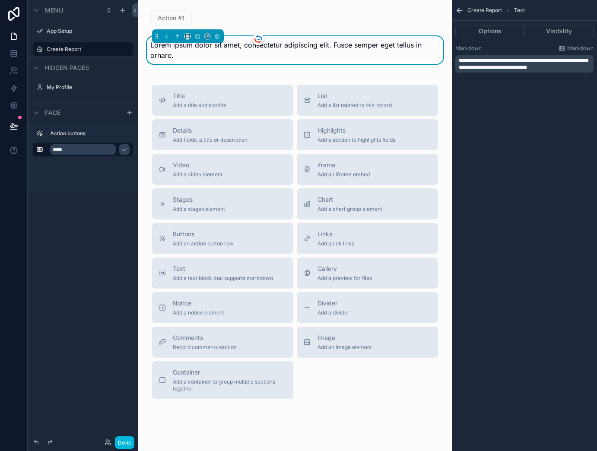
click at [190, 52] on div "Lorem ipsum dolor sit amet, consectetur adipiscing elit. Fusce semper eget tell…" at bounding box center [294, 50] width 289 height 21
click at [0, 0] on icon "scrollable content" at bounding box center [0, 0] width 0 height 0
click at [129, 148] on button "scrollable content" at bounding box center [124, 149] width 10 height 10
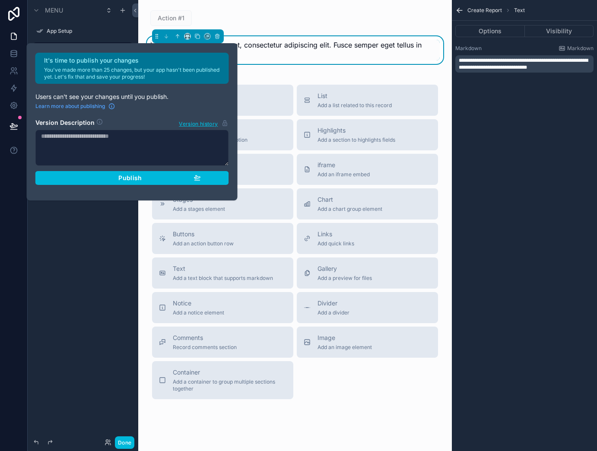
click at [267, 83] on div "Action #1 Lorem ipsum dolor sit amet, consectetur adipiscing elit. Fusce semper…" at bounding box center [294, 234] width 313 height 468
click at [82, 271] on div "It's time to publish your changes You've made more than 25 changes, but your ap…" at bounding box center [298, 225] width 597 height 451
click at [167, 339] on div "Comments Record comments section" at bounding box center [222, 341] width 127 height 17
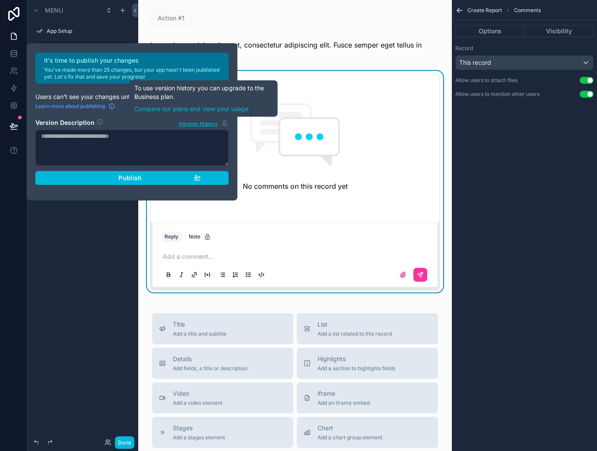
click at [269, 65] on div "Action #1 Lorem ipsum dolor sit amet, consectetur adipiscing elit. Fusce semper…" at bounding box center [294, 348] width 313 height 696
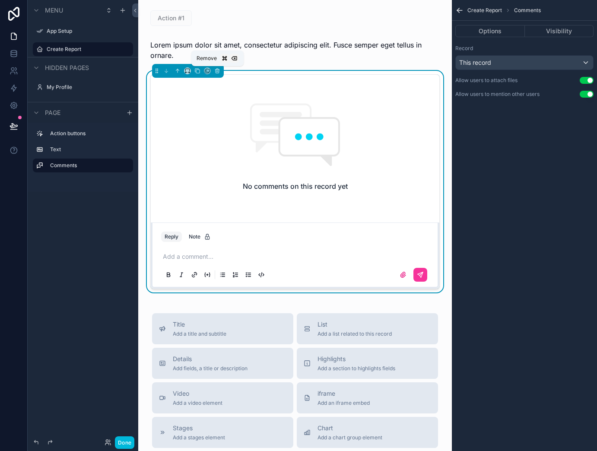
click at [218, 72] on icon "scrollable content" at bounding box center [217, 71] width 6 height 6
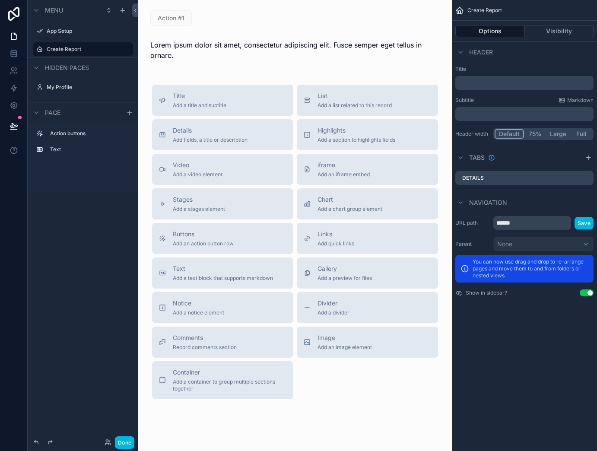
click at [71, 158] on div "Action buttons Text" at bounding box center [83, 144] width 111 height 42
click at [73, 153] on div "Text" at bounding box center [89, 149] width 79 height 7
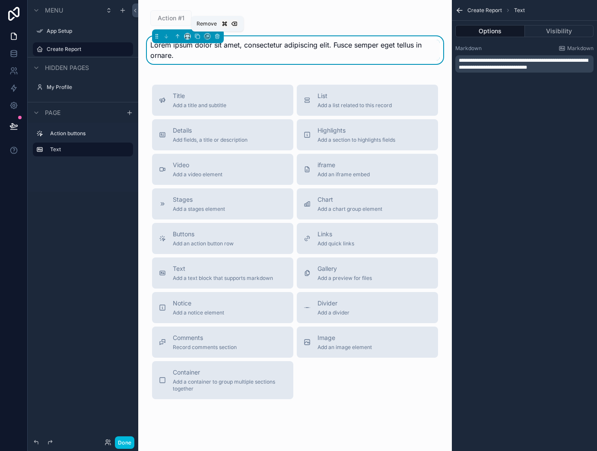
click at [219, 37] on icon "scrollable content" at bounding box center [217, 36] width 6 height 6
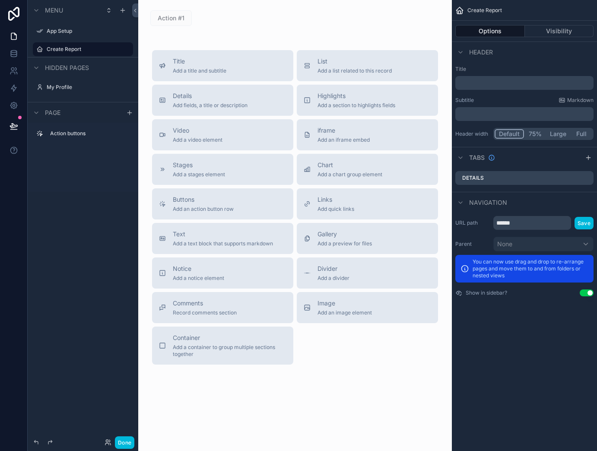
click at [255, 239] on div "Text Add a text block that supports markdown" at bounding box center [223, 238] width 100 height 17
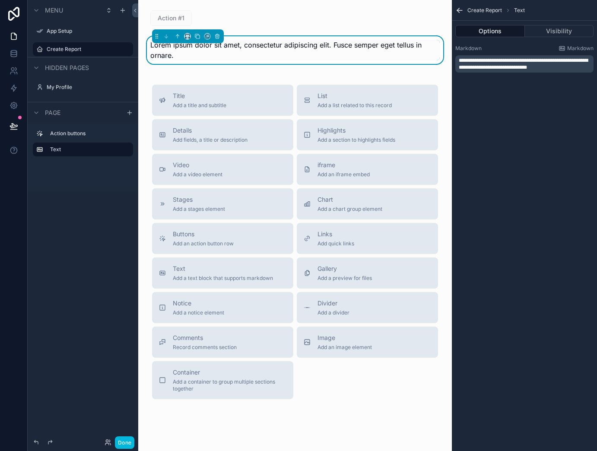
click at [505, 63] on p "**********" at bounding box center [525, 64] width 133 height 14
click at [500, 64] on div at bounding box center [500, 64] width 0 height 0
click at [505, 63] on p "**********" at bounding box center [525, 64] width 133 height 14
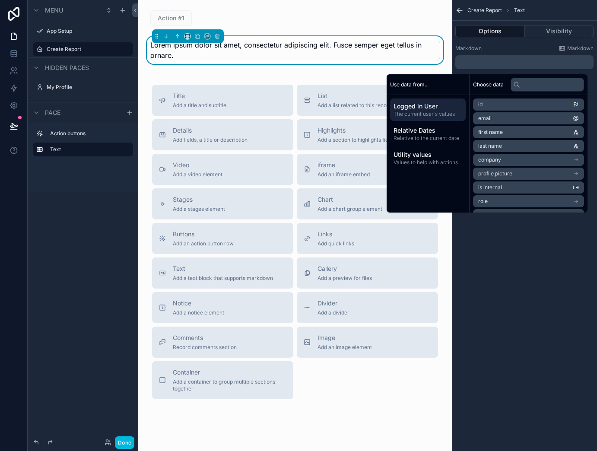
scroll to position [0, 0]
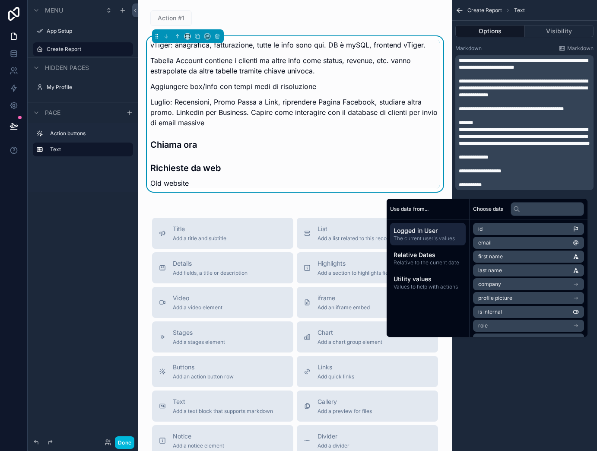
click at [542, 154] on p "﻿" at bounding box center [525, 150] width 133 height 7
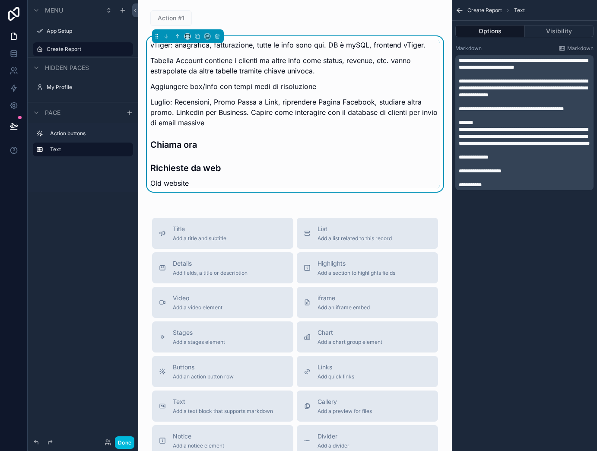
click at [525, 154] on p "﻿" at bounding box center [525, 150] width 133 height 7
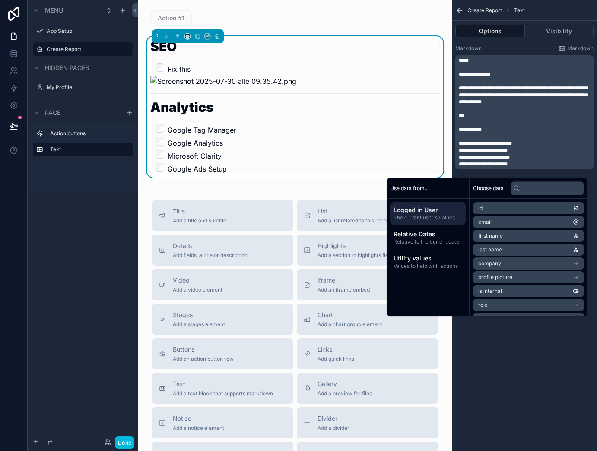
click at [506, 104] on span "**********" at bounding box center [523, 94] width 129 height 19
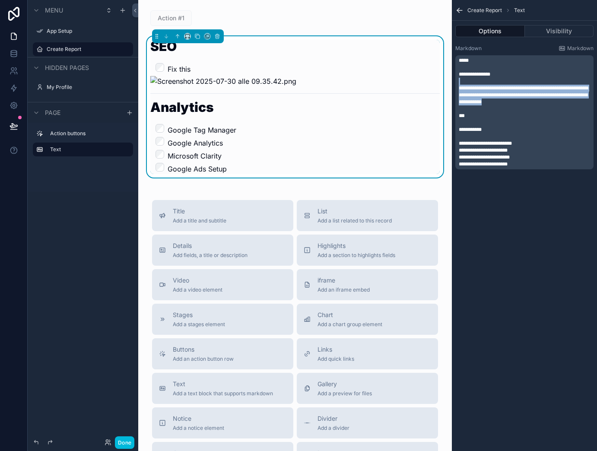
drag, startPoint x: 516, startPoint y: 109, endPoint x: 450, endPoint y: 81, distance: 71.2
click at [450, 81] on div "**********" at bounding box center [367, 225] width 459 height 451
click at [522, 105] on p "**********" at bounding box center [525, 95] width 133 height 21
drag, startPoint x: 517, startPoint y: 107, endPoint x: 451, endPoint y: 87, distance: 69.1
click at [451, 87] on div "**********" at bounding box center [367, 225] width 459 height 451
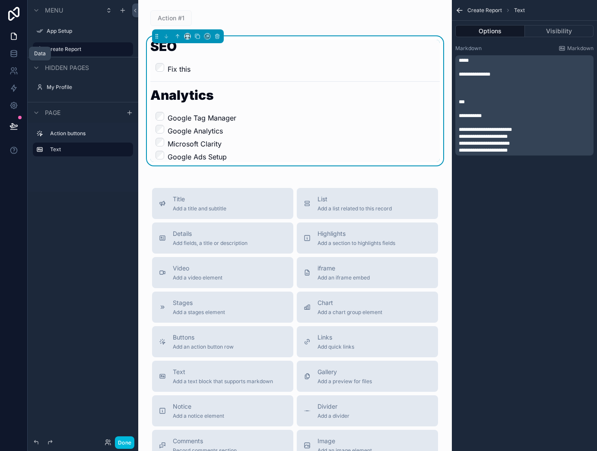
click at [19, 57] on link at bounding box center [13, 53] width 27 height 17
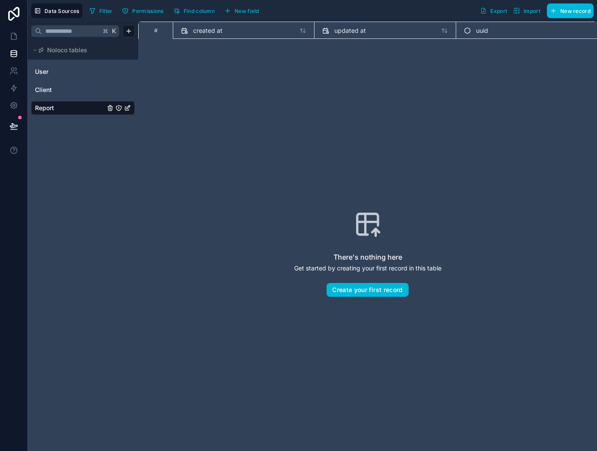
click at [248, 10] on span "New field" at bounding box center [246, 11] width 25 height 6
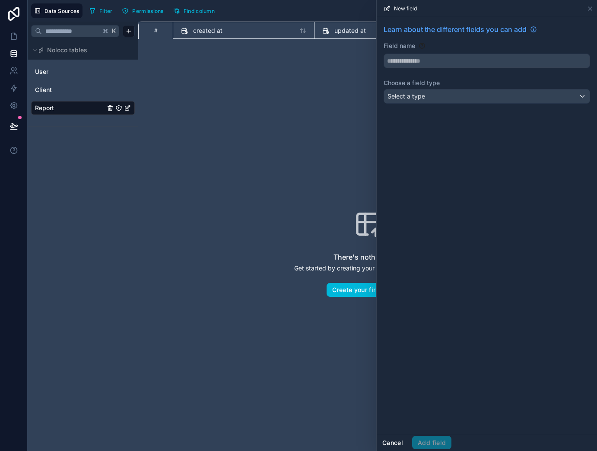
click at [394, 424] on button "Cancel" at bounding box center [393, 443] width 32 height 14
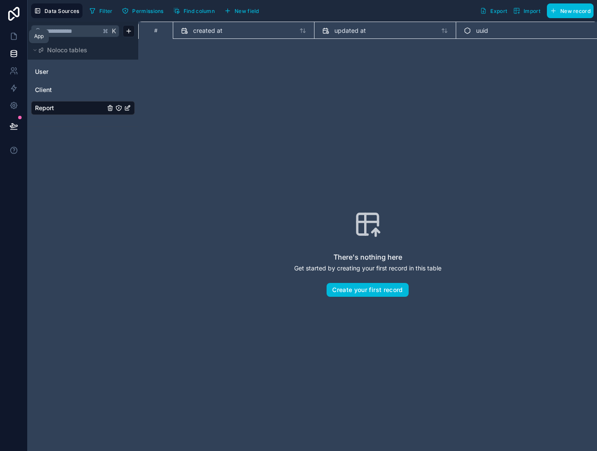
click at [10, 39] on icon at bounding box center [13, 36] width 9 height 9
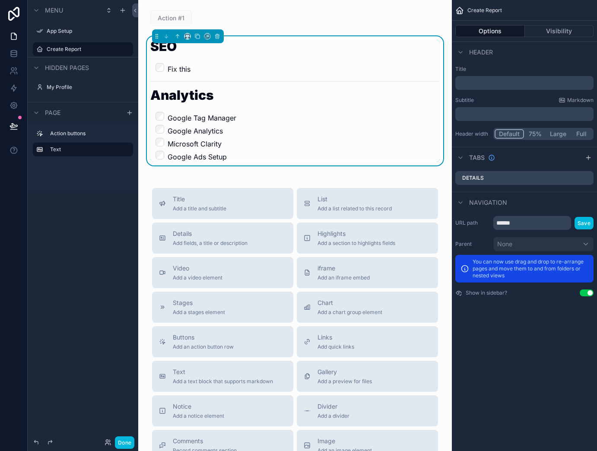
click at [230, 155] on li "Google Ads Setup" at bounding box center [301, 156] width 275 height 11
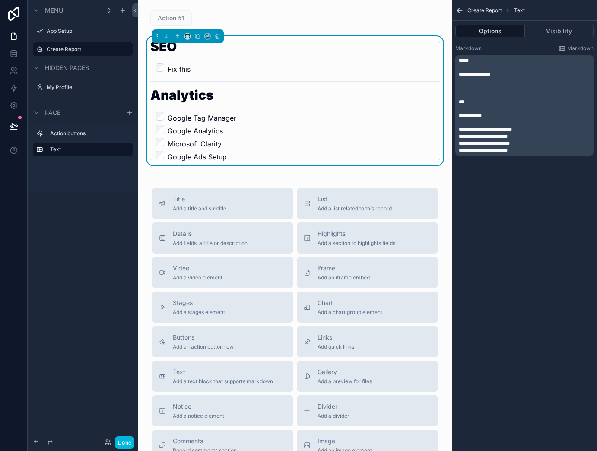
click at [544, 145] on p "**********" at bounding box center [525, 143] width 133 height 7
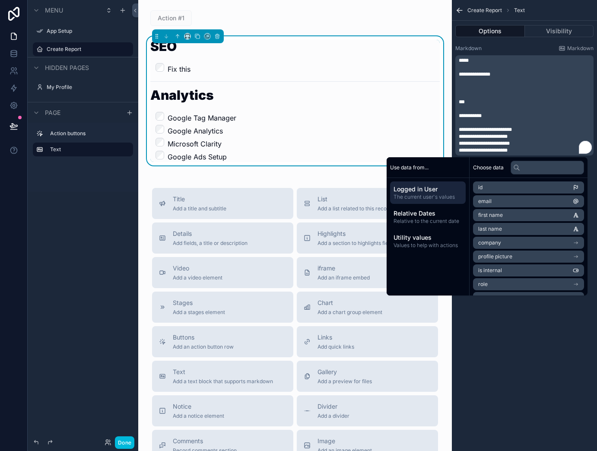
click at [539, 152] on p "**********" at bounding box center [525, 150] width 133 height 7
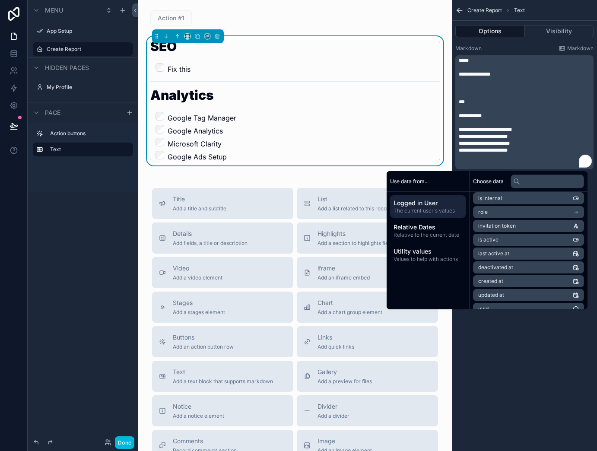
scroll to position [95, 0]
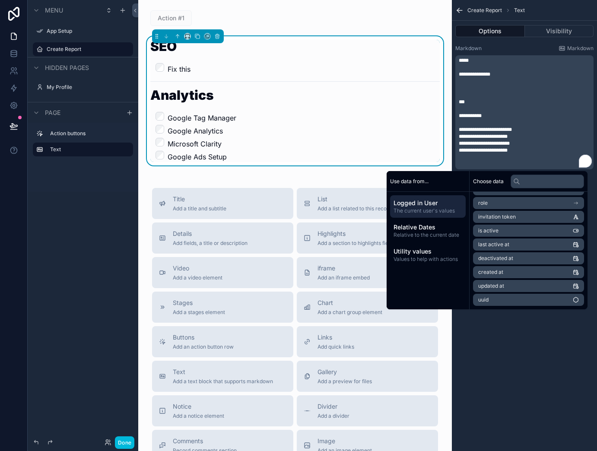
click at [426, 253] on span "Utility values" at bounding box center [427, 251] width 69 height 9
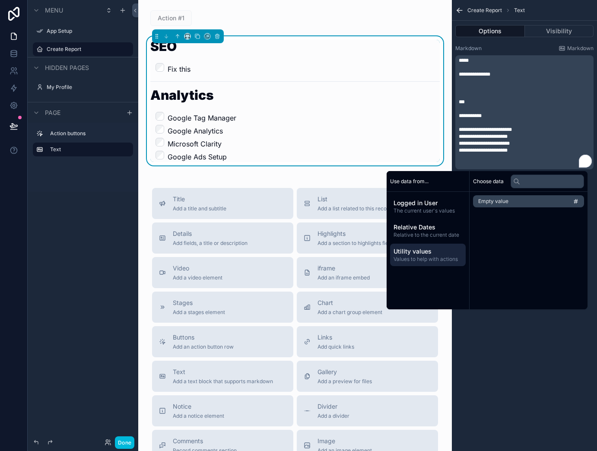
click at [538, 138] on p "**********" at bounding box center [525, 136] width 133 height 7
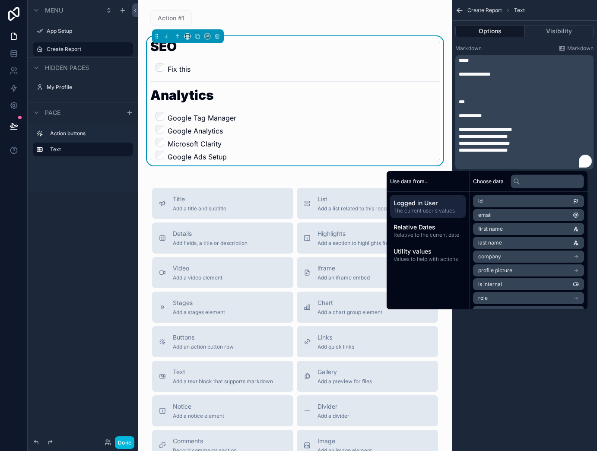
click at [304, 130] on li "Google Analytics" at bounding box center [301, 130] width 275 height 11
